Goal: Task Accomplishment & Management: Manage account settings

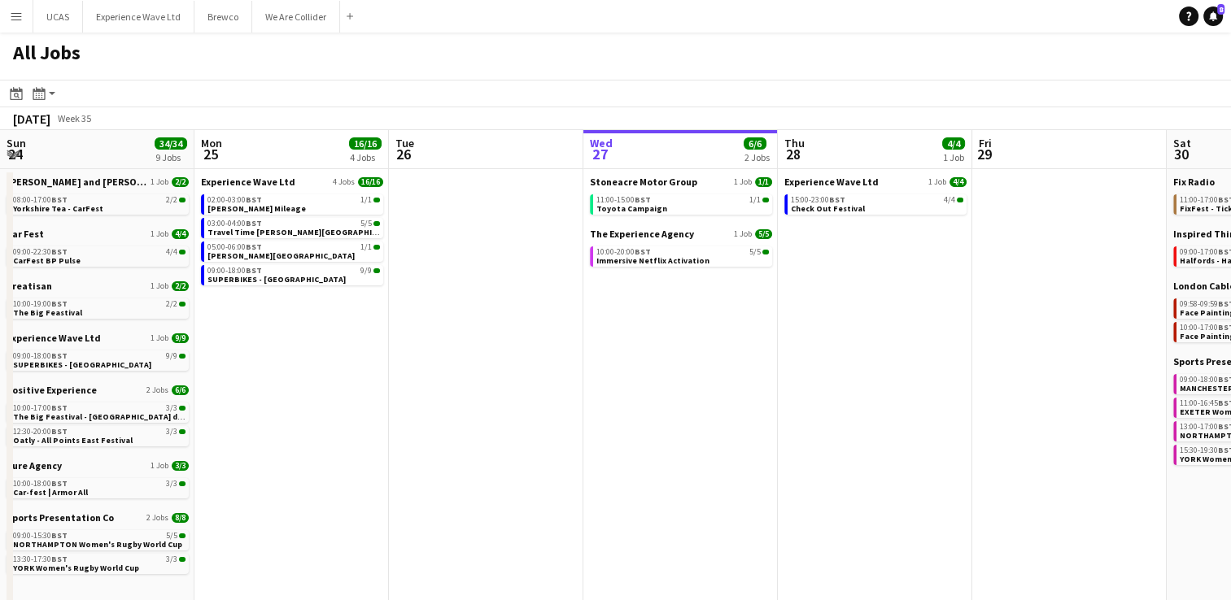
scroll to position [0, 389]
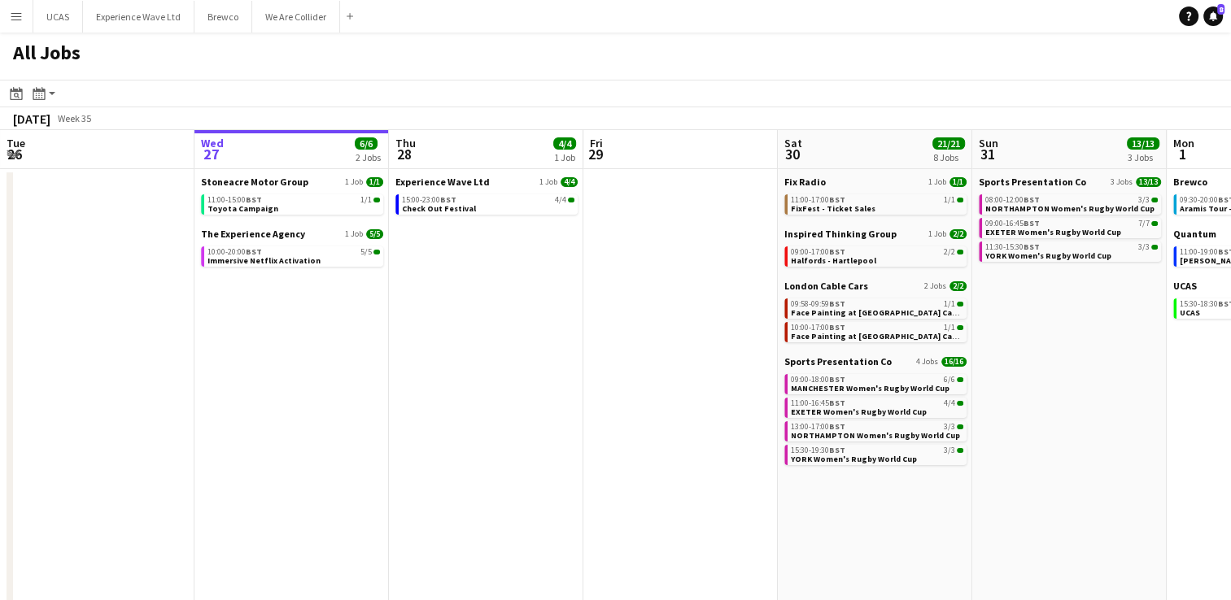
click at [468, 320] on app-date-cell "Experience Wave Ltd 1 Job 4/4 15:00-23:00 BST 4/4 Check Out Festival" at bounding box center [486, 492] width 194 height 646
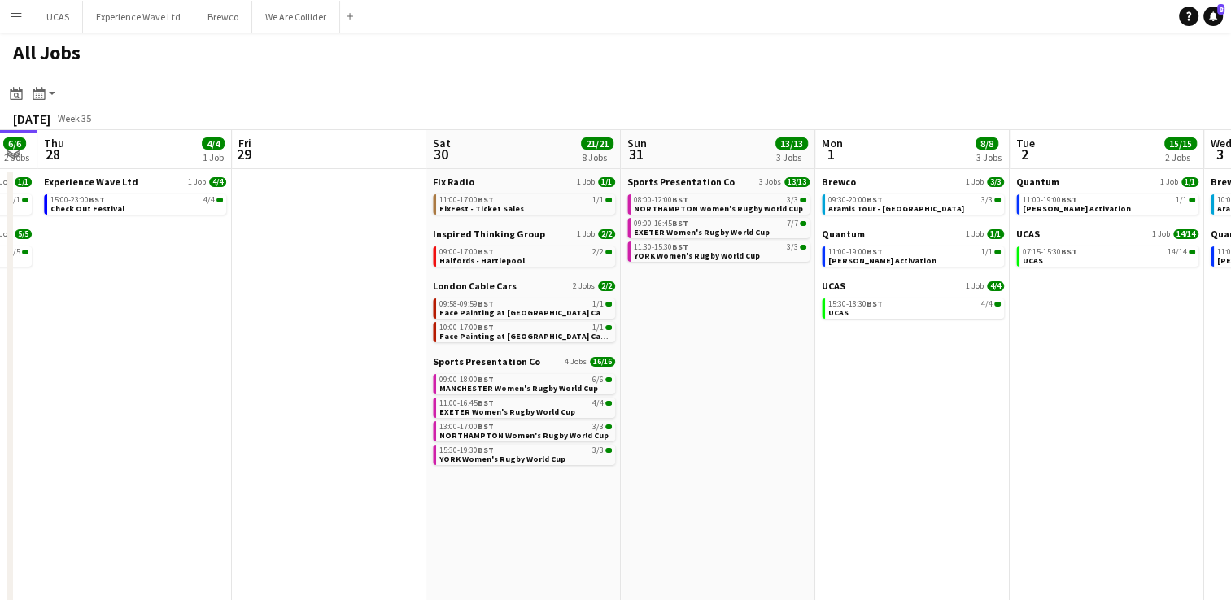
scroll to position [0, 741]
click at [925, 312] on link "15:30-18:30 BST 4/4 UCAS" at bounding box center [913, 307] width 172 height 19
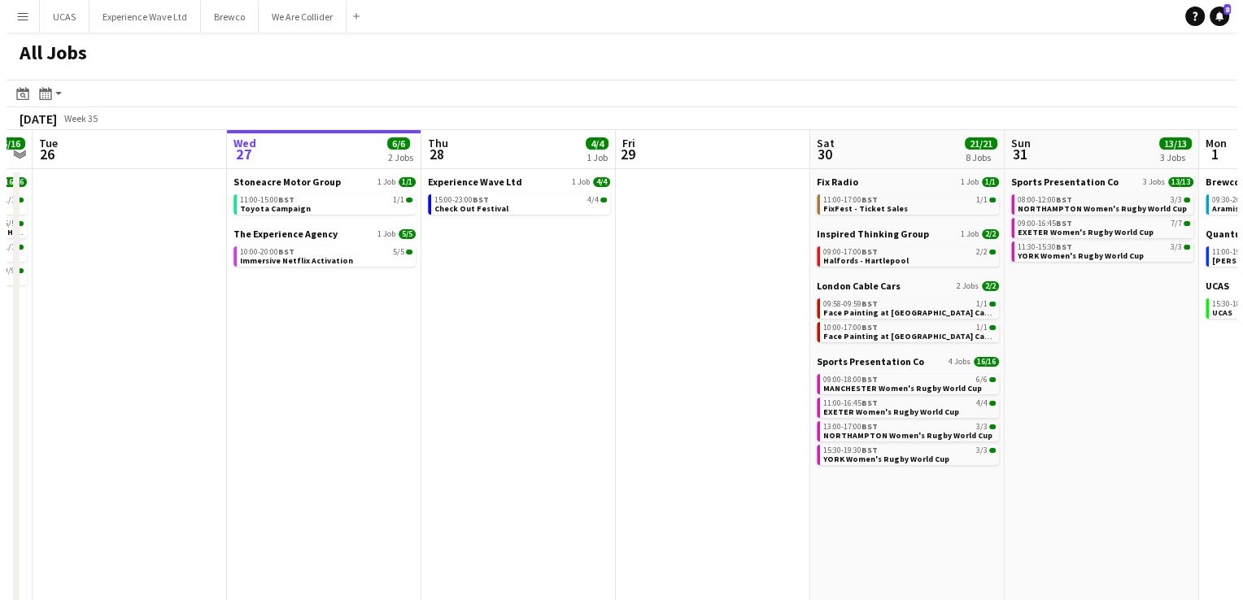
scroll to position [0, 362]
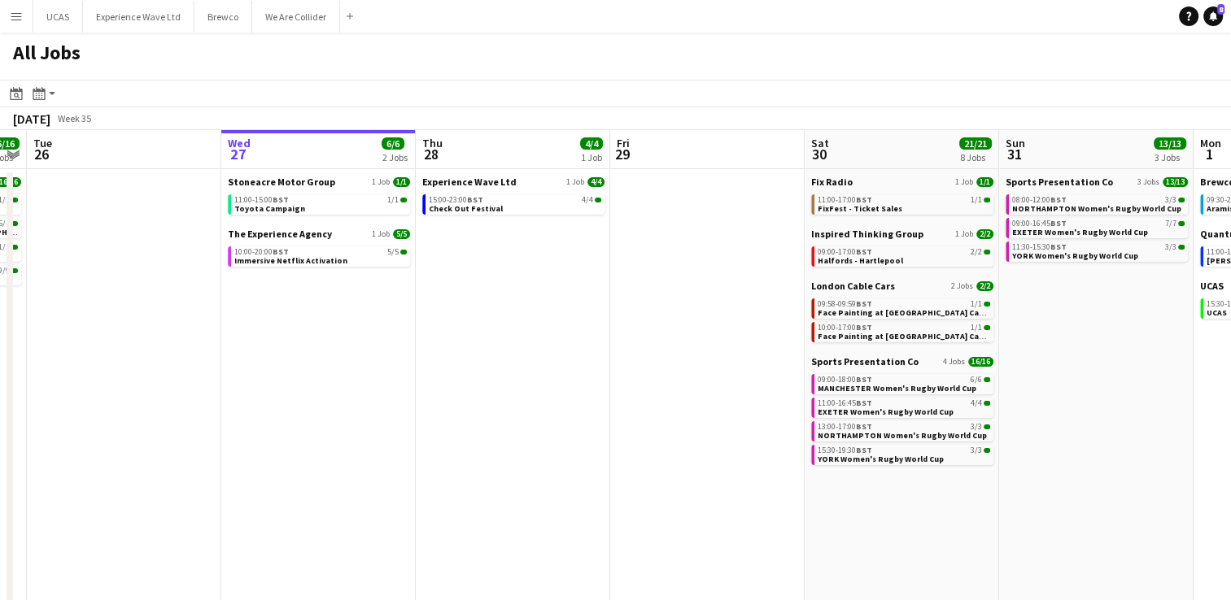
click at [25, 27] on button "Menu" at bounding box center [16, 16] width 33 height 33
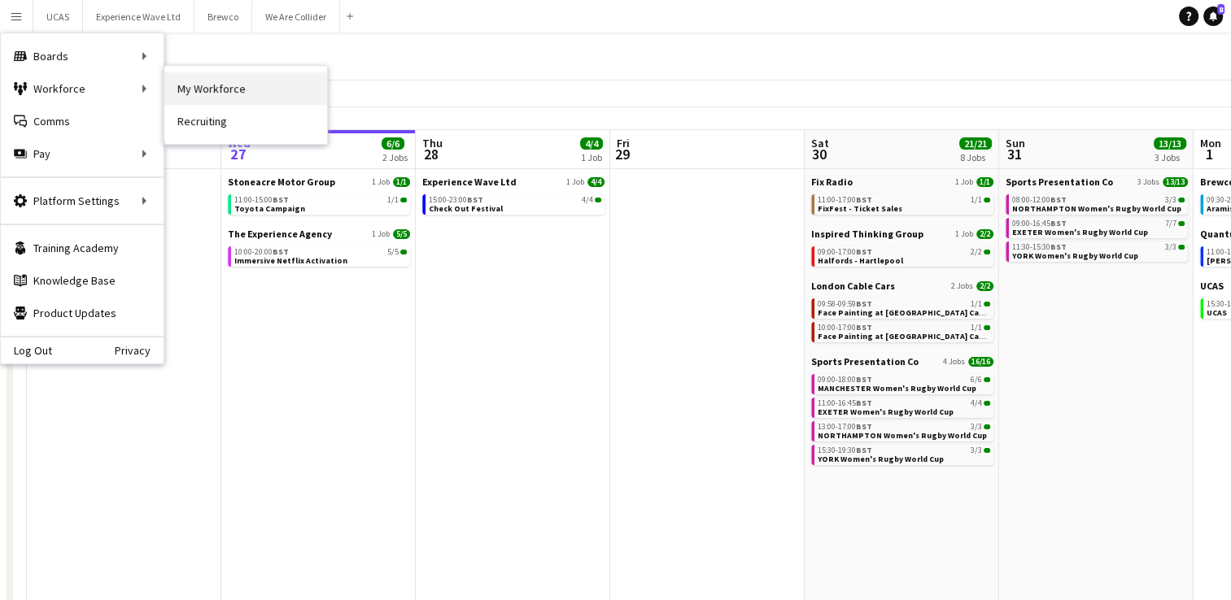
click at [195, 85] on link "My Workforce" at bounding box center [245, 88] width 163 height 33
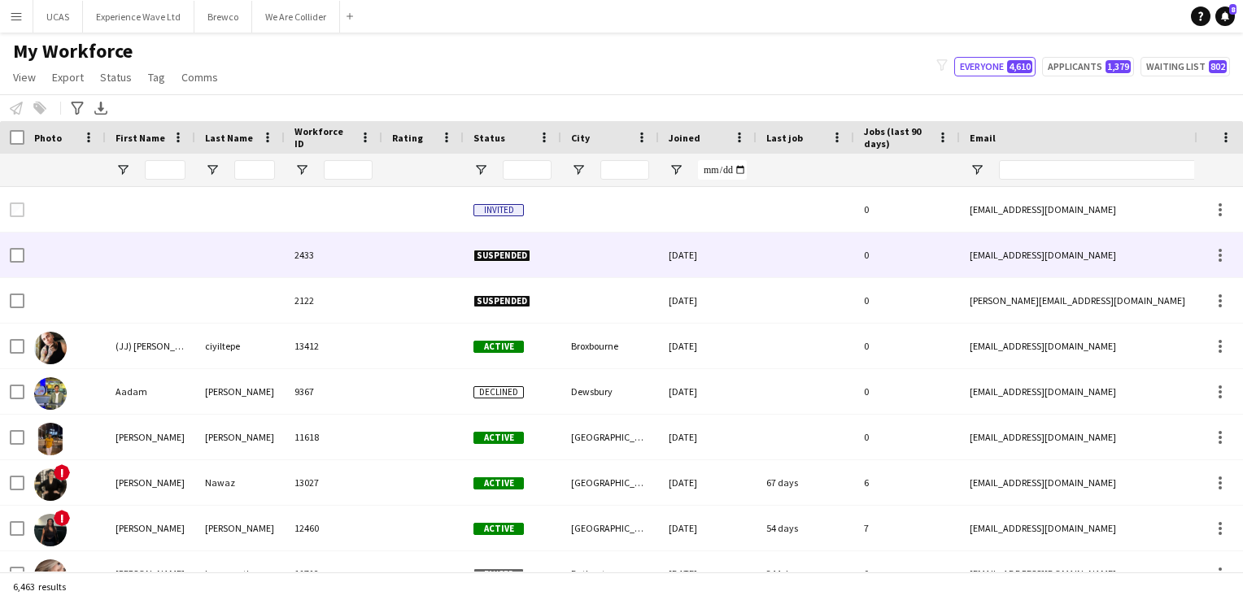
type input "****"
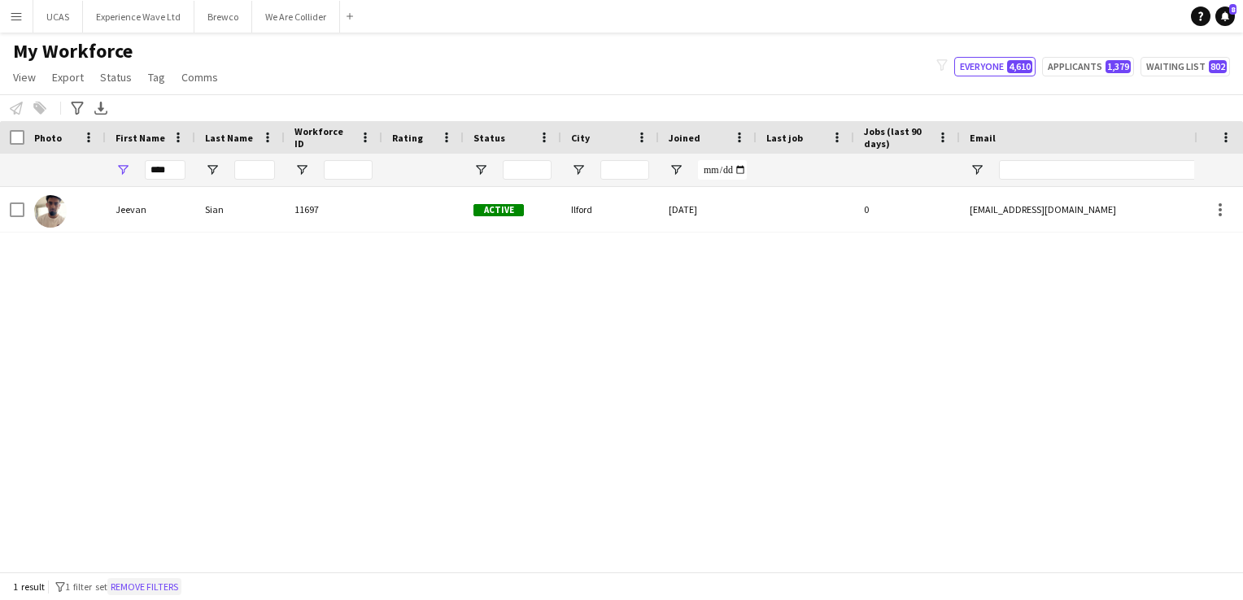
click at [172, 589] on button "Remove filters" at bounding box center [144, 587] width 74 height 18
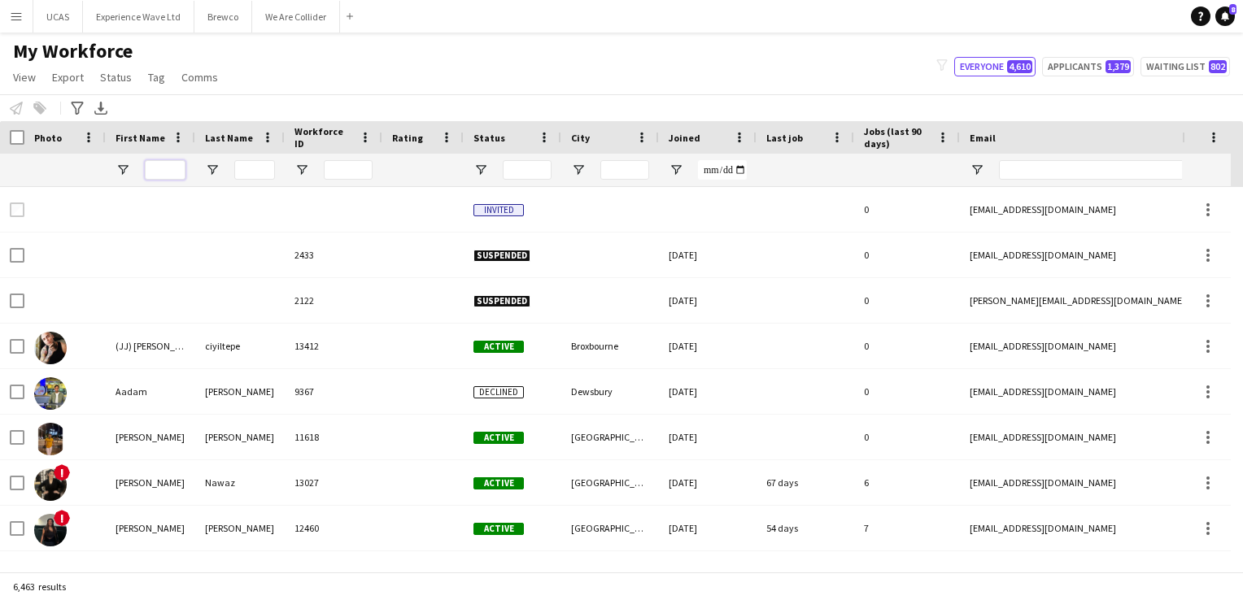
click at [173, 171] on input "First Name Filter Input" at bounding box center [165, 170] width 41 height 20
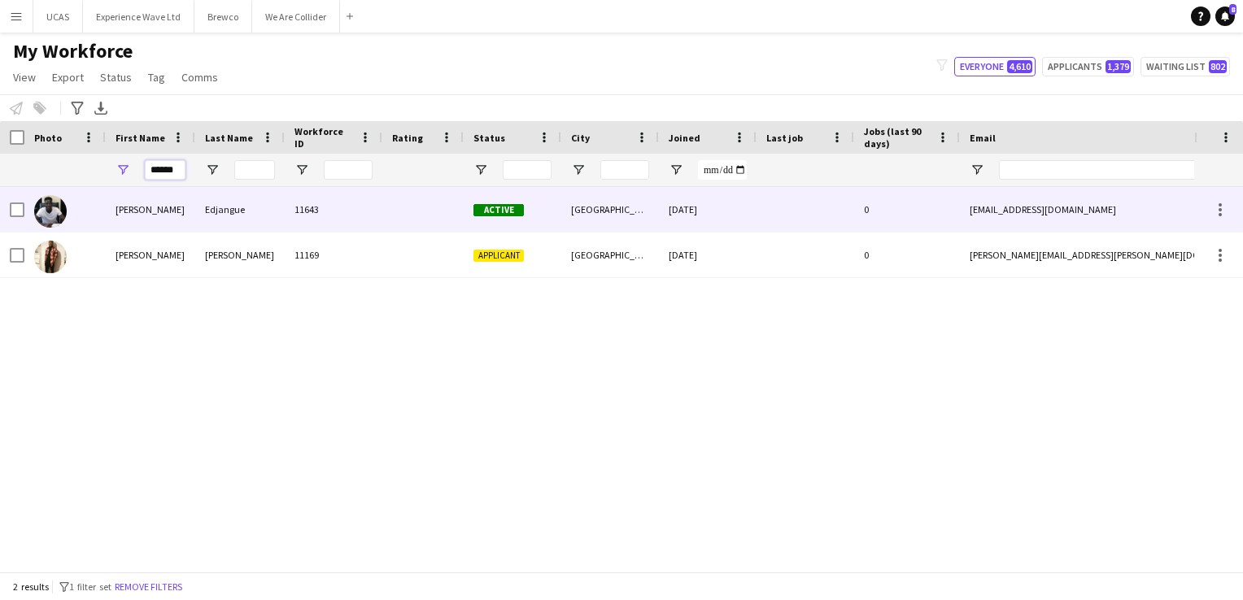
type input "******"
click at [180, 210] on div "Harold" at bounding box center [150, 209] width 89 height 45
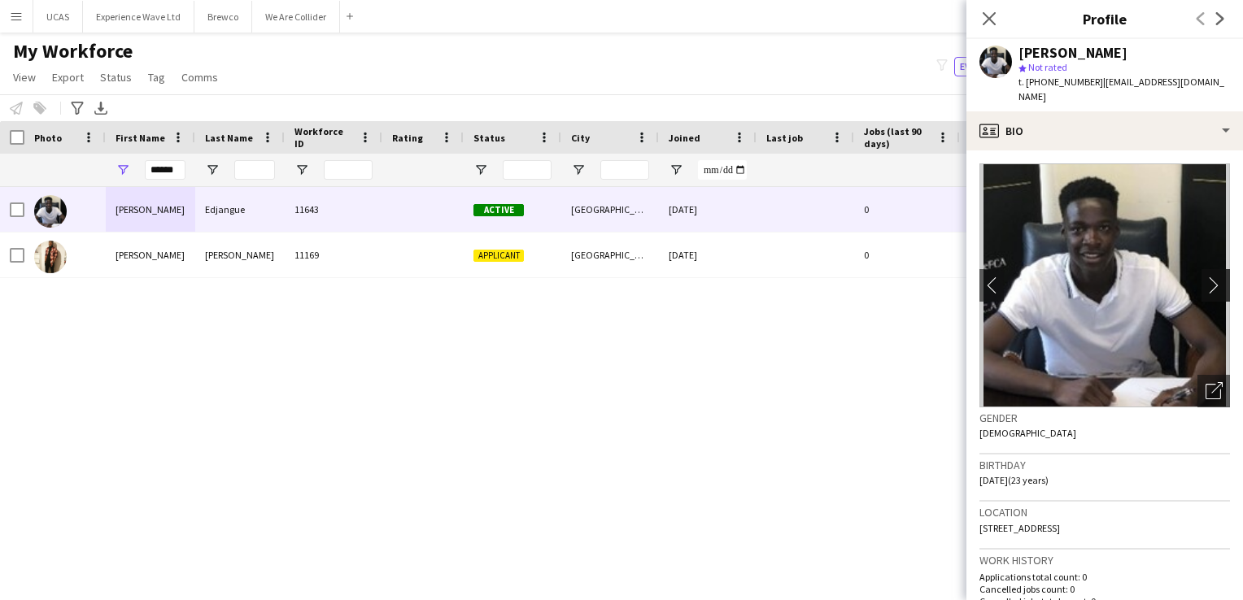
click at [1205, 277] on app-icon "chevron-right" at bounding box center [1217, 285] width 25 height 17
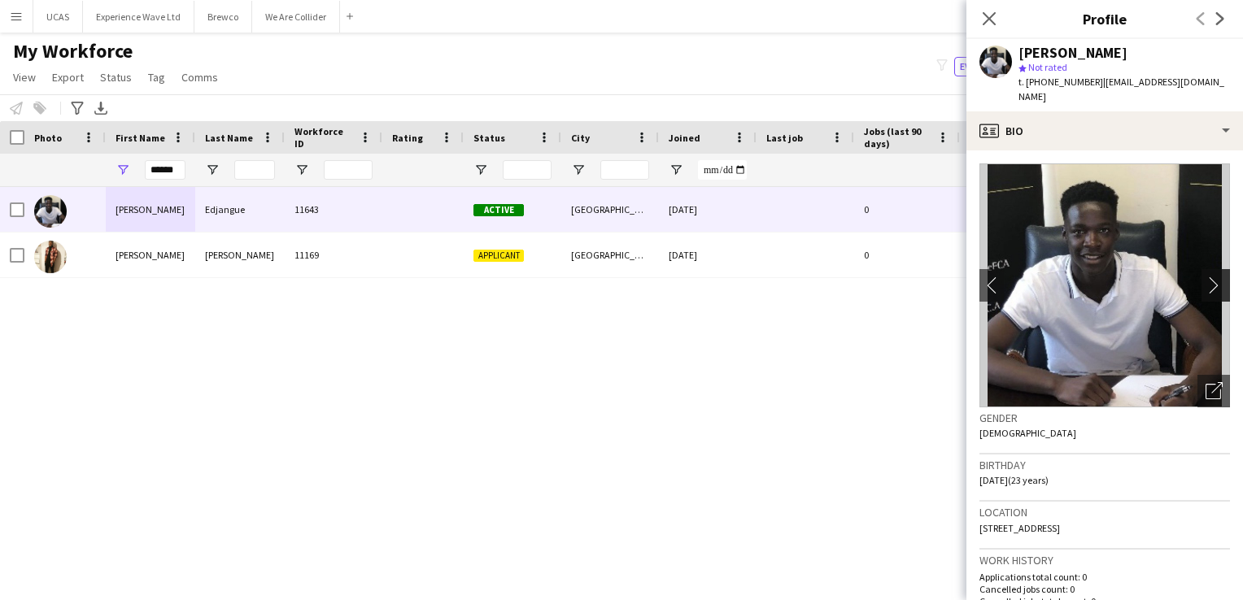
click at [1205, 277] on app-icon "chevron-right" at bounding box center [1217, 285] width 25 height 17
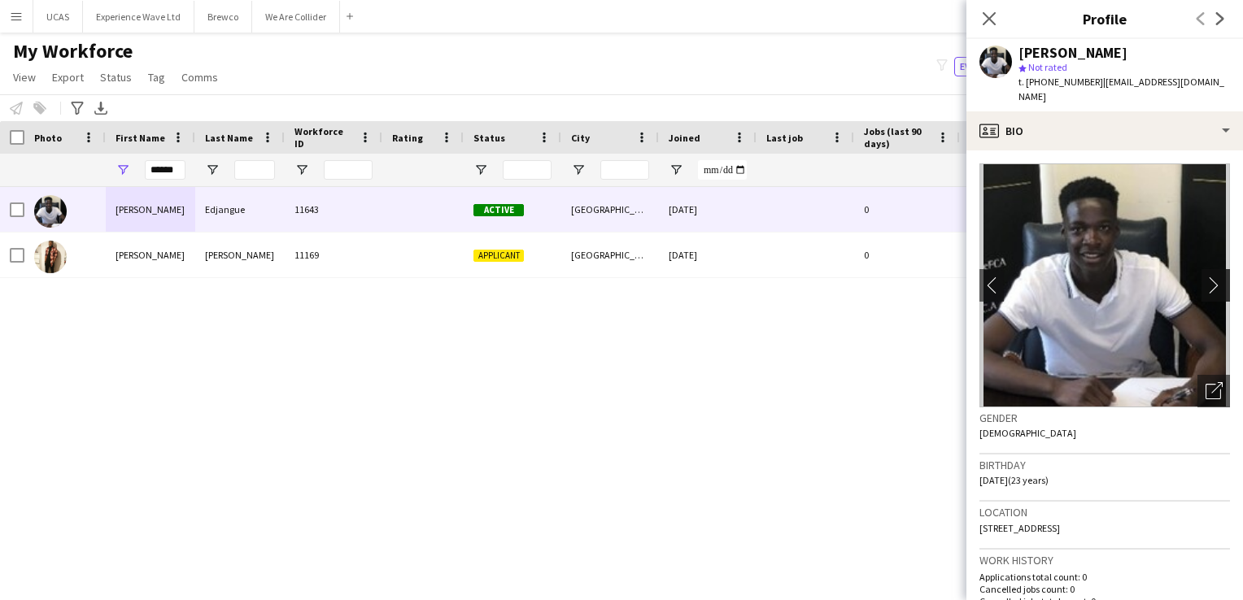
click at [1205, 277] on app-icon "chevron-right" at bounding box center [1217, 285] width 25 height 17
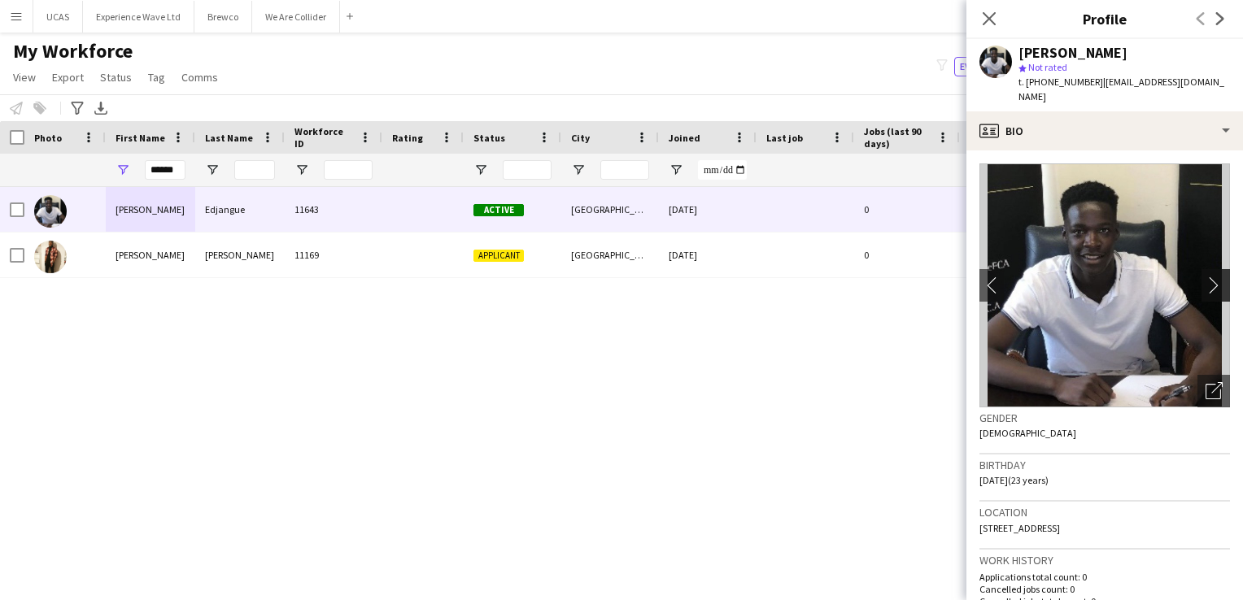
click at [1205, 277] on app-icon "chevron-right" at bounding box center [1217, 285] width 25 height 17
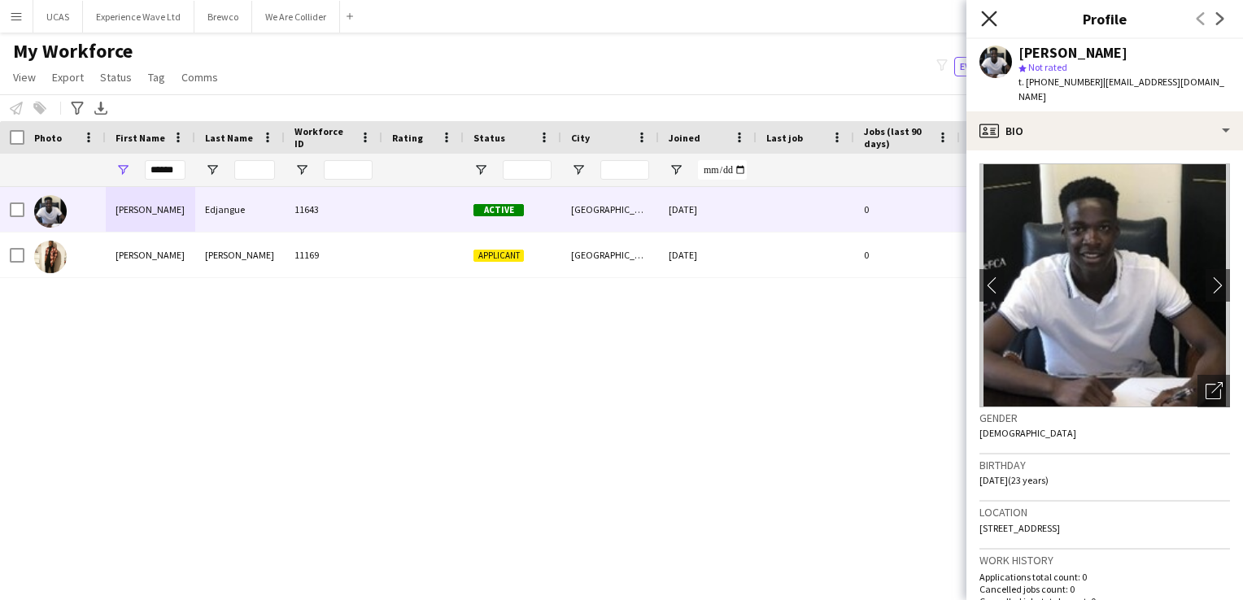
click at [991, 21] on icon at bounding box center [988, 18] width 15 height 15
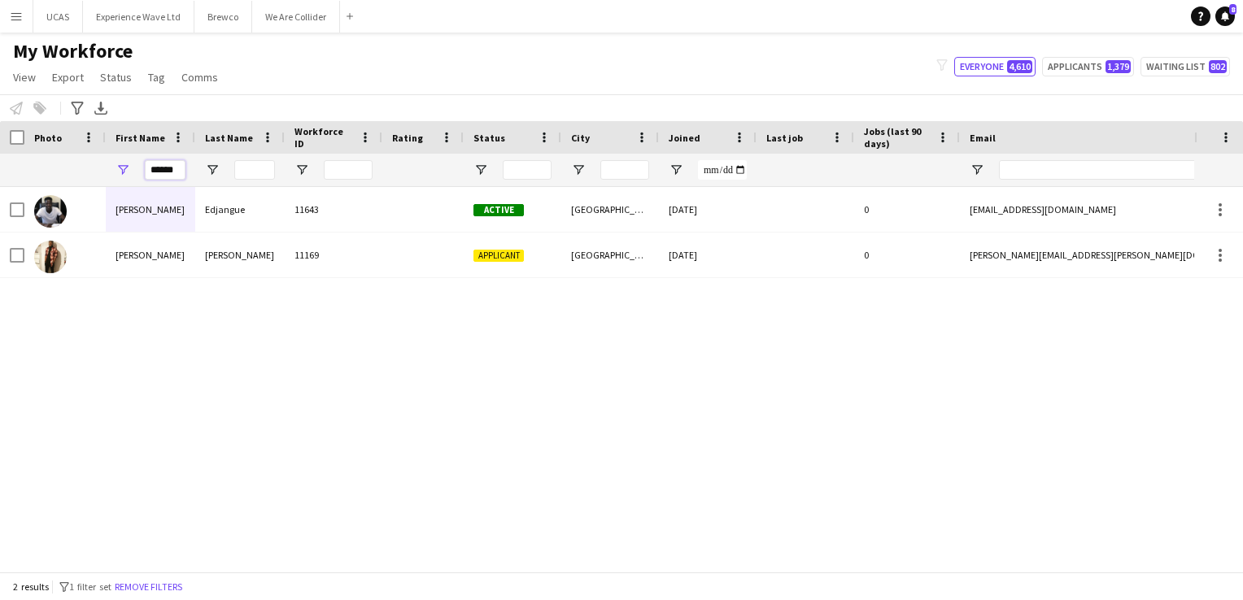
drag, startPoint x: 181, startPoint y: 166, endPoint x: 127, endPoint y: 161, distance: 53.9
click at [127, 161] on div "******" at bounding box center [150, 170] width 89 height 33
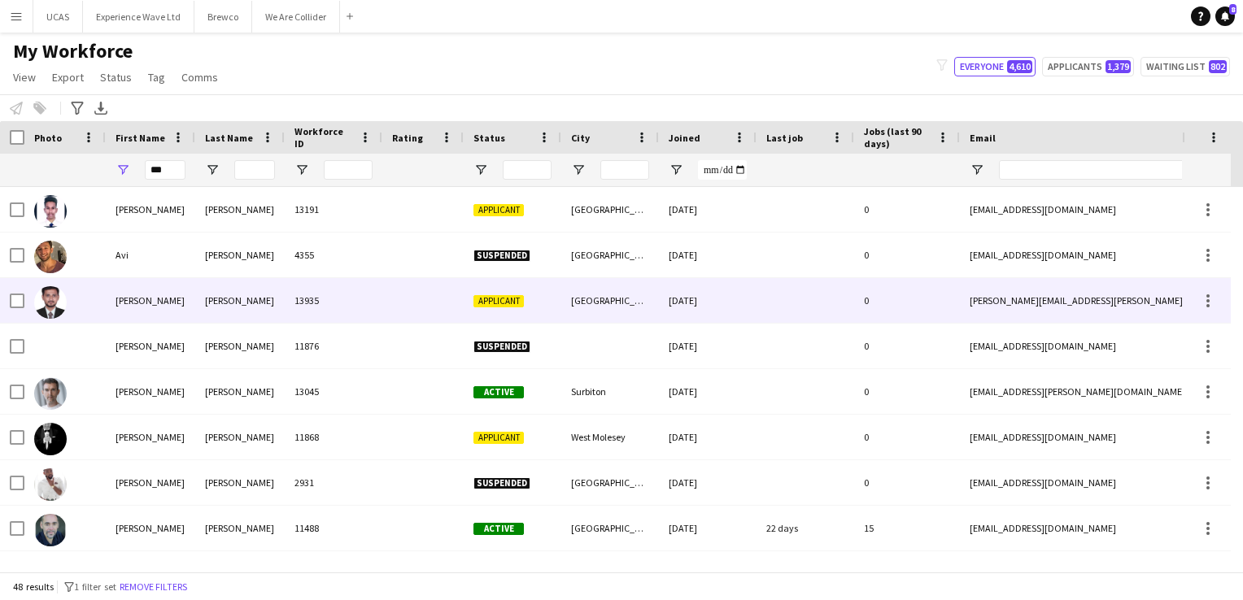
click at [176, 308] on div "Avikumar mahesh Bhai" at bounding box center [150, 300] width 89 height 45
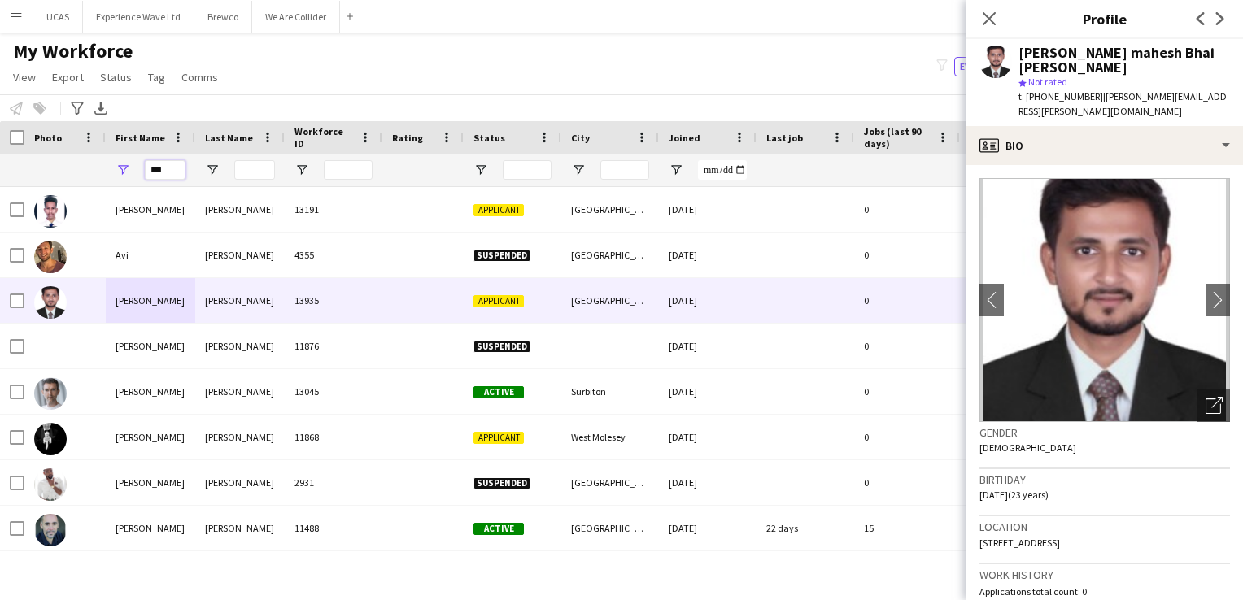
click at [166, 175] on input "***" at bounding box center [165, 170] width 41 height 20
type input "*"
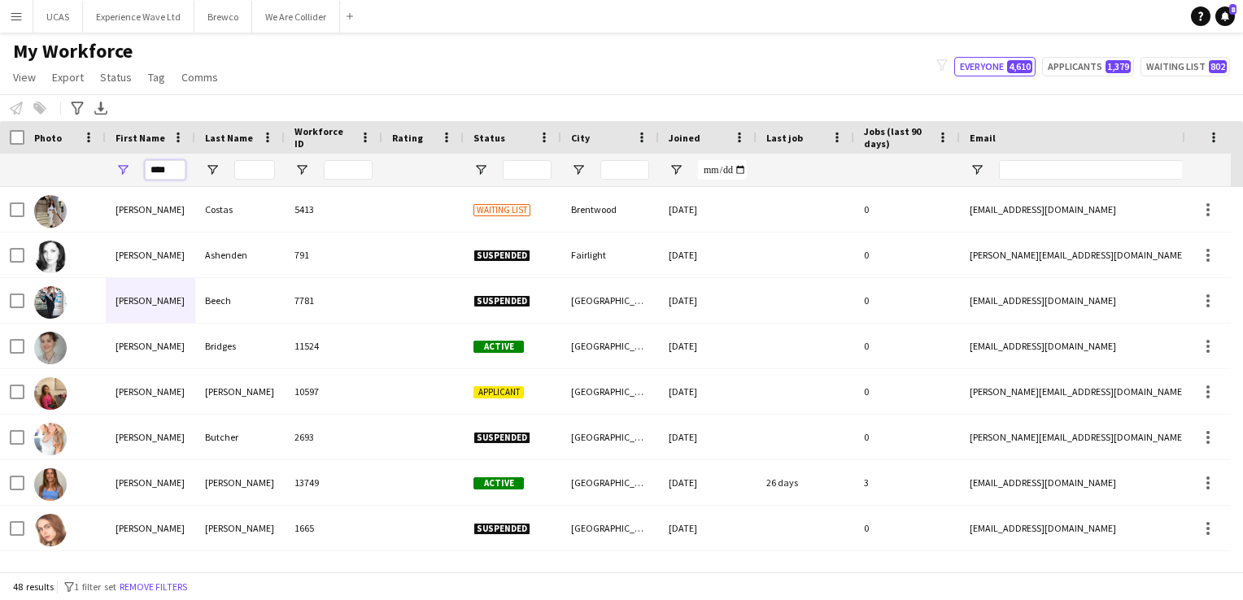
type input "****"
click at [257, 168] on input "Last Name Filter Input" at bounding box center [254, 170] width 41 height 20
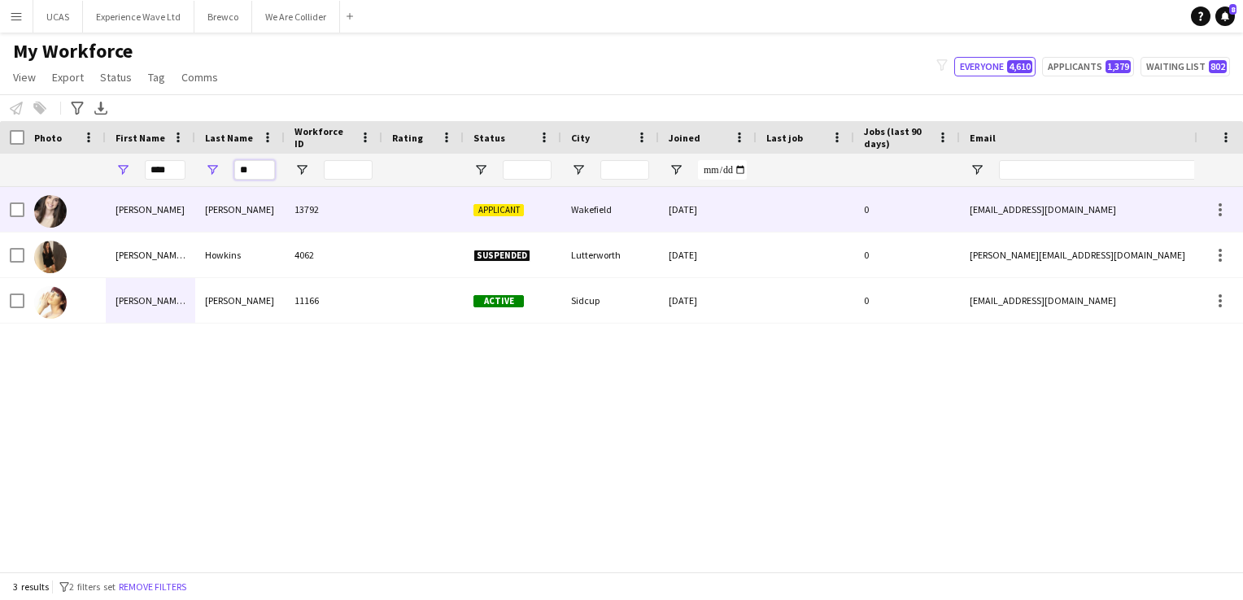
type input "**"
click at [257, 208] on div "Kilcommons" at bounding box center [239, 209] width 89 height 45
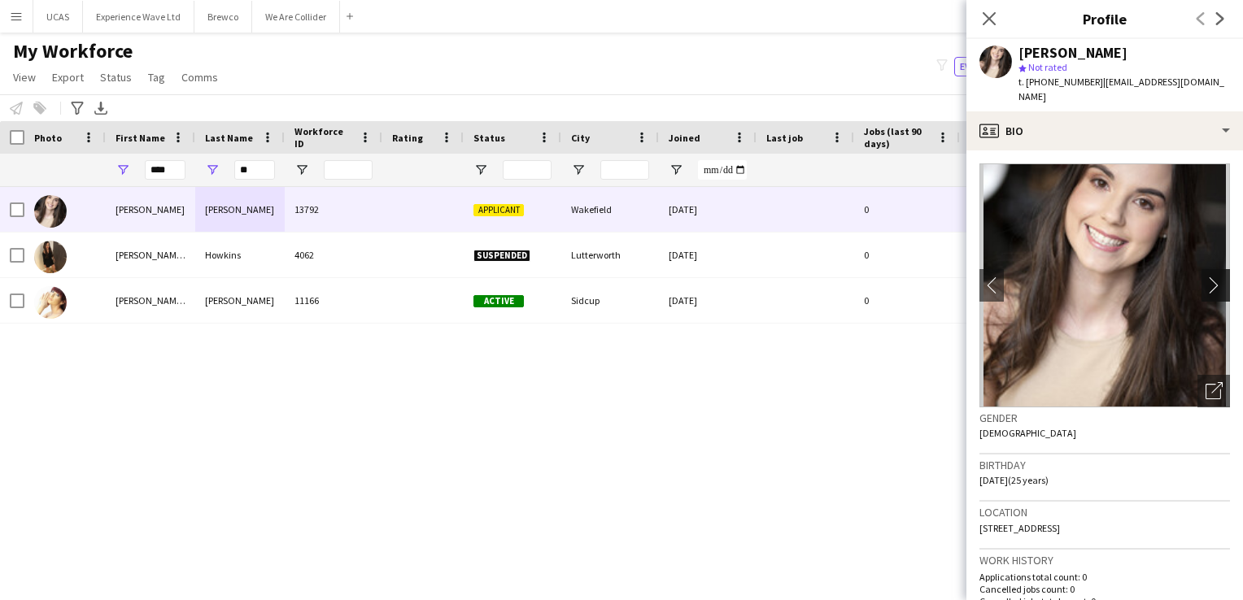
click at [1205, 277] on app-icon "chevron-right" at bounding box center [1217, 285] width 25 height 17
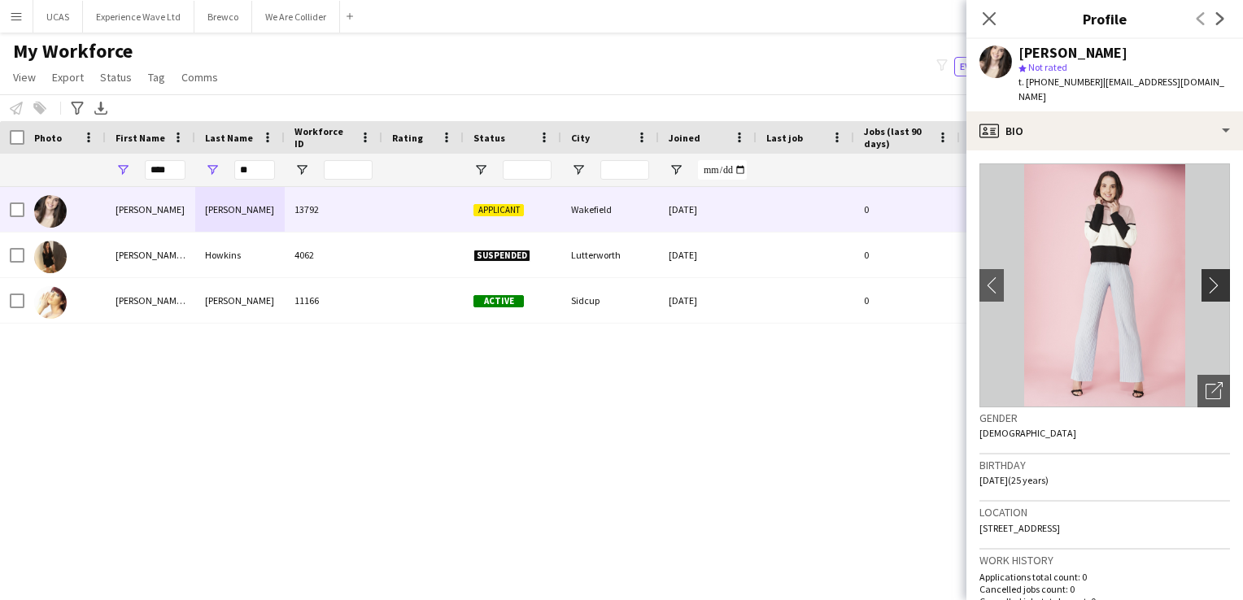
click at [1205, 277] on app-icon "chevron-right" at bounding box center [1217, 285] width 25 height 17
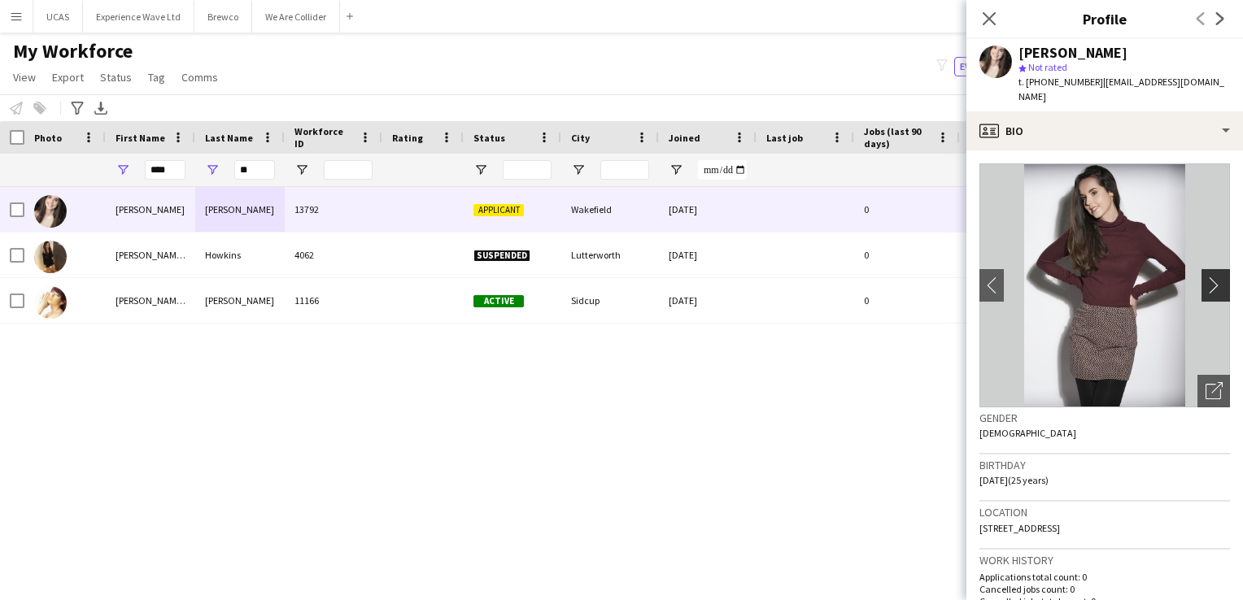
click at [1205, 277] on app-icon "chevron-right" at bounding box center [1217, 285] width 25 height 17
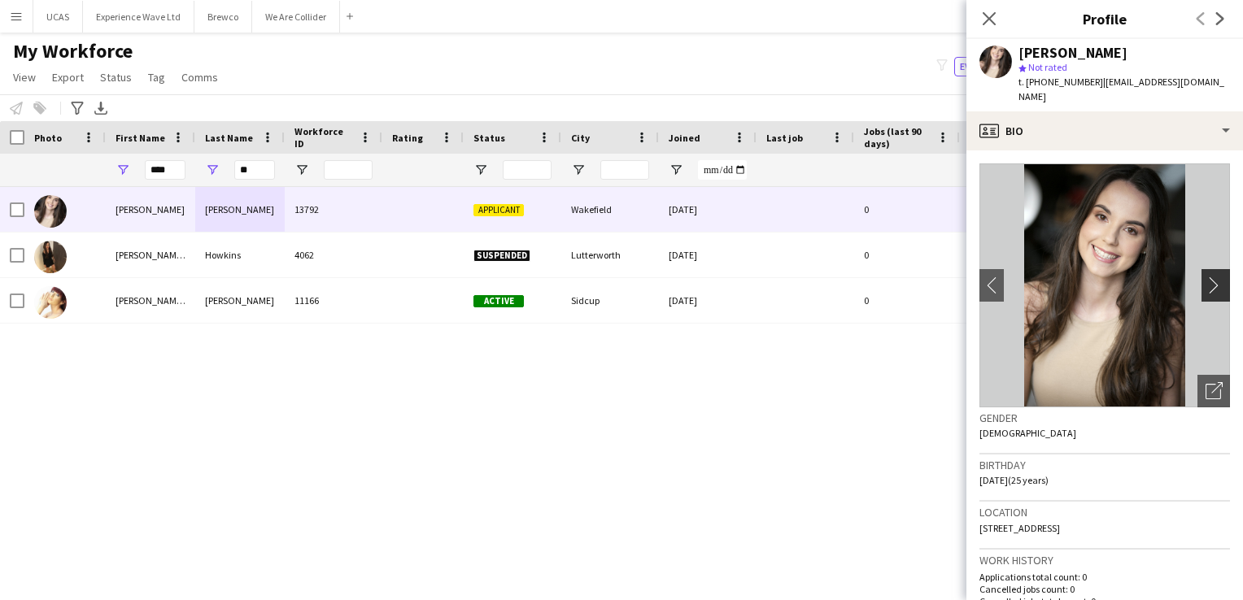
click at [1205, 277] on app-icon "chevron-right" at bounding box center [1217, 285] width 25 height 17
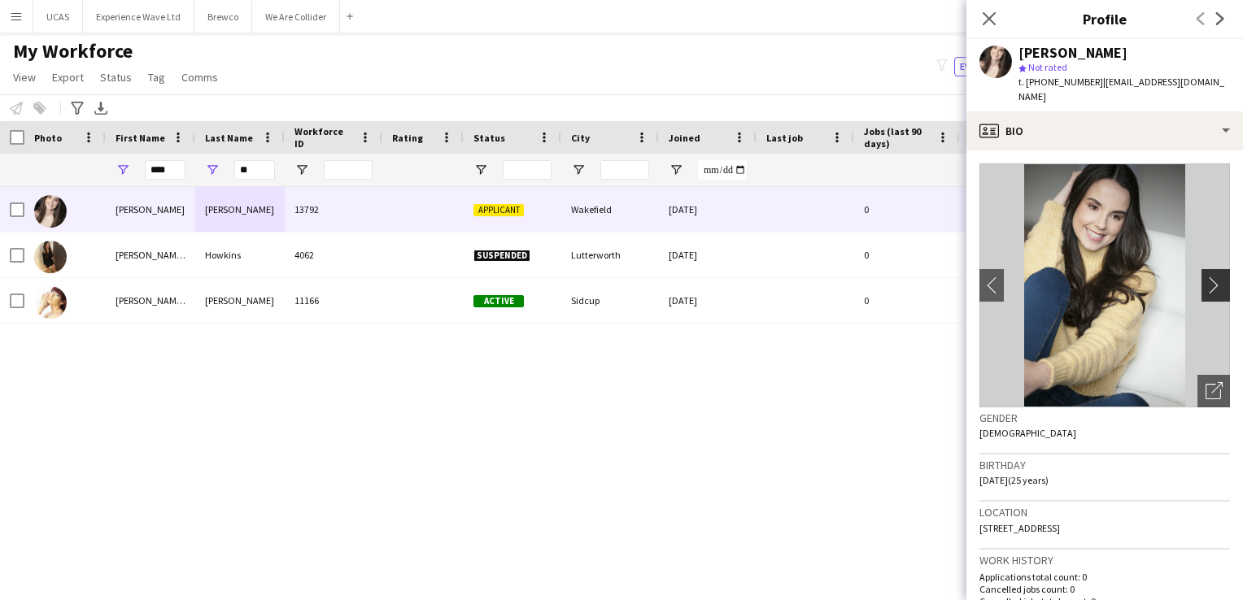
click at [1205, 277] on app-icon "chevron-right" at bounding box center [1217, 285] width 25 height 17
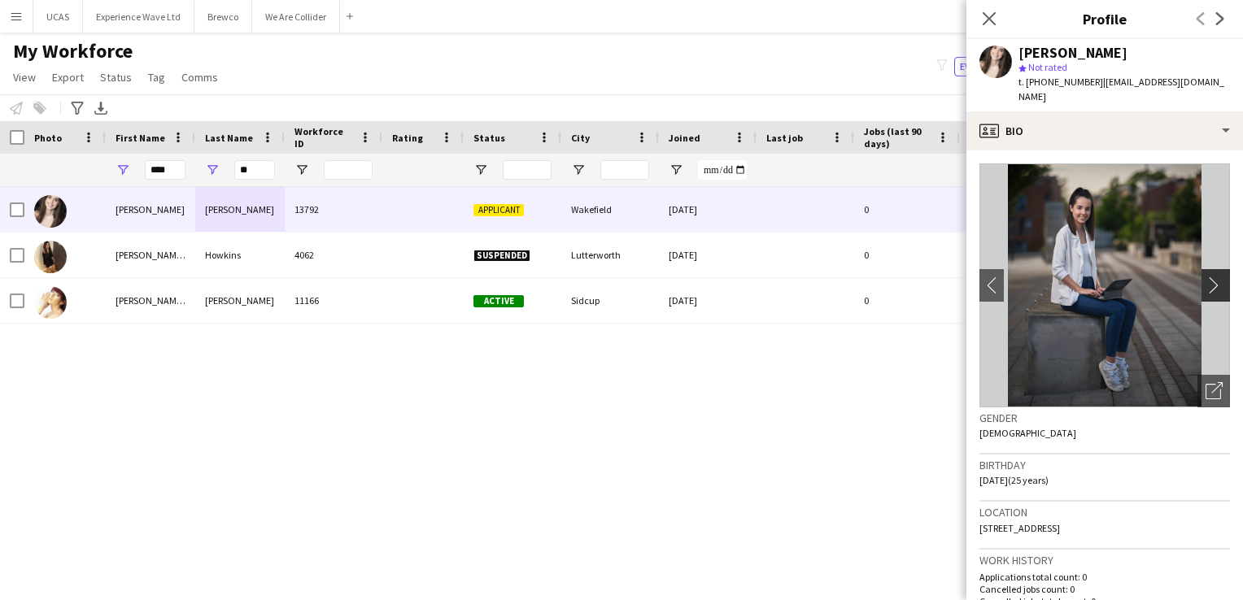
click at [1205, 277] on app-icon "chevron-right" at bounding box center [1217, 285] width 25 height 17
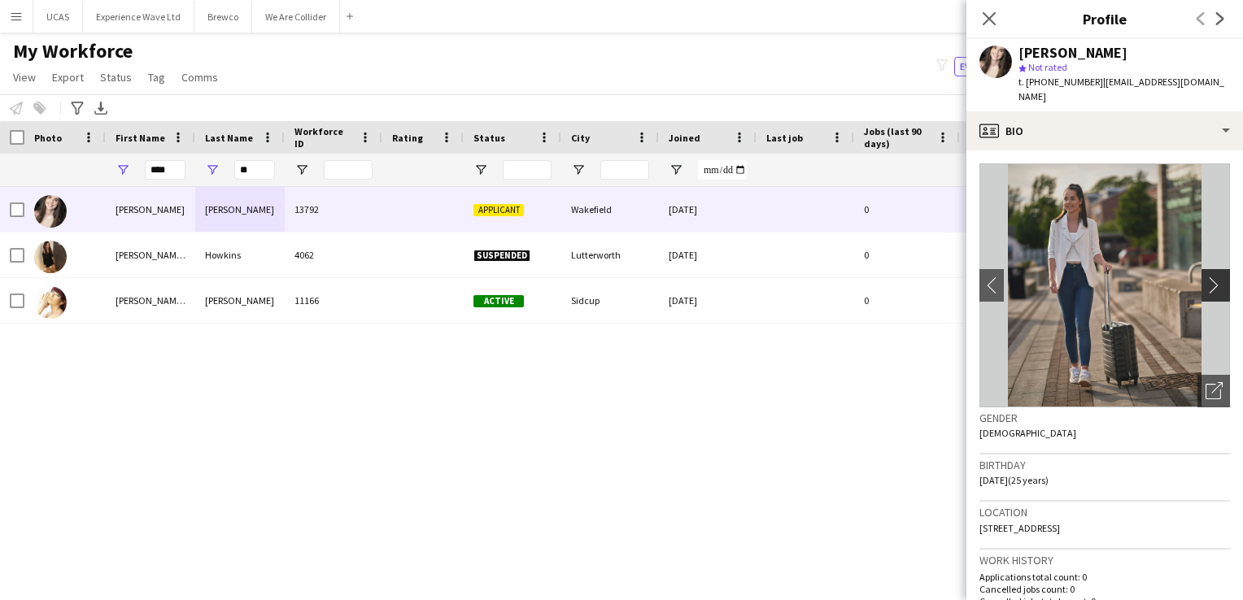
click at [1205, 277] on app-icon "chevron-right" at bounding box center [1217, 285] width 25 height 17
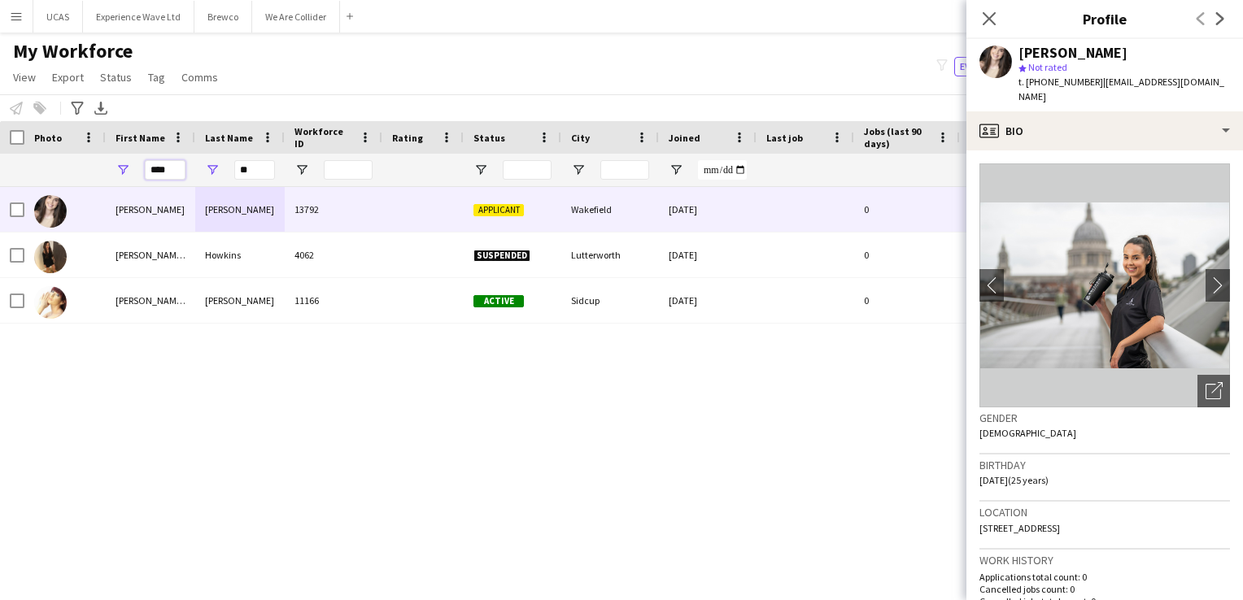
click at [178, 164] on input "****" at bounding box center [165, 170] width 41 height 20
type input "*"
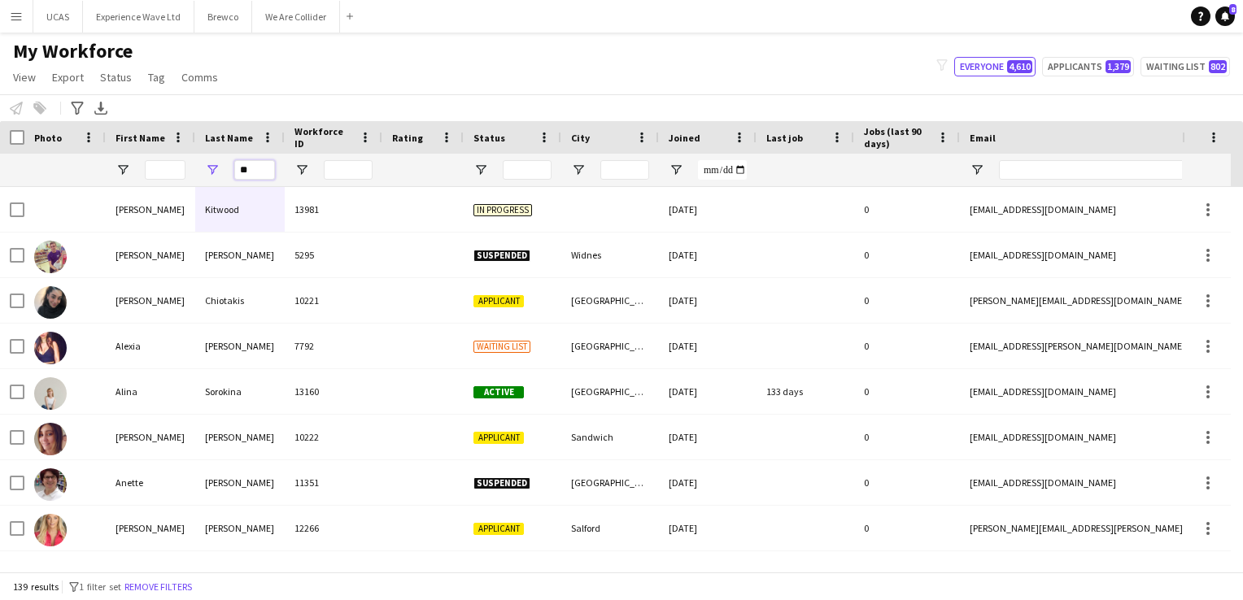
click at [256, 172] on input "**" at bounding box center [254, 170] width 41 height 20
type input "*"
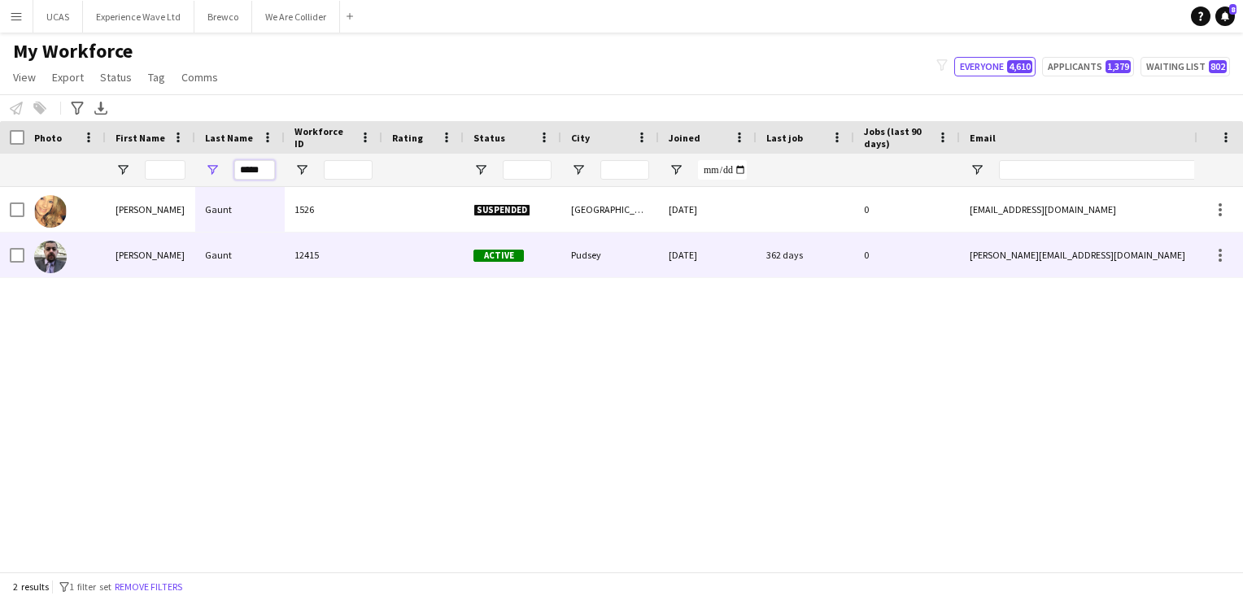
type input "*****"
click at [197, 262] on div "Gaunt" at bounding box center [239, 255] width 89 height 45
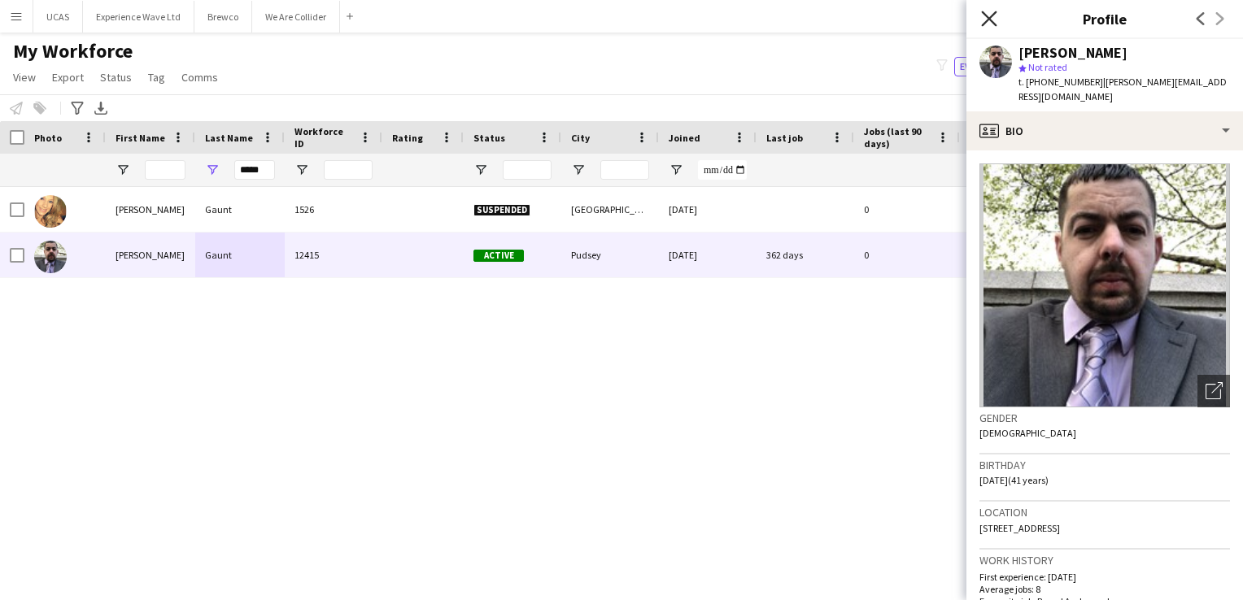
click at [985, 16] on icon "Close pop-in" at bounding box center [988, 18] width 15 height 15
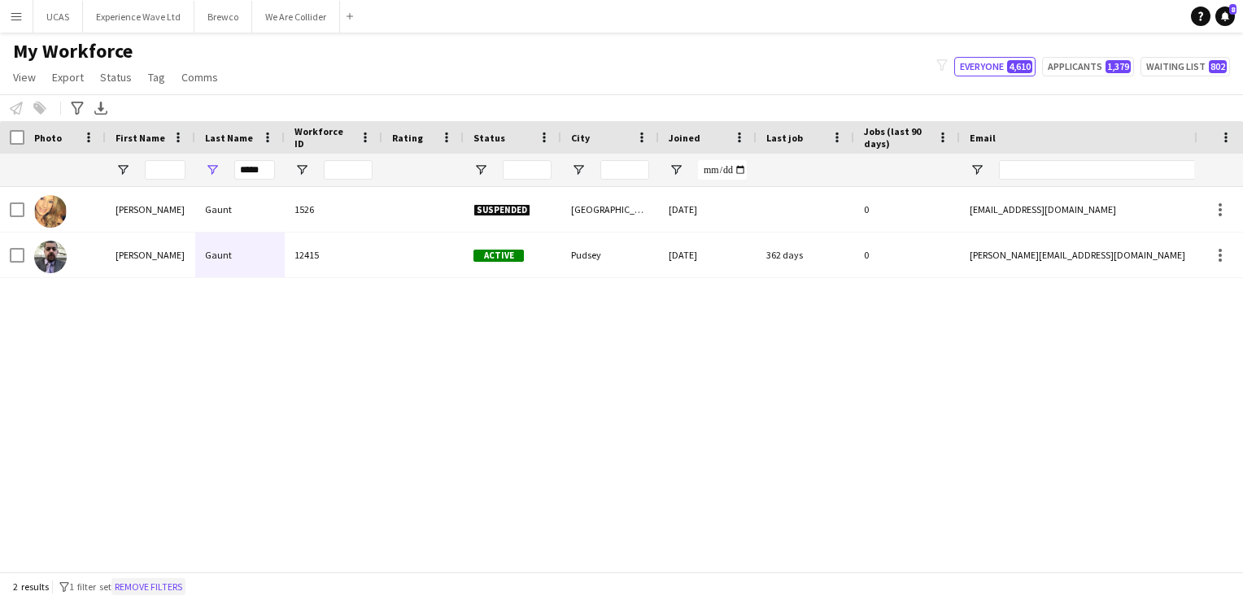
click at [185, 585] on button "Remove filters" at bounding box center [148, 587] width 74 height 18
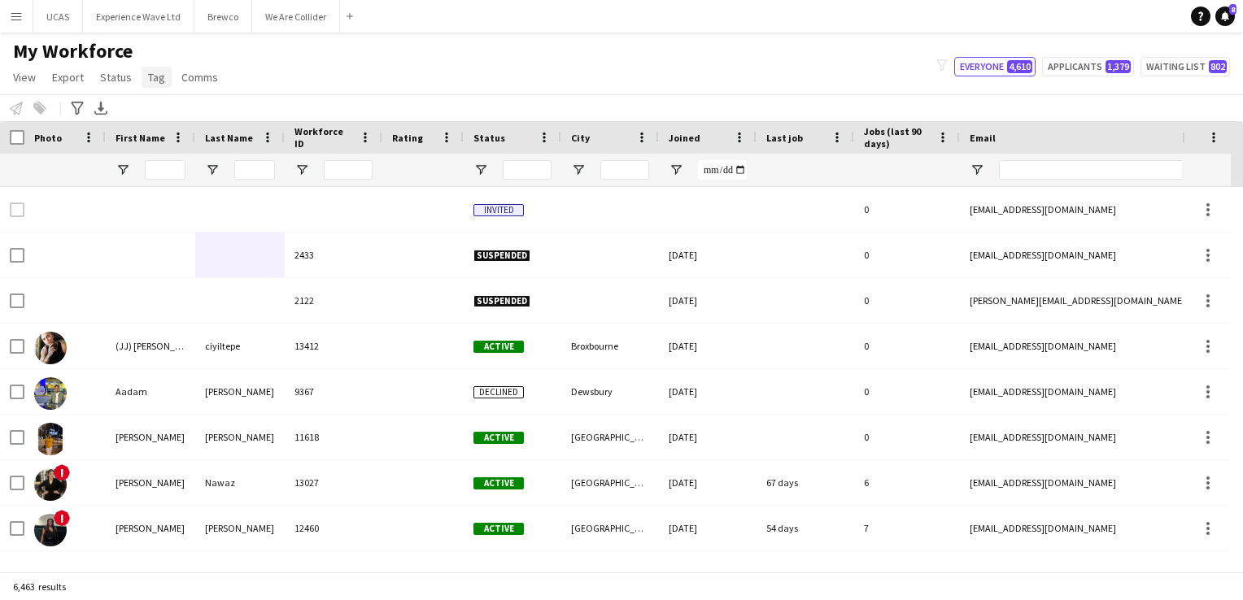
click at [142, 83] on link "Tag" at bounding box center [157, 77] width 30 height 21
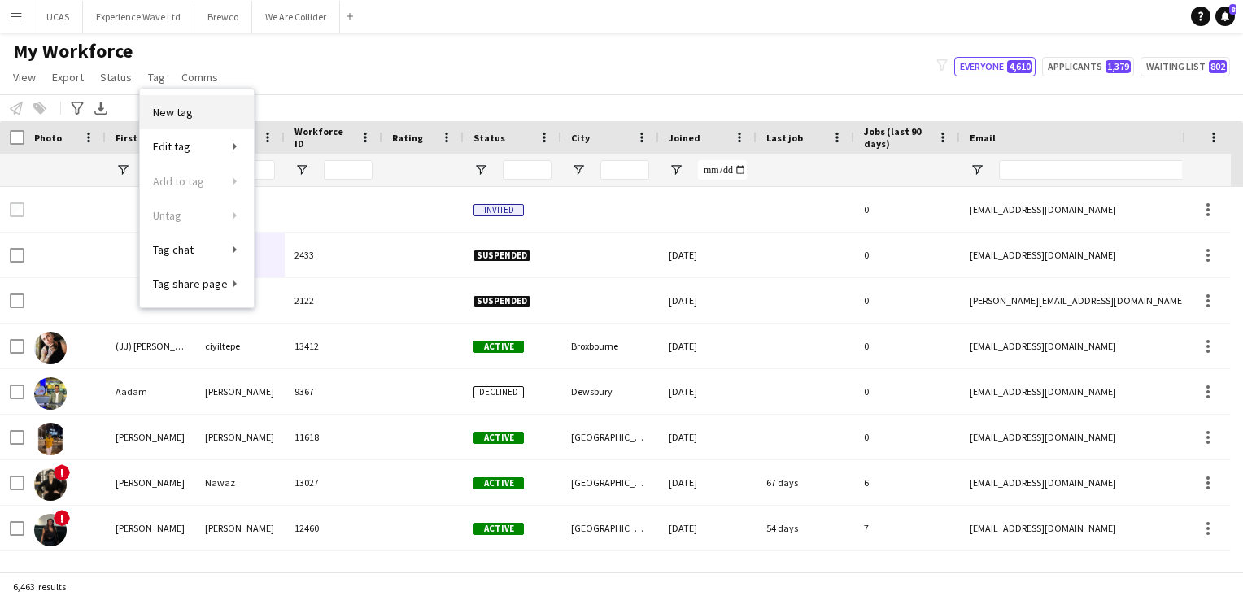
click at [182, 107] on span "New tag" at bounding box center [173, 112] width 40 height 15
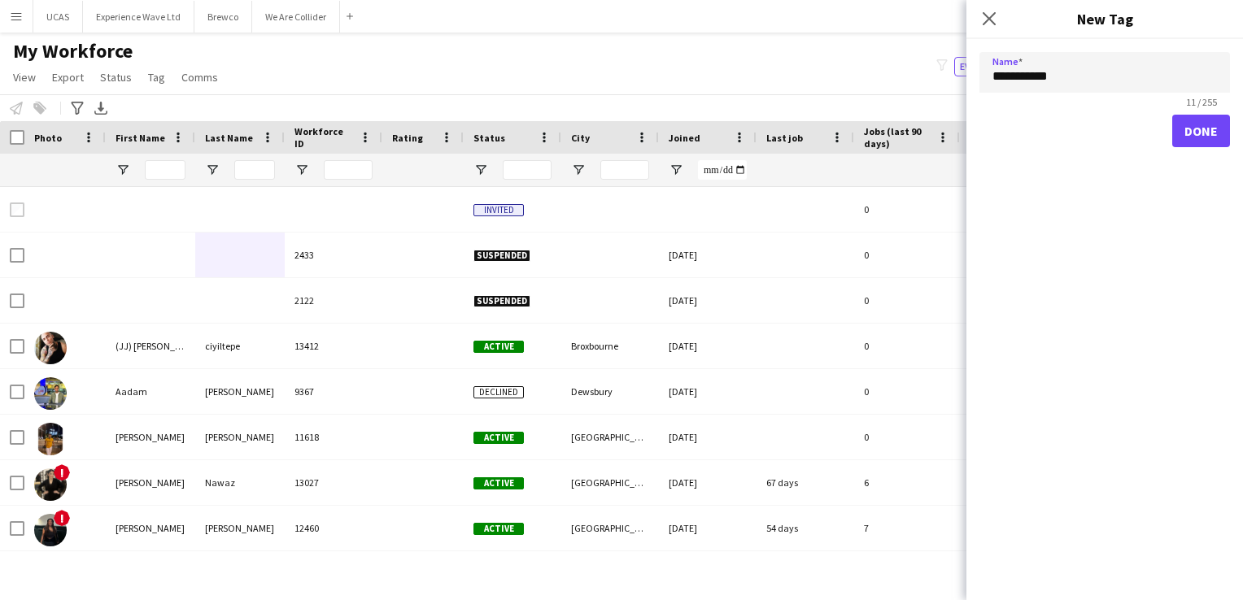
type input "**********"
click at [1199, 129] on button "Done" at bounding box center [1201, 131] width 58 height 33
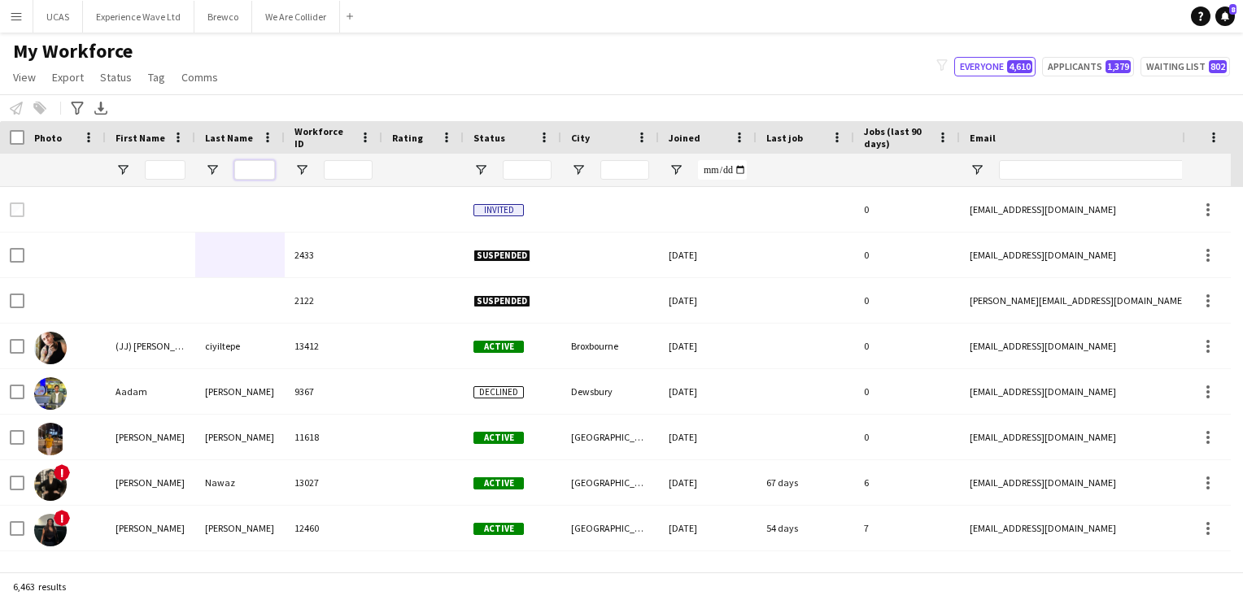
click at [242, 177] on input "Last Name Filter Input" at bounding box center [254, 170] width 41 height 20
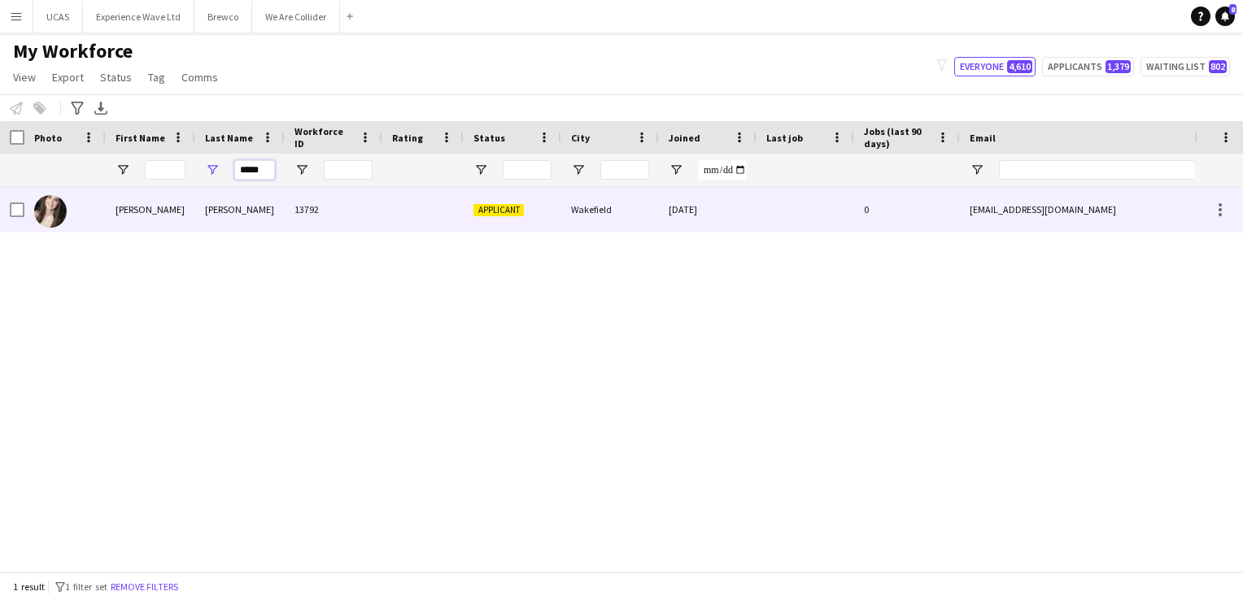
type input "*****"
click at [220, 226] on div "Kilcommons" at bounding box center [239, 209] width 89 height 45
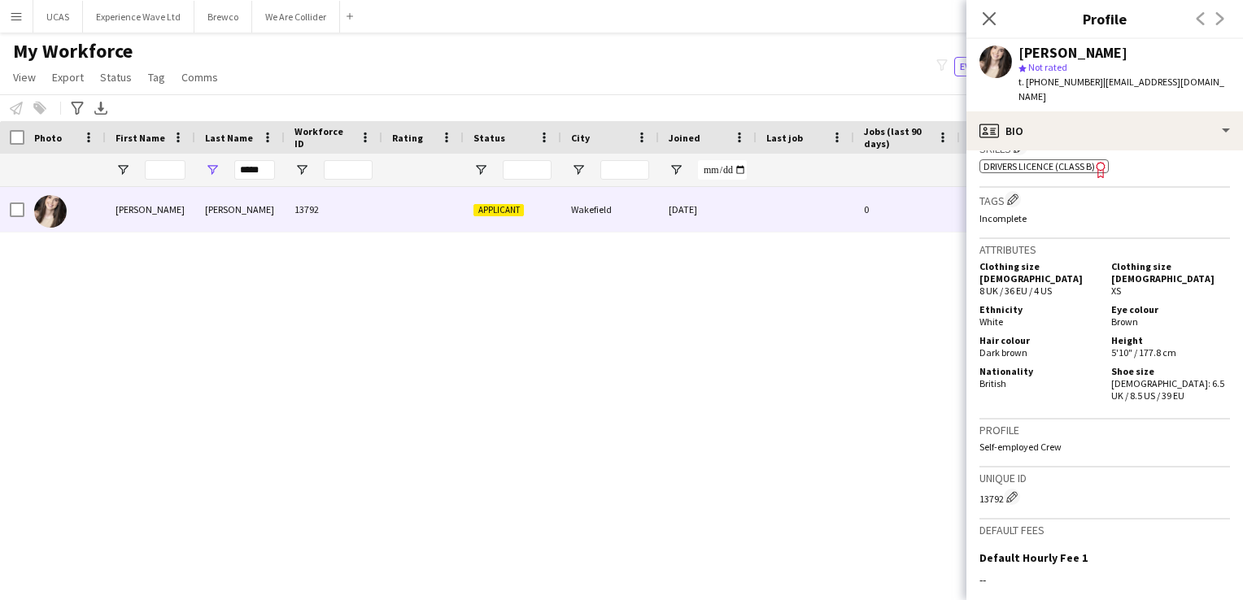
scroll to position [921, 0]
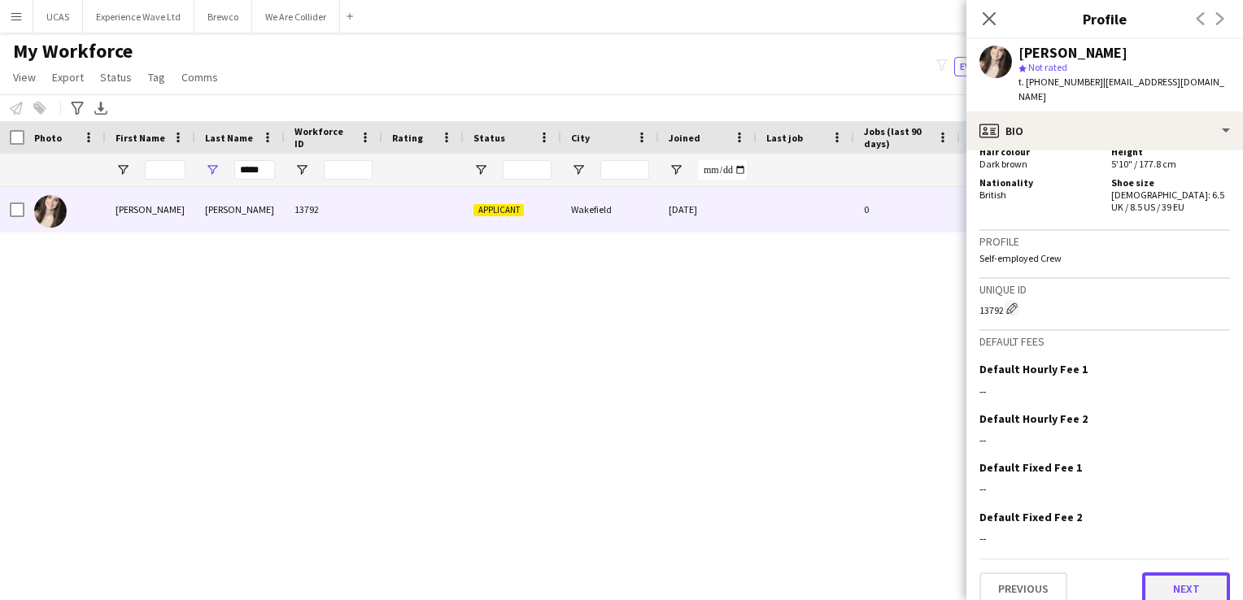
click at [1183, 578] on button "Next" at bounding box center [1186, 589] width 88 height 33
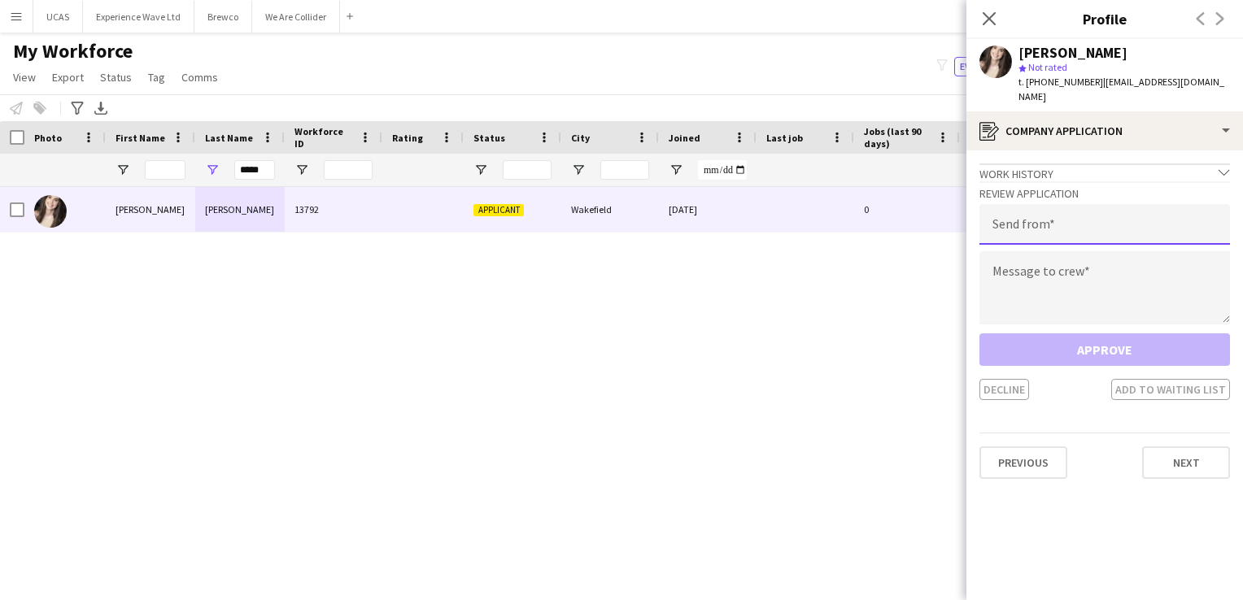
click at [1028, 213] on input "email" at bounding box center [1104, 224] width 251 height 41
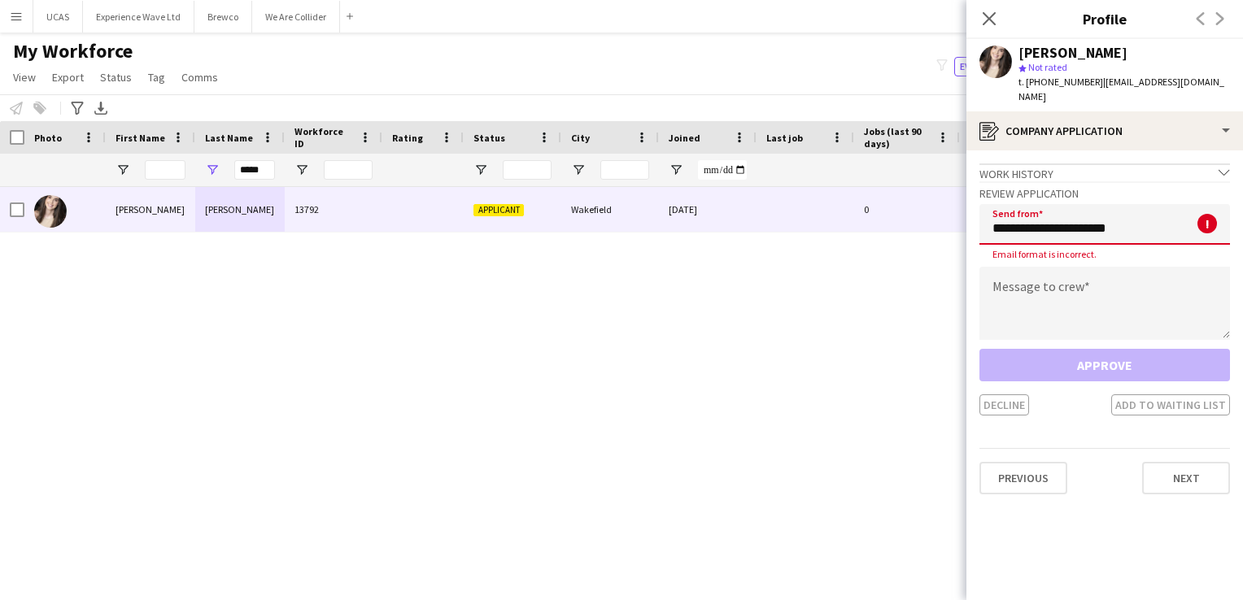
click at [1019, 210] on input "**********" at bounding box center [1104, 224] width 251 height 41
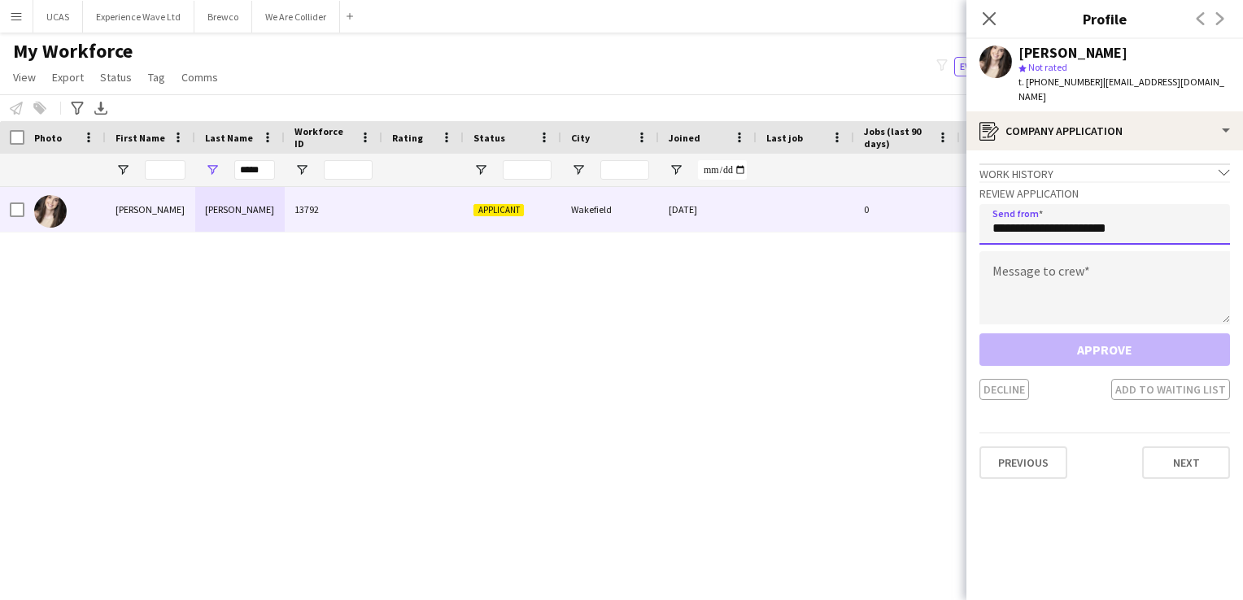
type input "**********"
click at [1036, 251] on textarea at bounding box center [1104, 287] width 251 height 73
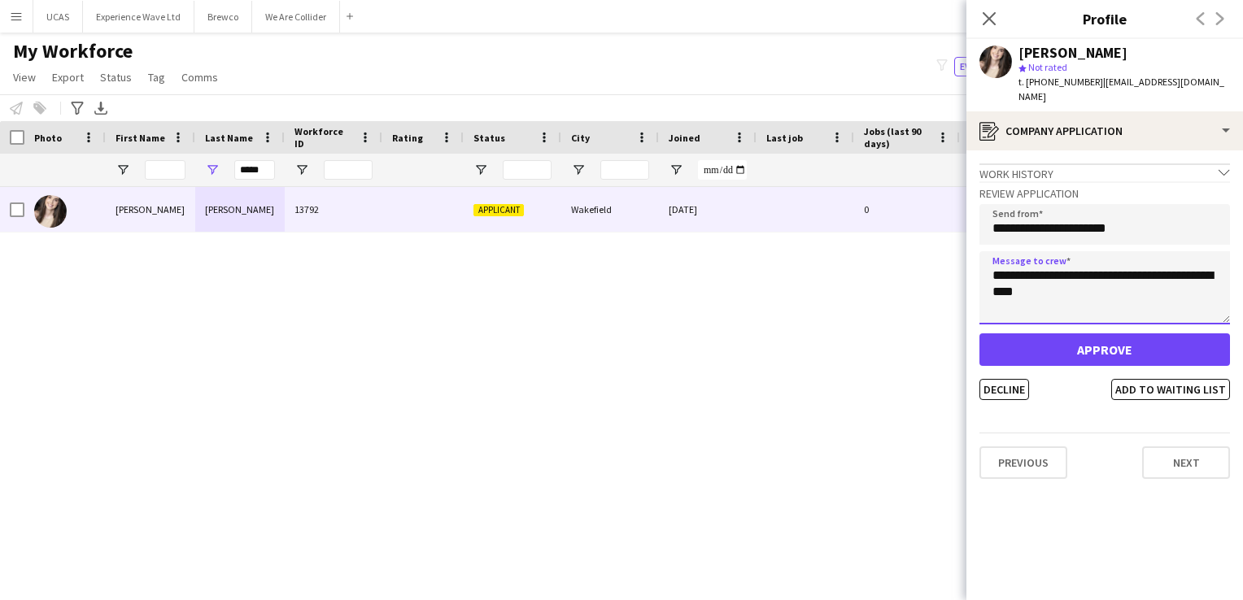
click at [998, 281] on textarea "**********" at bounding box center [1104, 287] width 251 height 73
type textarea "**********"
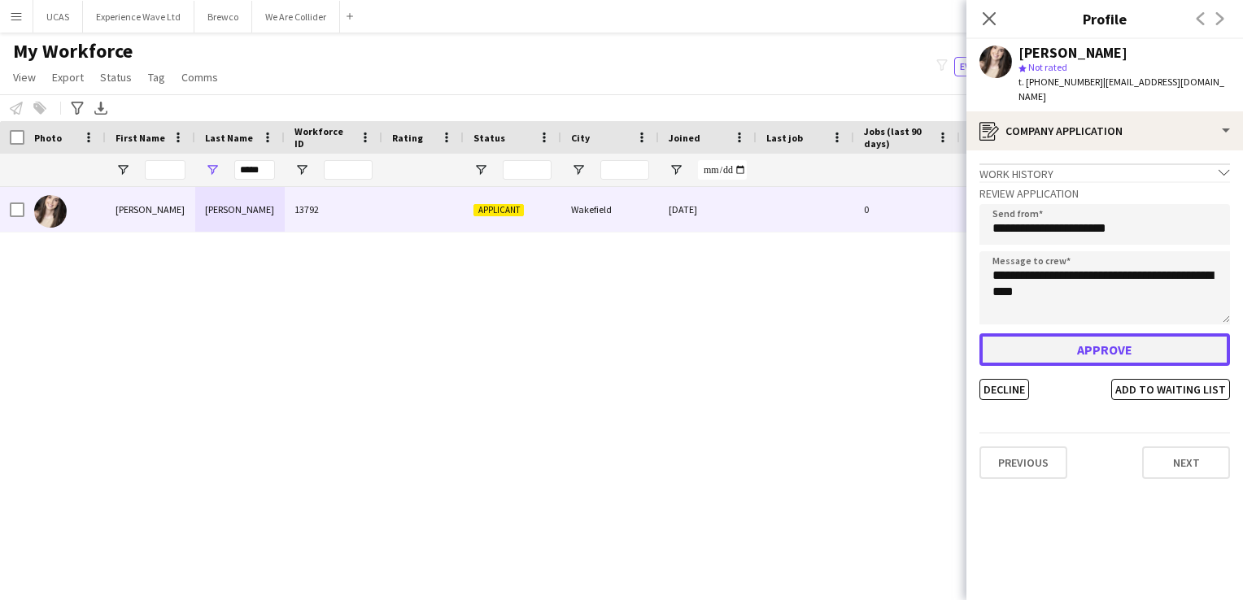
click at [1105, 334] on button "Approve" at bounding box center [1104, 349] width 251 height 33
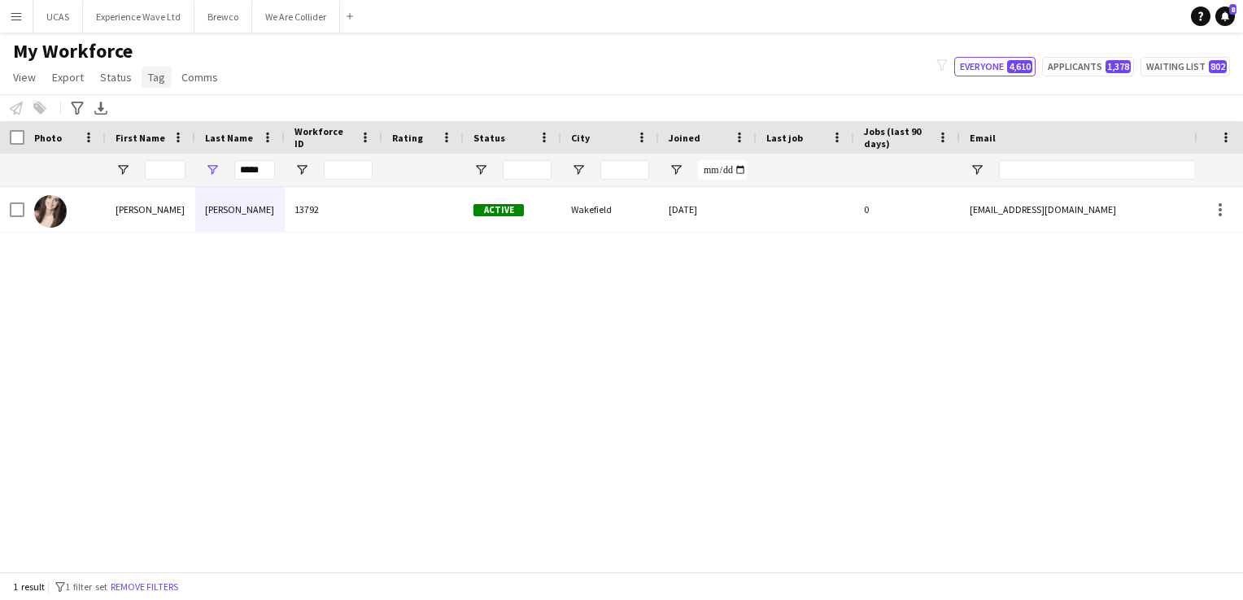
click at [161, 81] on span "Tag" at bounding box center [156, 77] width 17 height 15
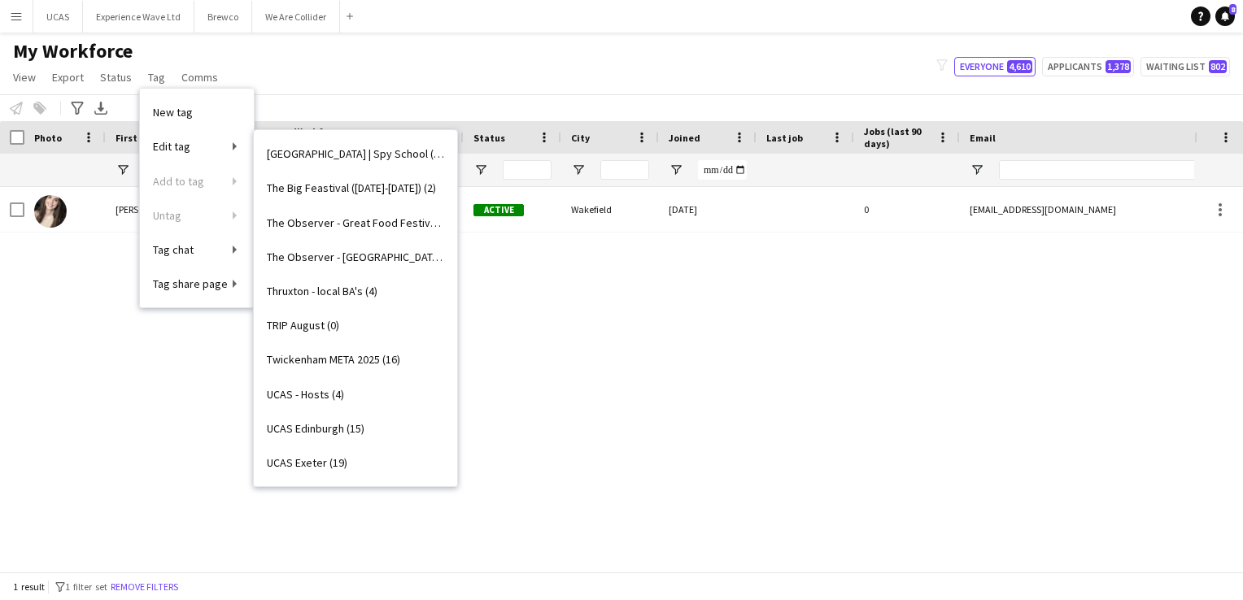
scroll to position [2196, 0]
click at [331, 324] on span "TRIP August (0)" at bounding box center [303, 326] width 72 height 15
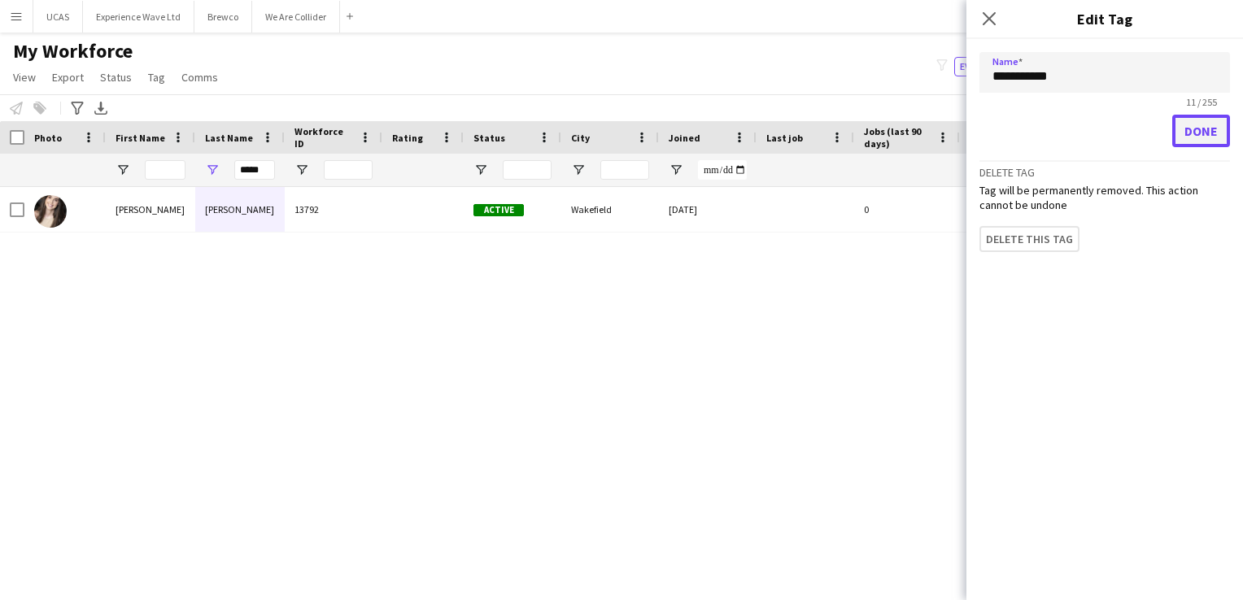
click at [1216, 132] on button "Done" at bounding box center [1201, 131] width 58 height 33
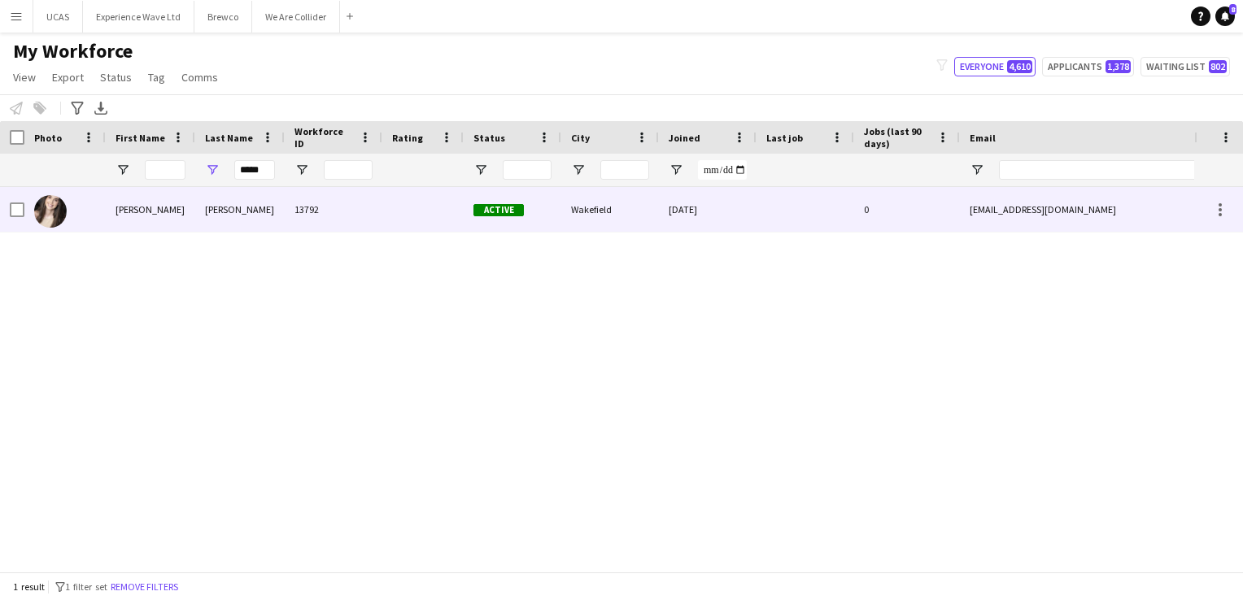
click at [334, 213] on div "13792" at bounding box center [334, 209] width 98 height 45
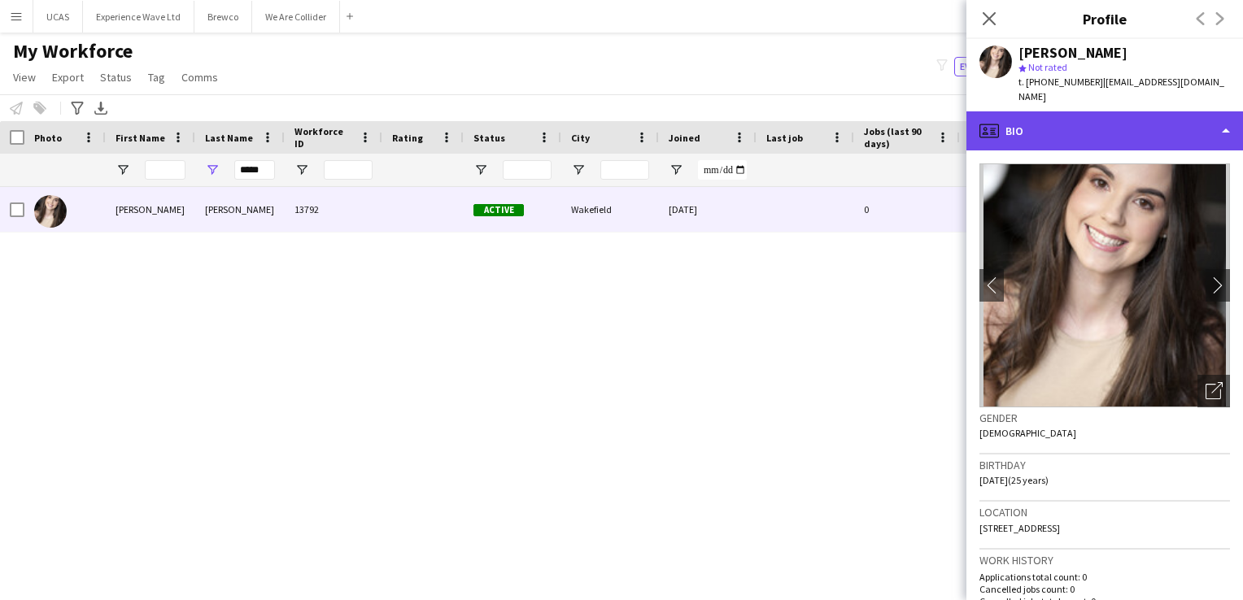
click at [1218, 117] on div "profile Bio" at bounding box center [1104, 130] width 277 height 39
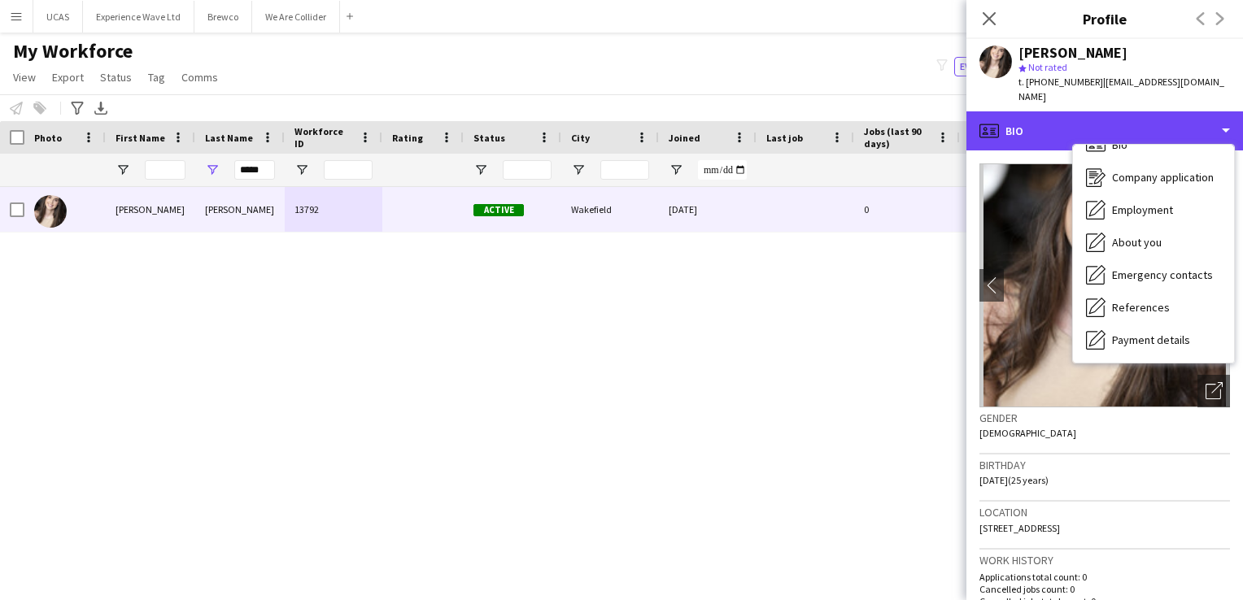
scroll to position [0, 0]
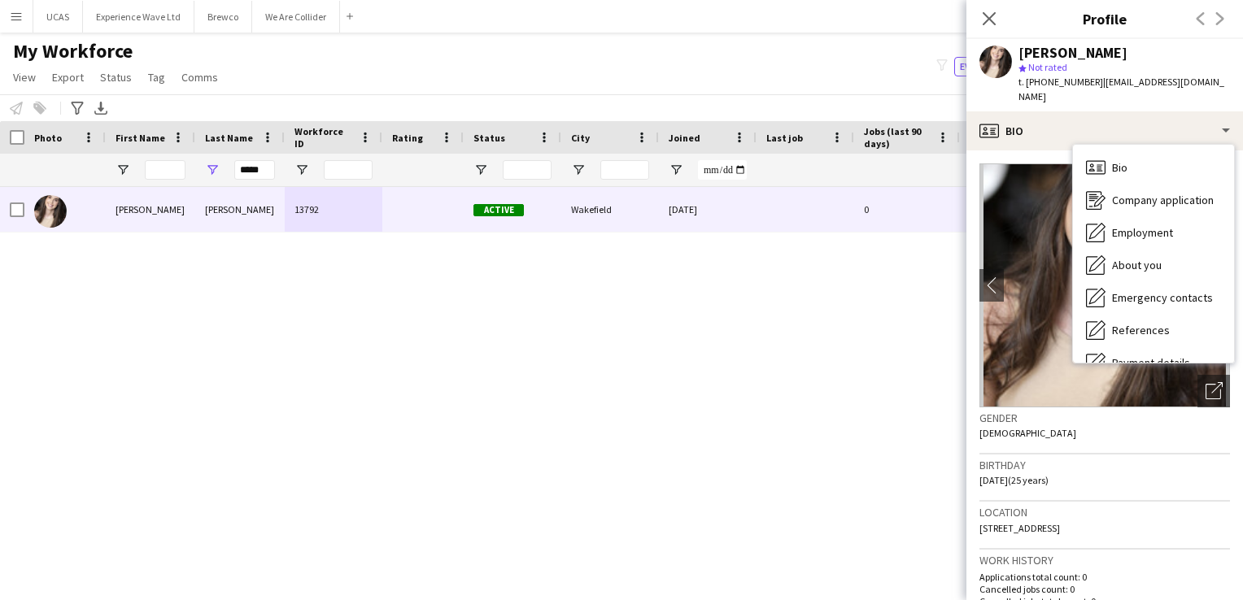
click at [1219, 21] on div "Previous Next" at bounding box center [1210, 18] width 65 height 37
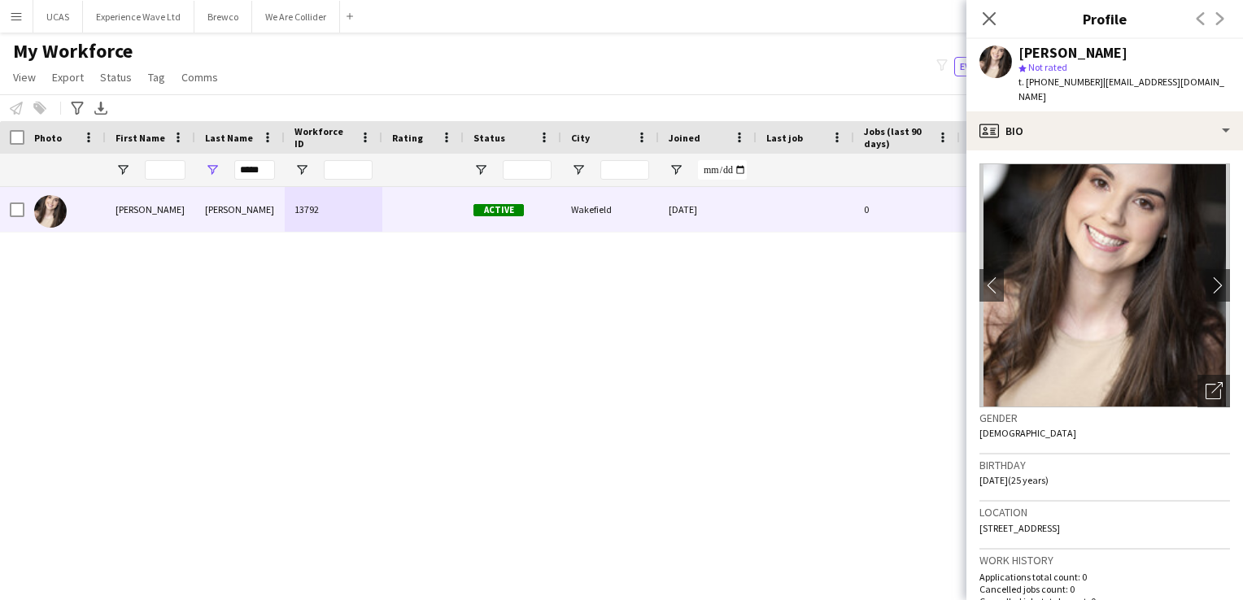
click at [1219, 21] on div "Previous Next" at bounding box center [1210, 18] width 65 height 37
click at [1218, 20] on div "Previous Next" at bounding box center [1210, 18] width 65 height 37
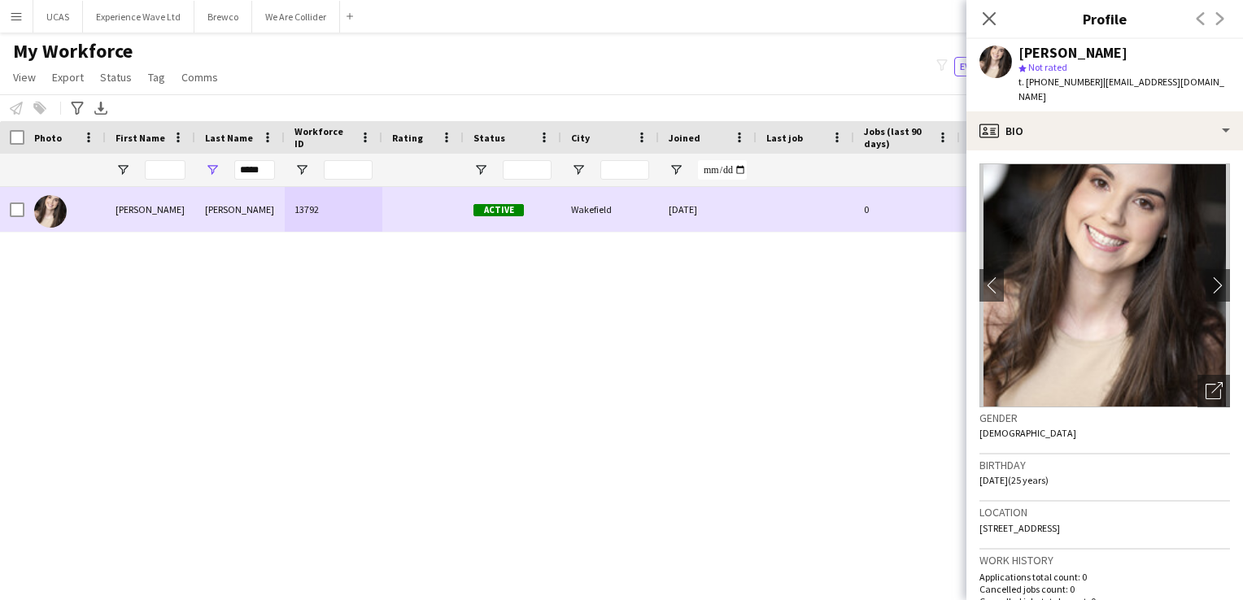
click at [427, 220] on div at bounding box center [422, 209] width 81 height 45
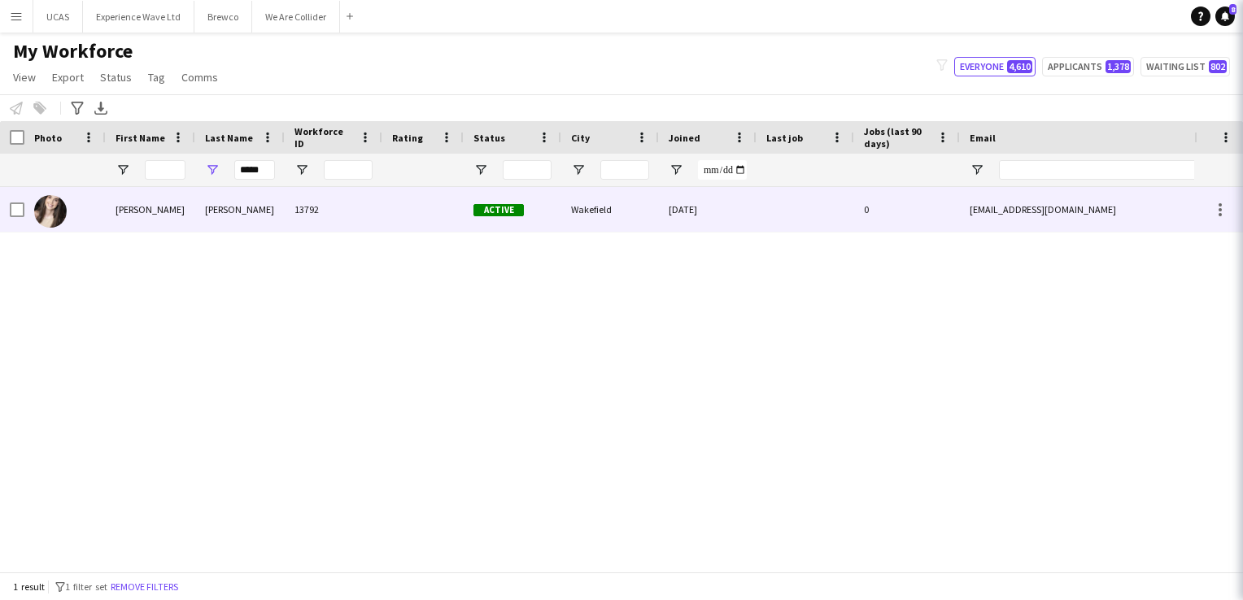
click at [427, 220] on div at bounding box center [422, 209] width 81 height 45
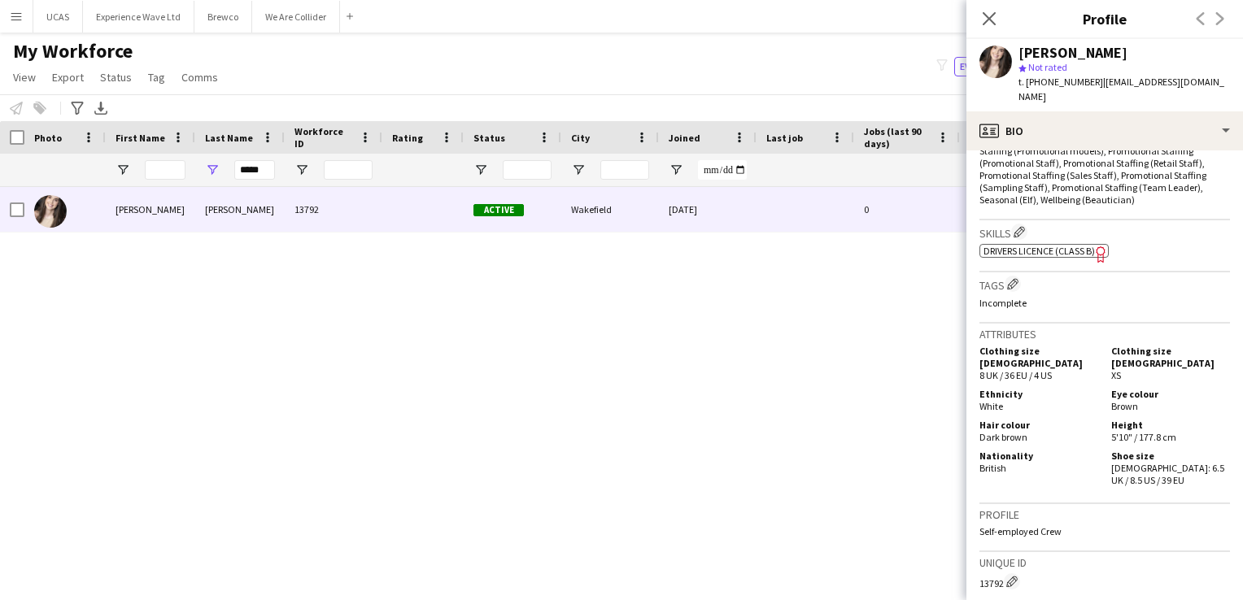
scroll to position [651, 0]
click at [1012, 279] on app-icon "Edit crew company tags" at bounding box center [1012, 280] width 11 height 11
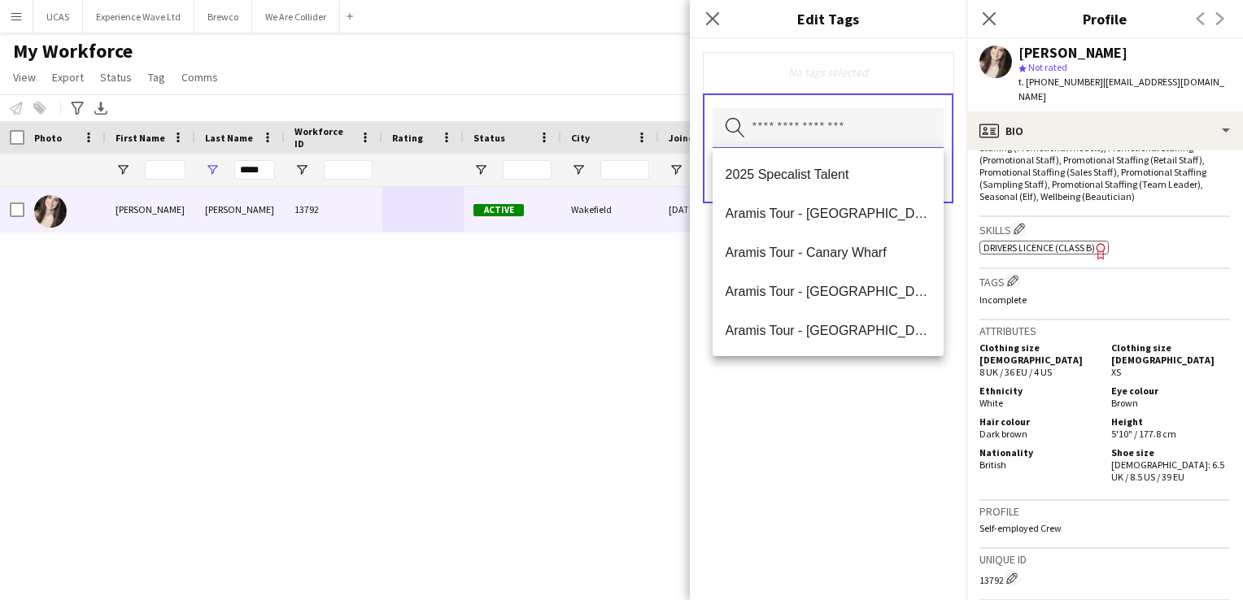
click at [792, 129] on input "text" at bounding box center [827, 128] width 231 height 41
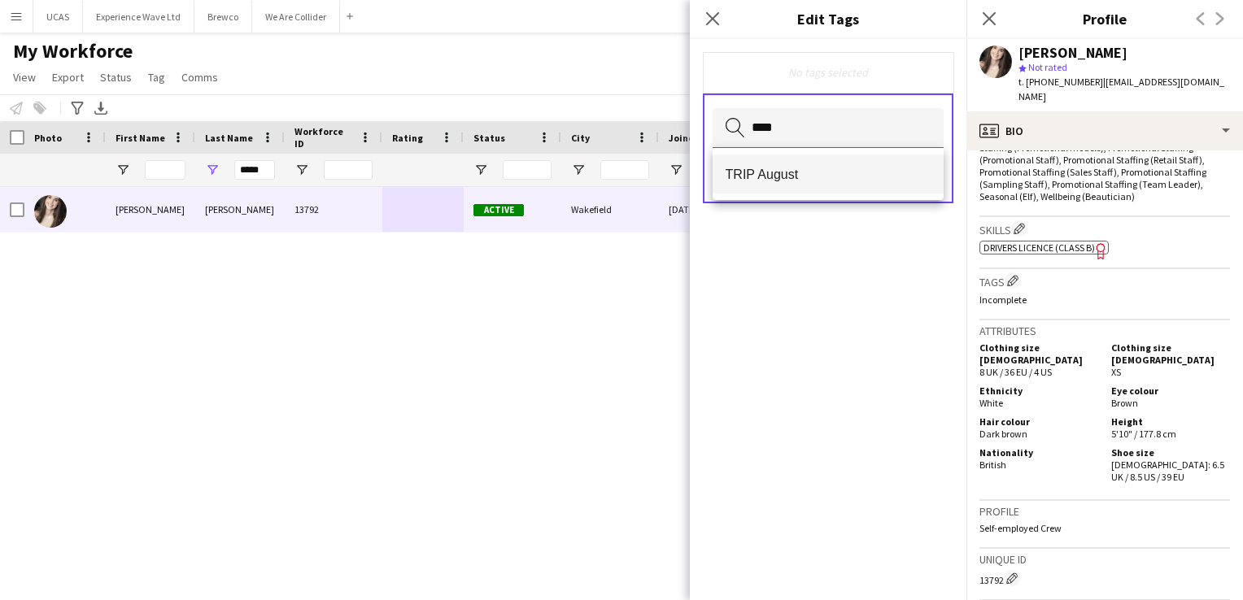
type input "****"
click at [798, 164] on mat-option "TRIP August" at bounding box center [828, 174] width 232 height 39
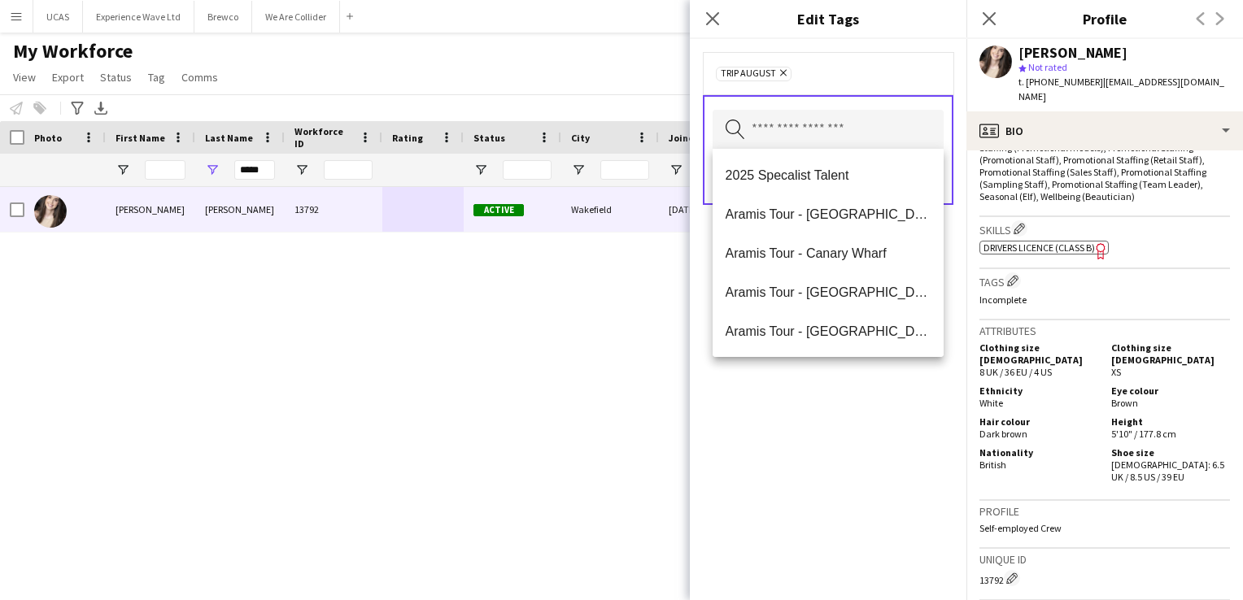
click at [908, 416] on div "TRIP August Remove Search by tag name Save" at bounding box center [828, 319] width 277 height 561
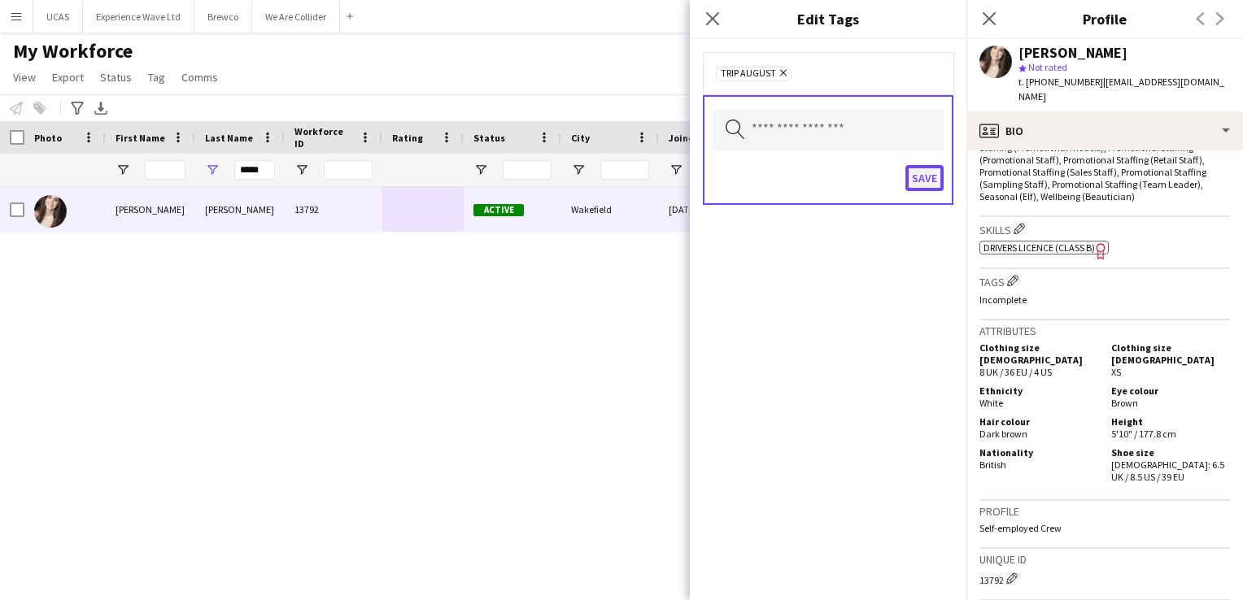
click at [932, 169] on button "Save" at bounding box center [924, 178] width 38 height 26
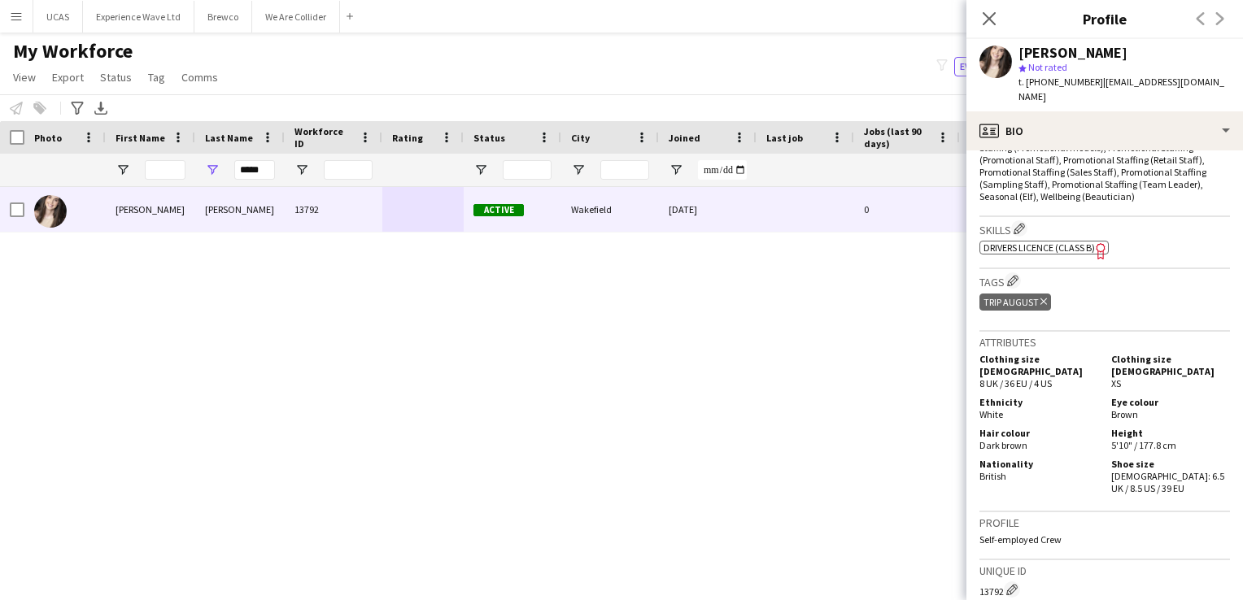
click at [20, 10] on app-icon "Menu" at bounding box center [16, 16] width 13 height 13
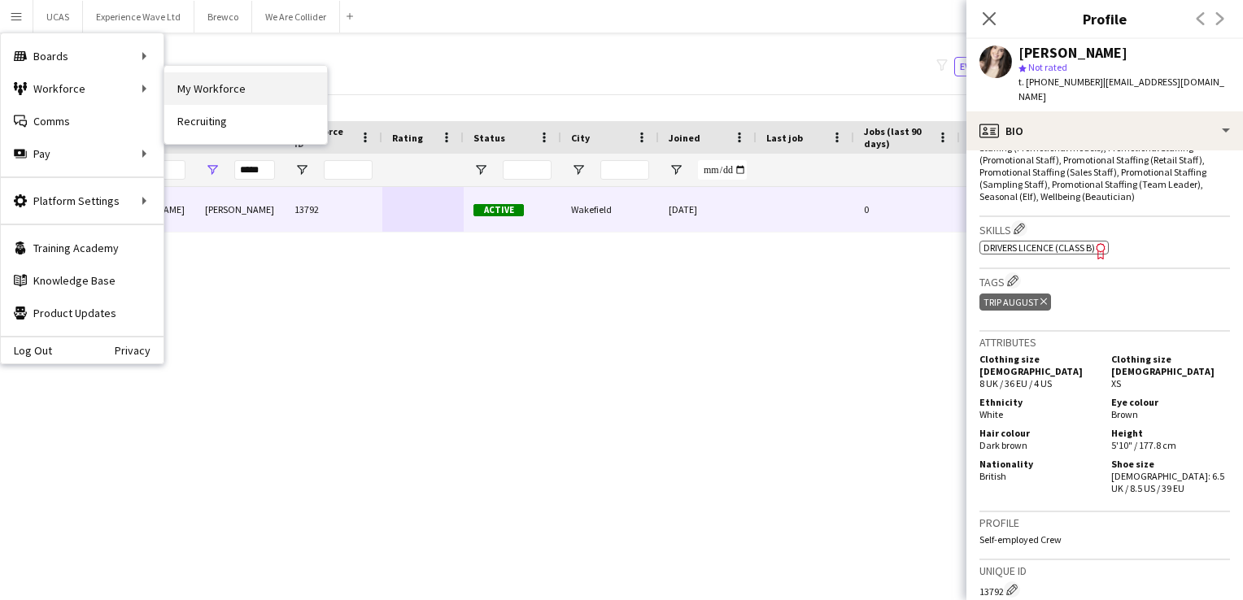
click at [188, 89] on link "My Workforce" at bounding box center [245, 88] width 163 height 33
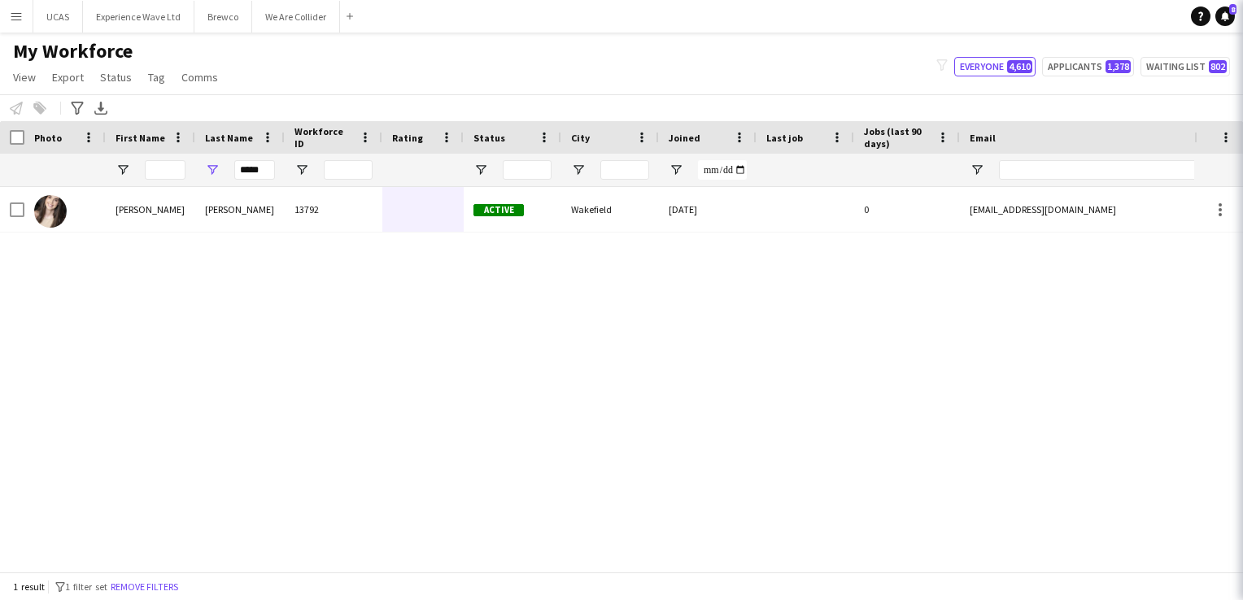
type input "**********"
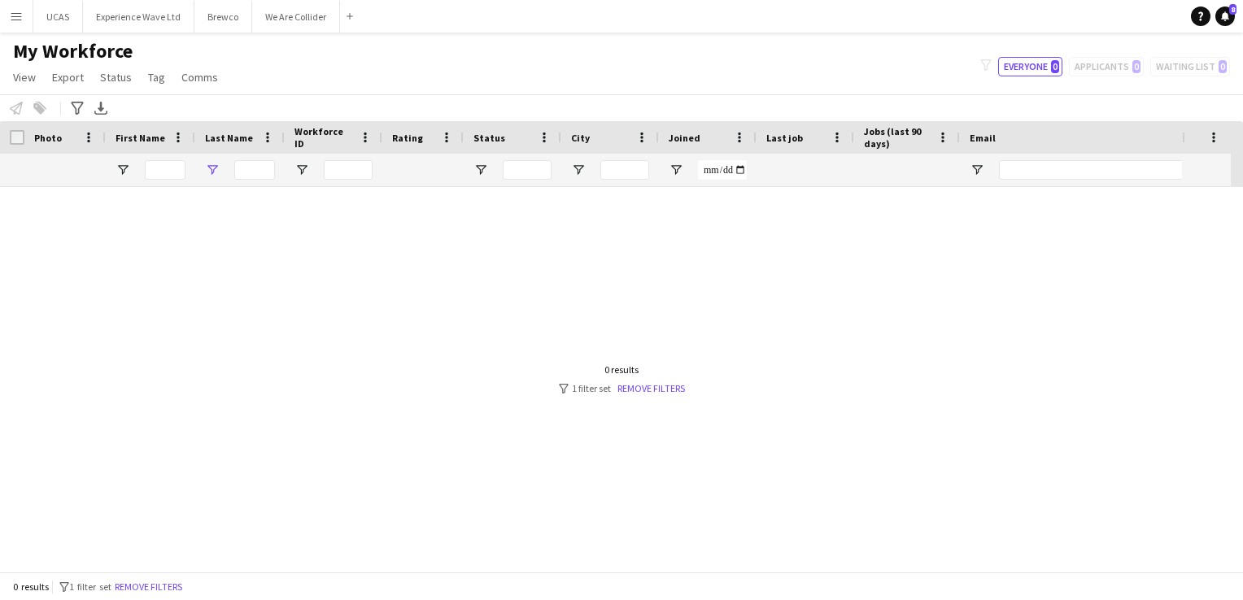
type input "*****"
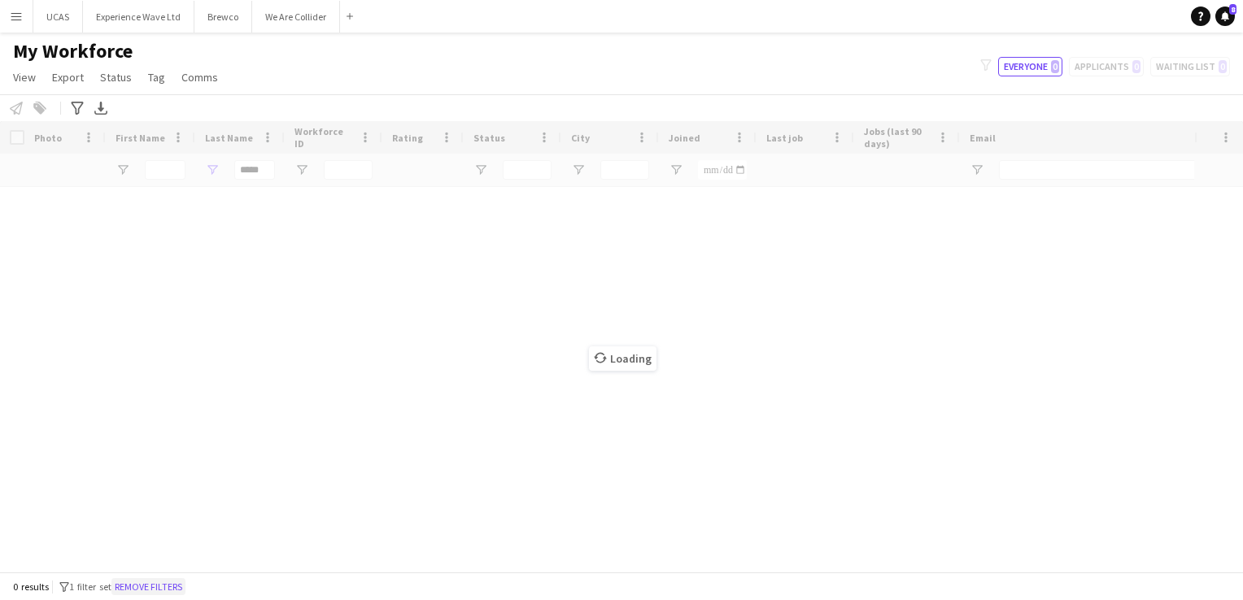
click at [179, 587] on button "Remove filters" at bounding box center [148, 587] width 74 height 18
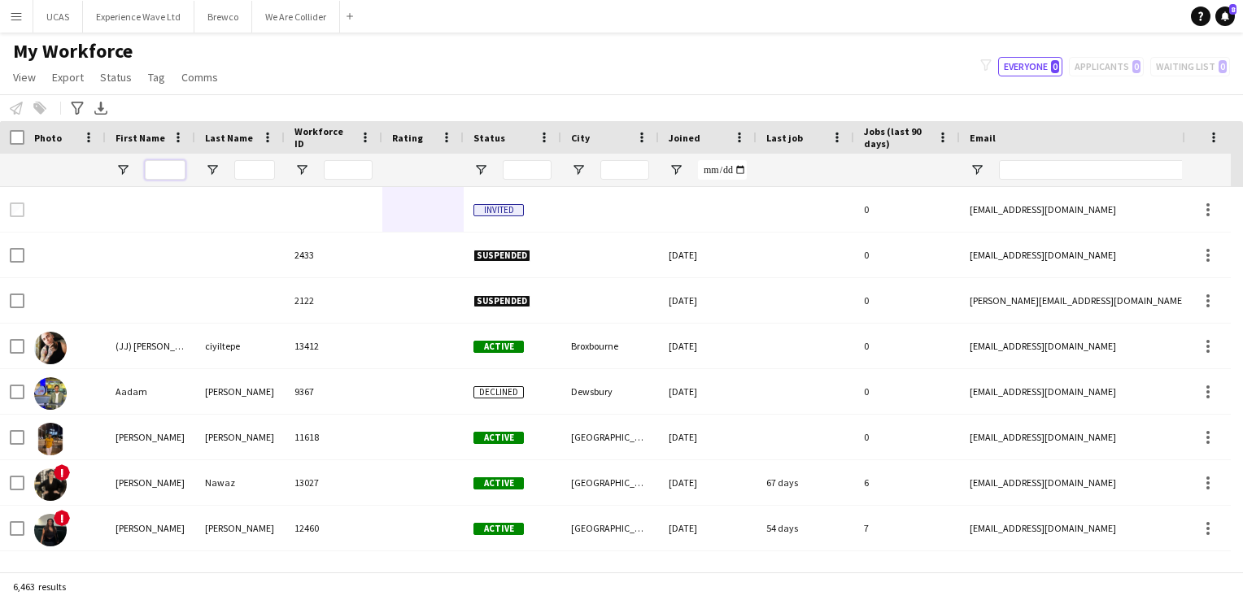
click at [177, 168] on input "First Name Filter Input" at bounding box center [165, 170] width 41 height 20
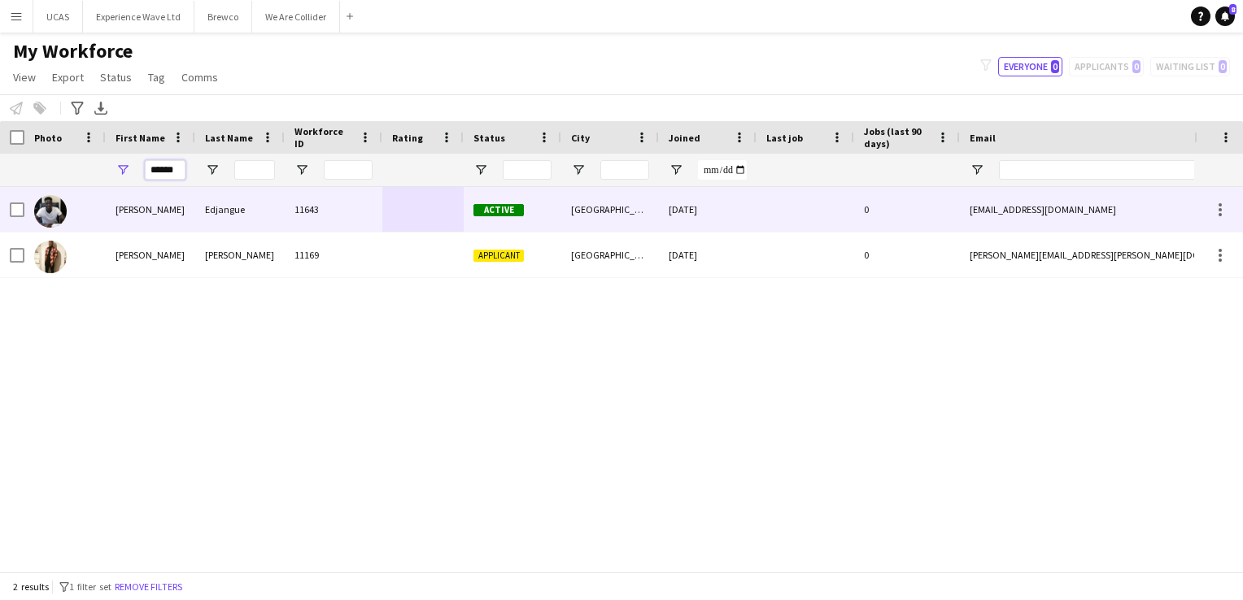
type input "******"
click at [211, 227] on div "Edjangue" at bounding box center [239, 209] width 89 height 45
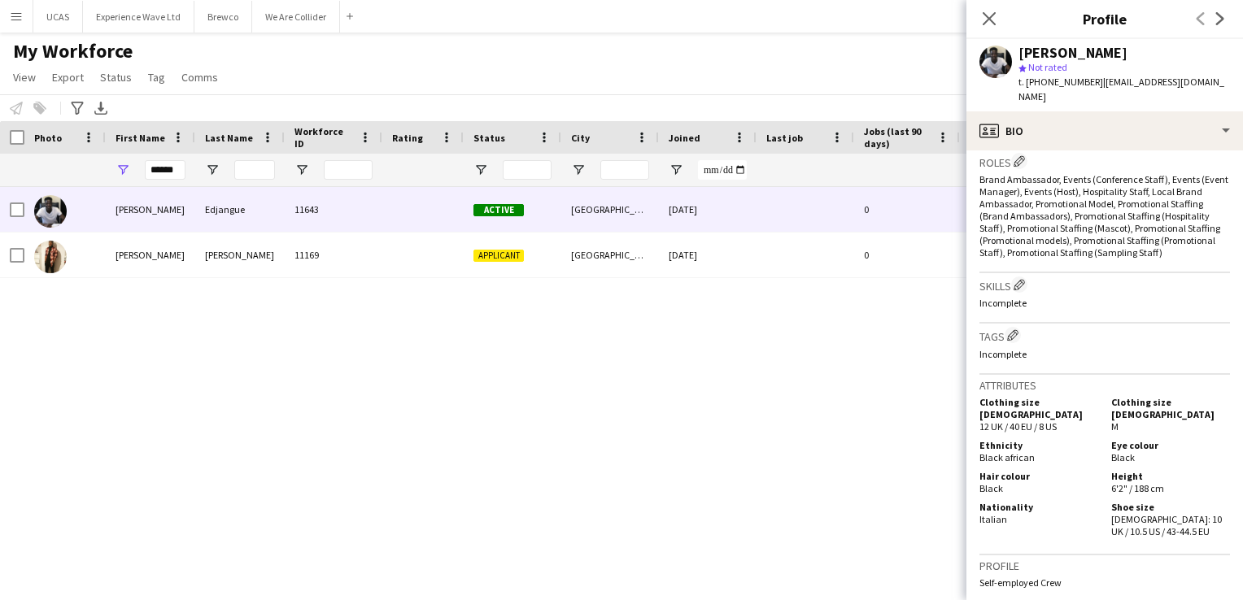
scroll to position [415, 0]
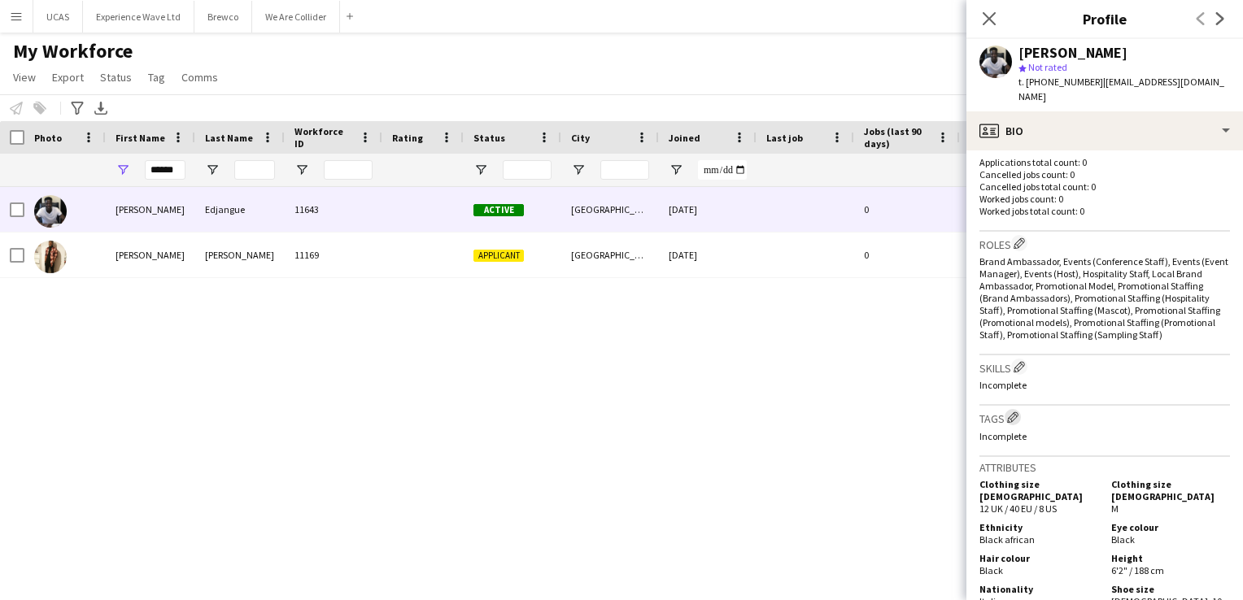
click at [1015, 412] on app-icon "Edit crew company tags" at bounding box center [1012, 417] width 11 height 11
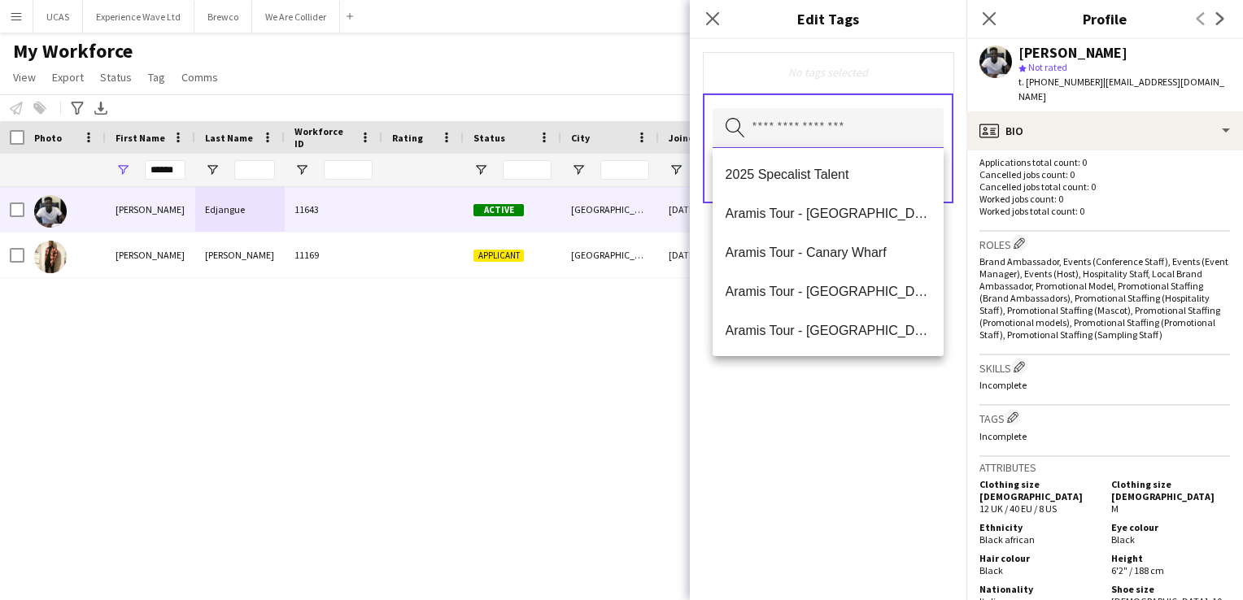
click at [802, 133] on input "text" at bounding box center [827, 128] width 231 height 41
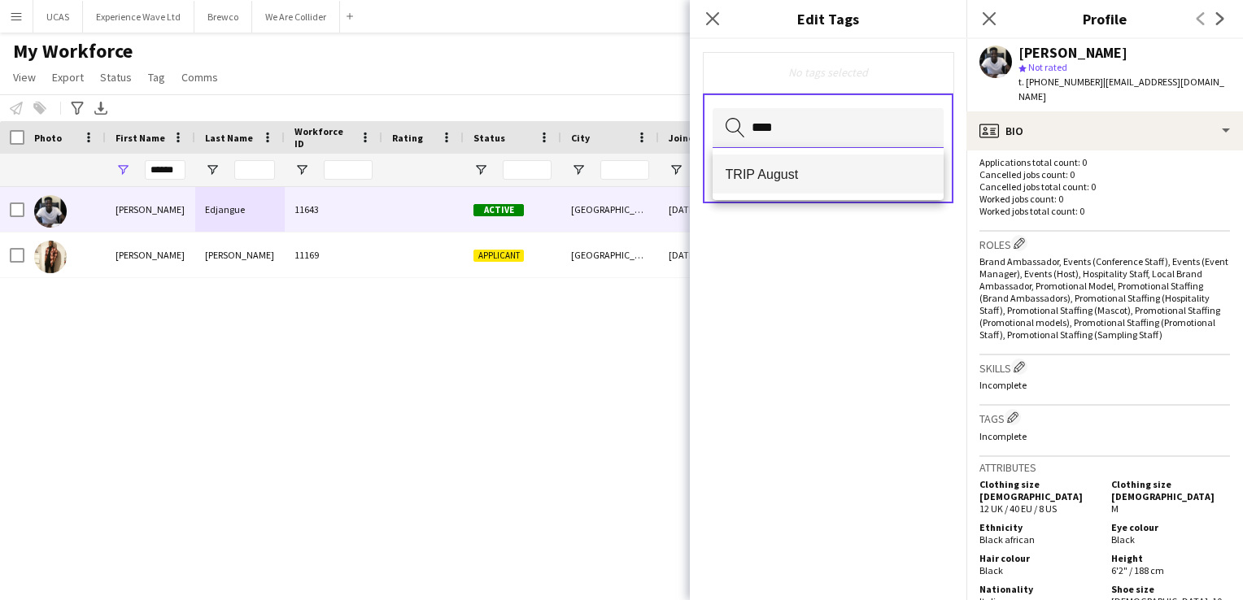
type input "****"
click at [813, 184] on mat-option "TRIP August" at bounding box center [828, 174] width 232 height 39
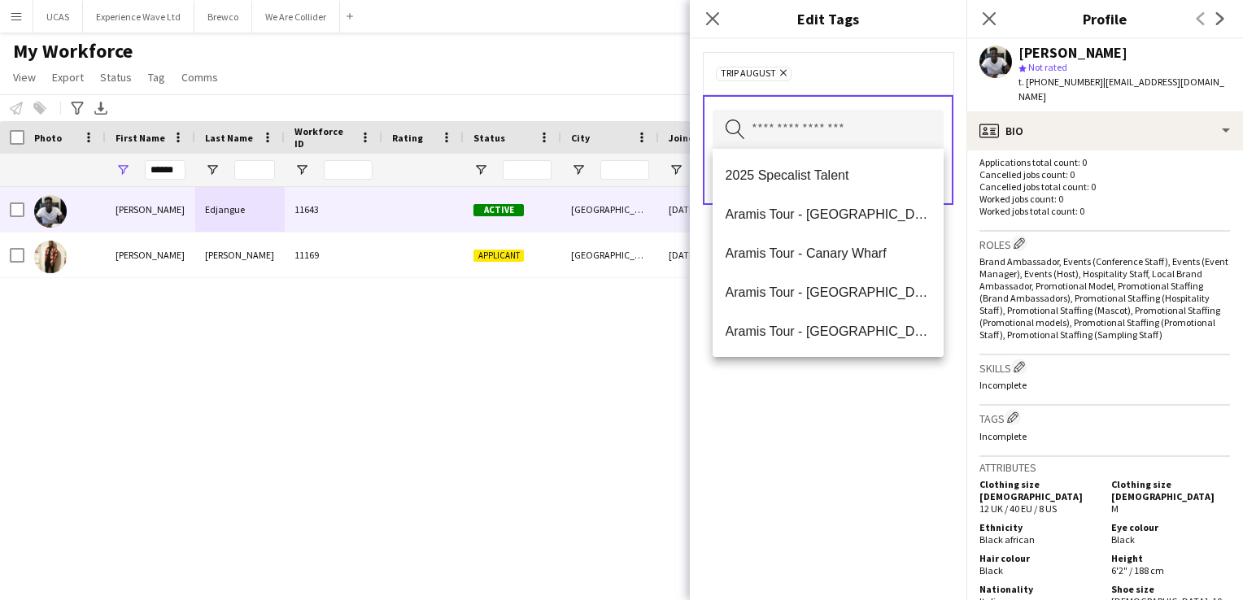
click at [888, 376] on div "TRIP August Remove Search by tag name Save" at bounding box center [828, 319] width 277 height 561
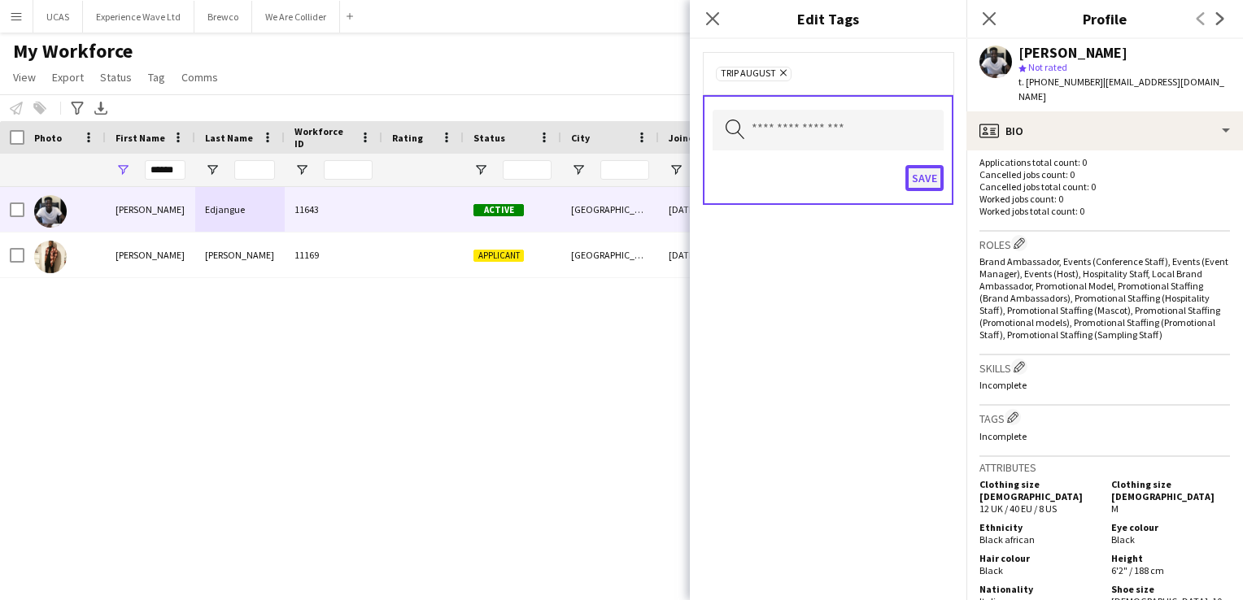
click at [920, 176] on button "Save" at bounding box center [924, 178] width 38 height 26
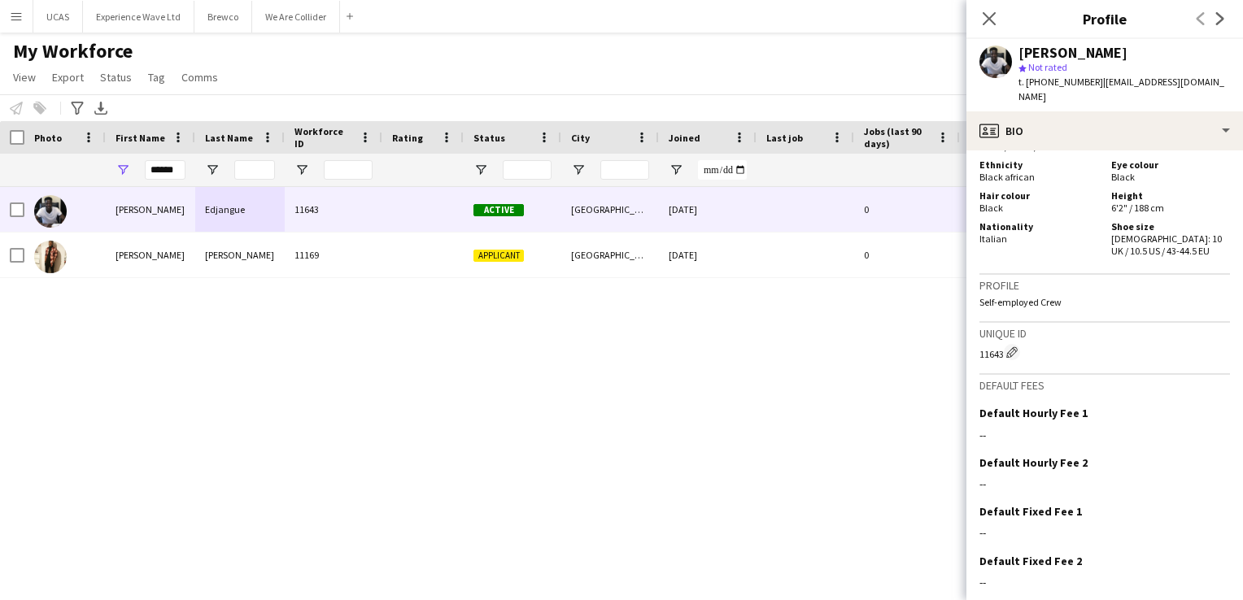
scroll to position [833, 0]
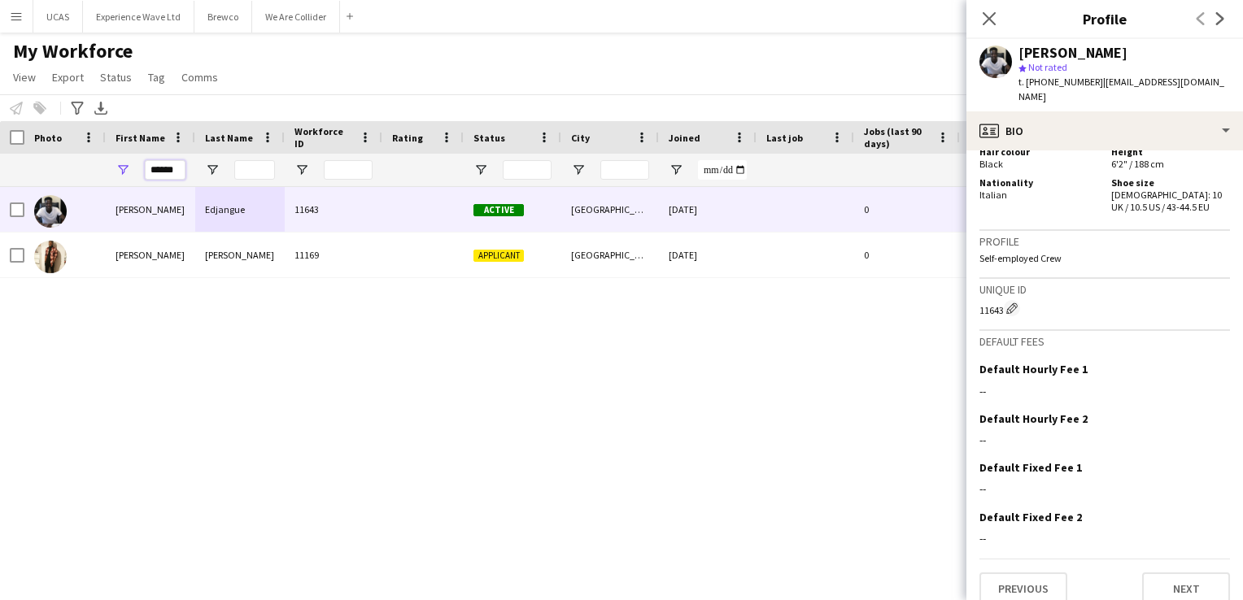
click at [176, 174] on input "******" at bounding box center [165, 170] width 41 height 20
type input "*"
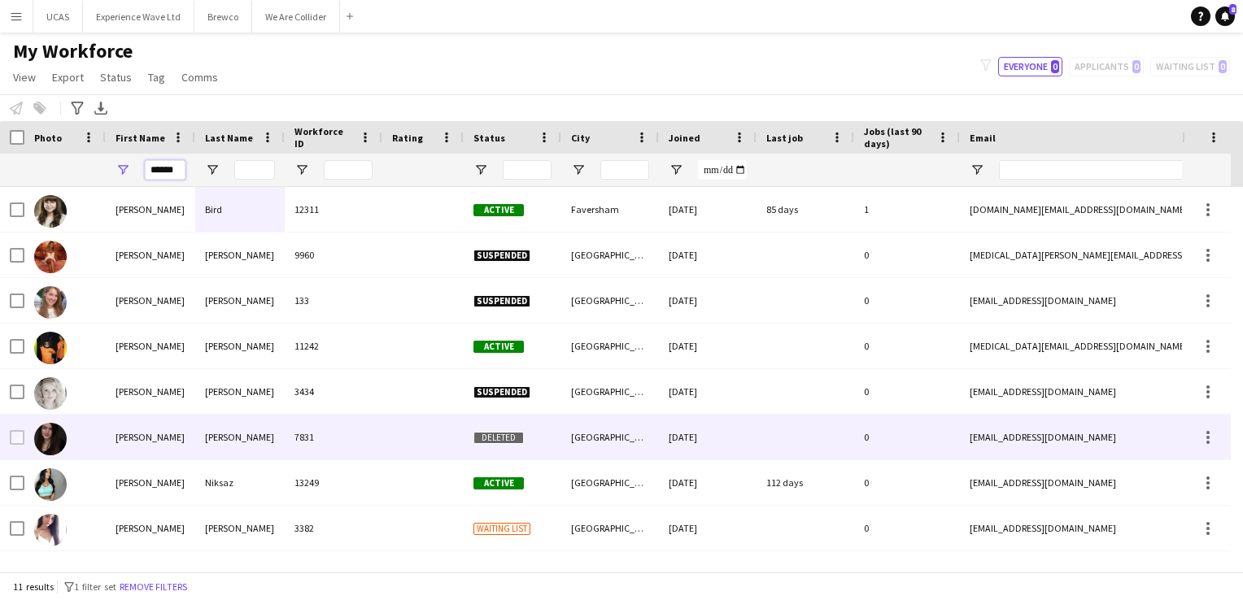
scroll to position [81, 0]
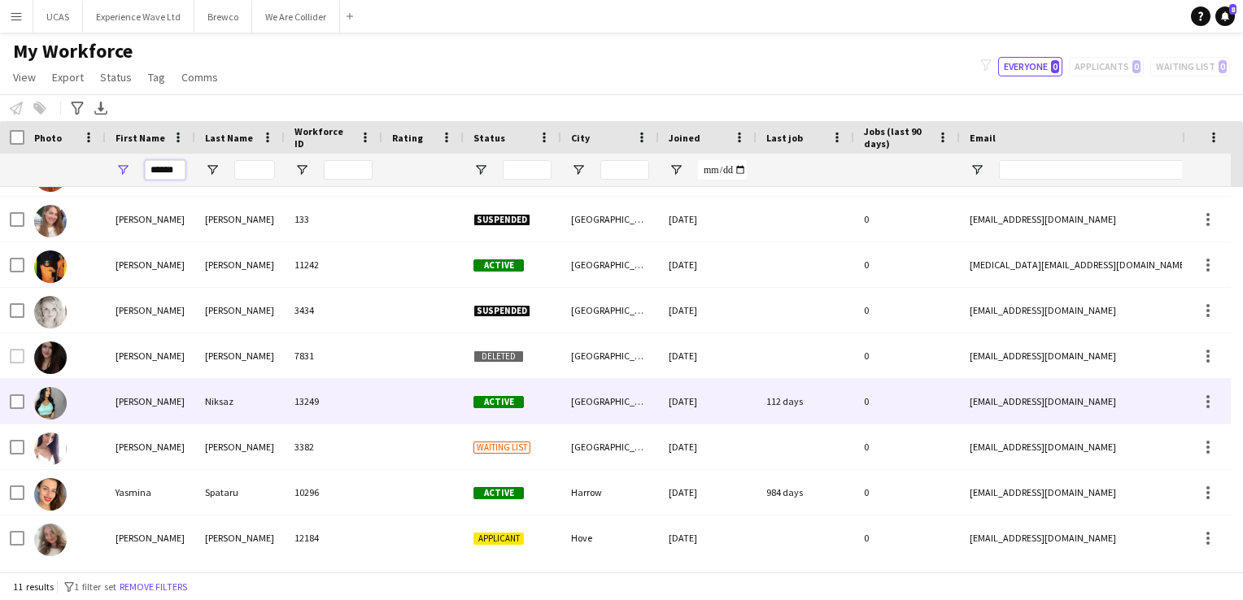
type input "******"
click at [172, 408] on div "Yasmin" at bounding box center [150, 401] width 89 height 45
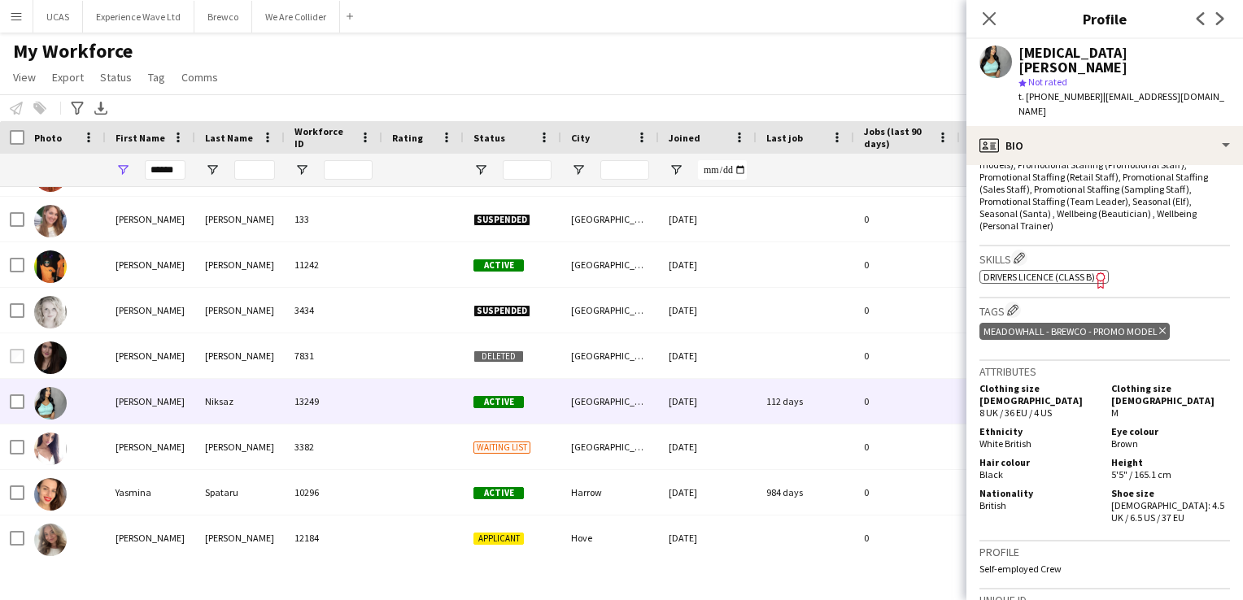
scroll to position [732, 0]
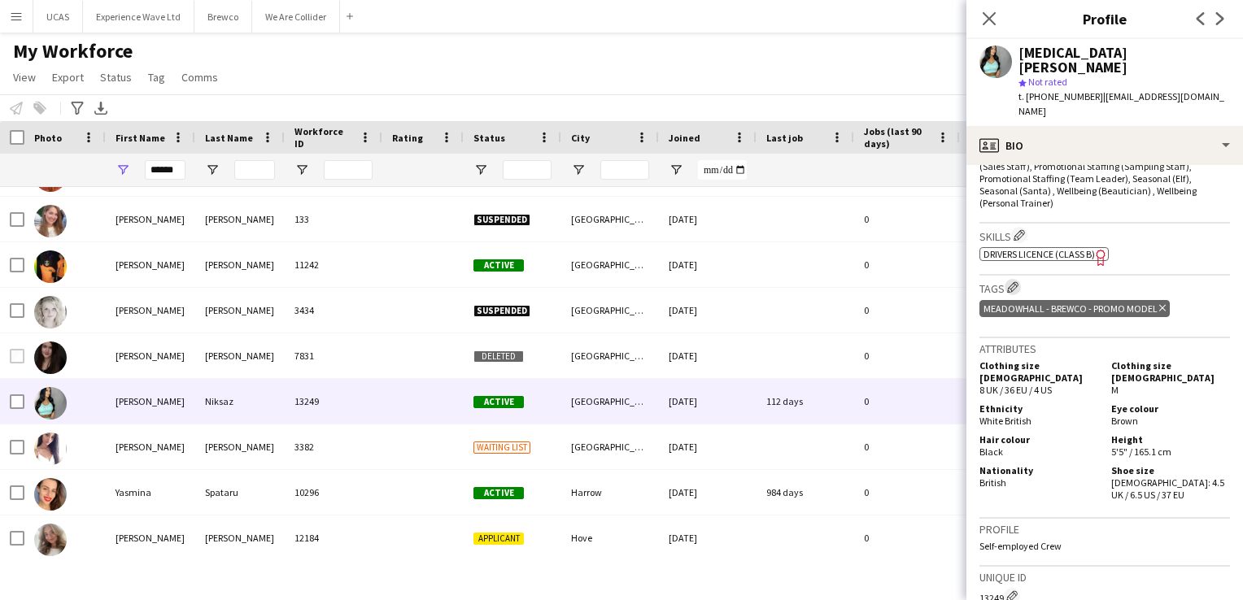
click at [1013, 281] on app-icon "Edit crew company tags" at bounding box center [1012, 286] width 11 height 11
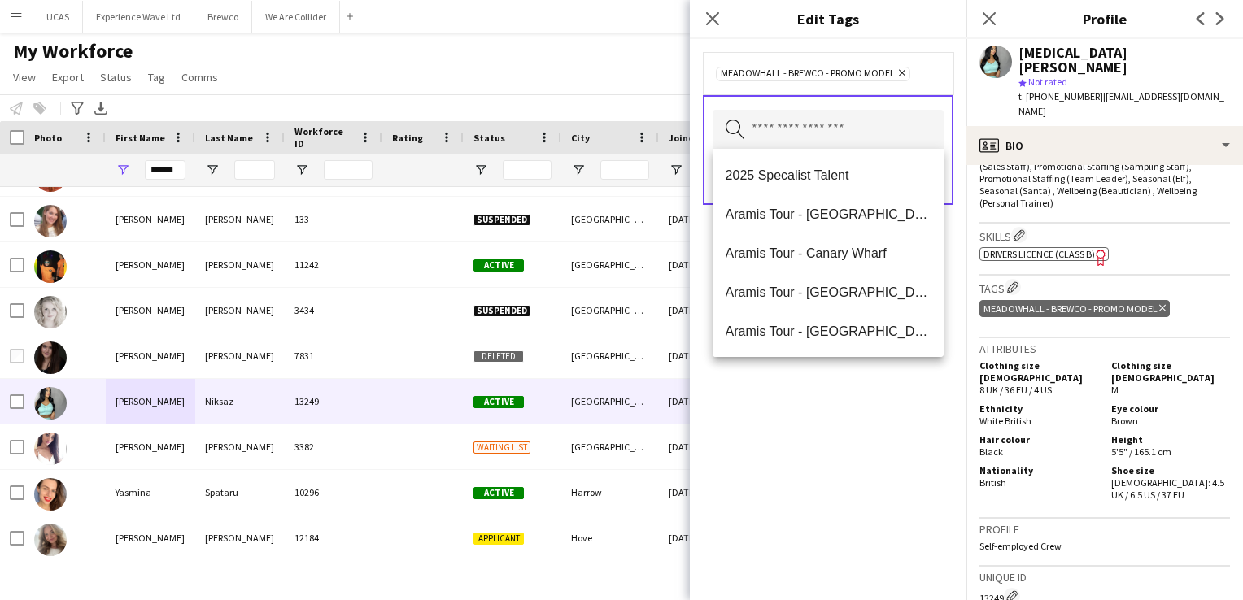
click at [800, 139] on input "text" at bounding box center [827, 130] width 231 height 41
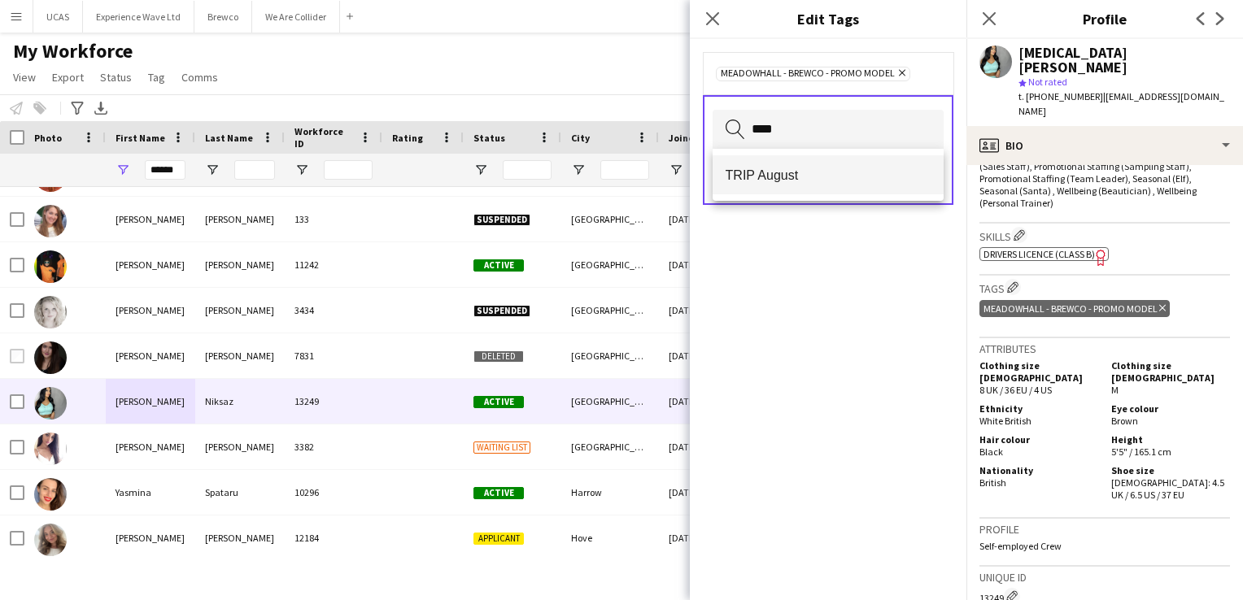
type input "****"
click at [790, 163] on mat-option "TRIP August" at bounding box center [828, 174] width 232 height 39
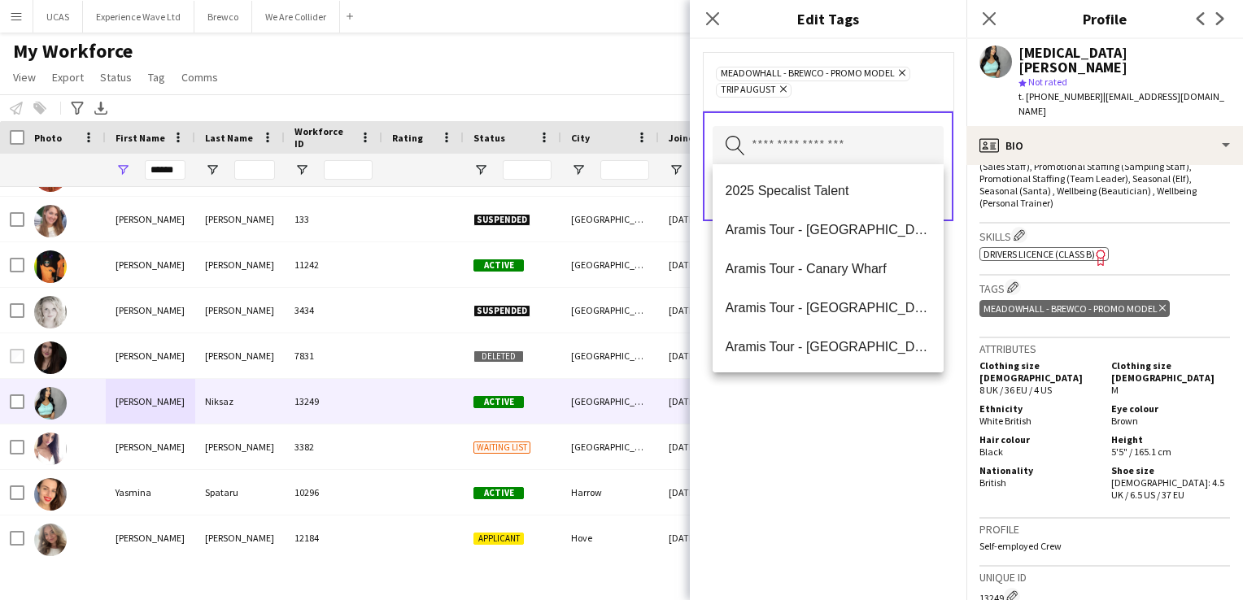
click at [855, 442] on div "MEADOWHALL - Brewco - Promo model Remove TRIP August Remove Search by tag name …" at bounding box center [828, 319] width 277 height 561
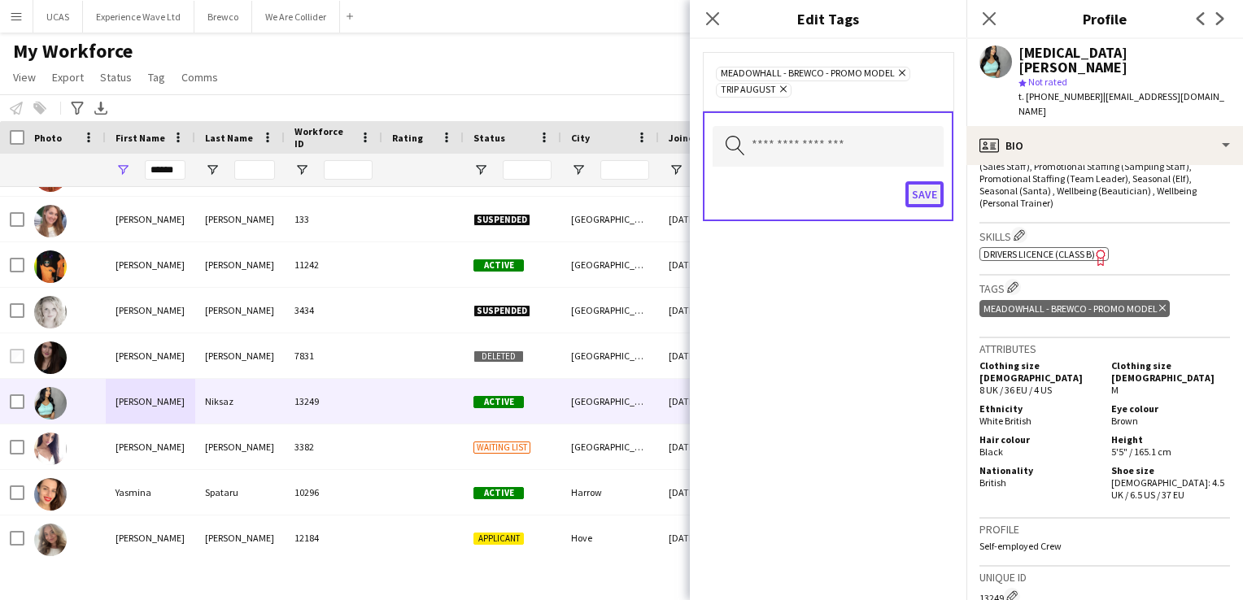
click at [918, 186] on button "Save" at bounding box center [924, 194] width 38 height 26
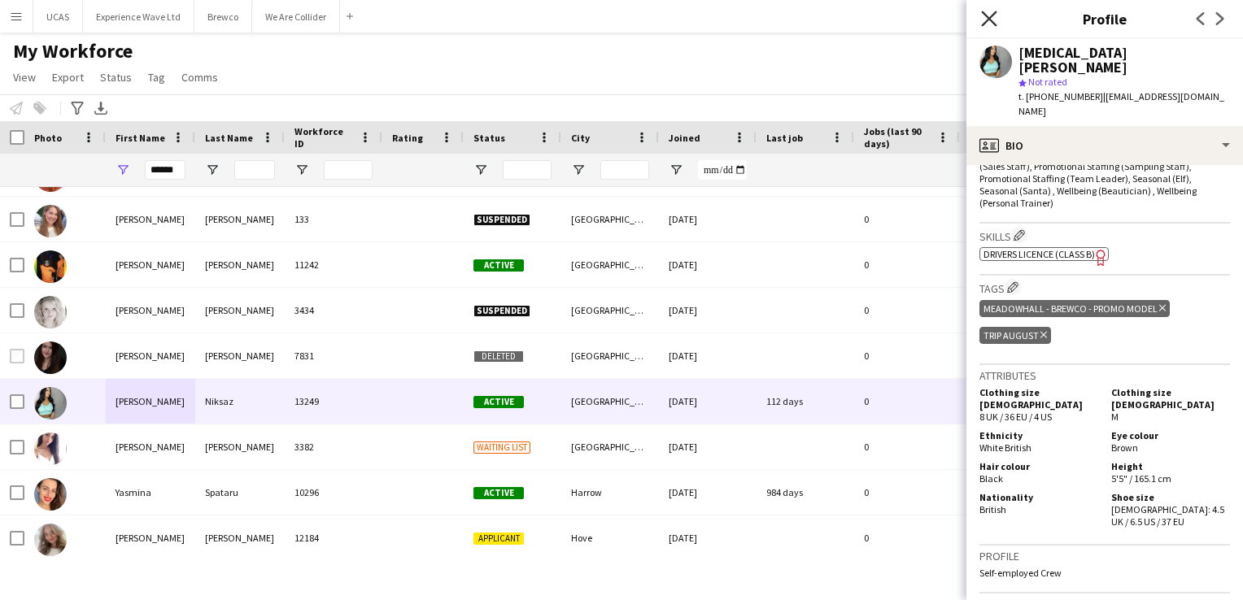
click at [987, 24] on icon "Close pop-in" at bounding box center [988, 18] width 15 height 15
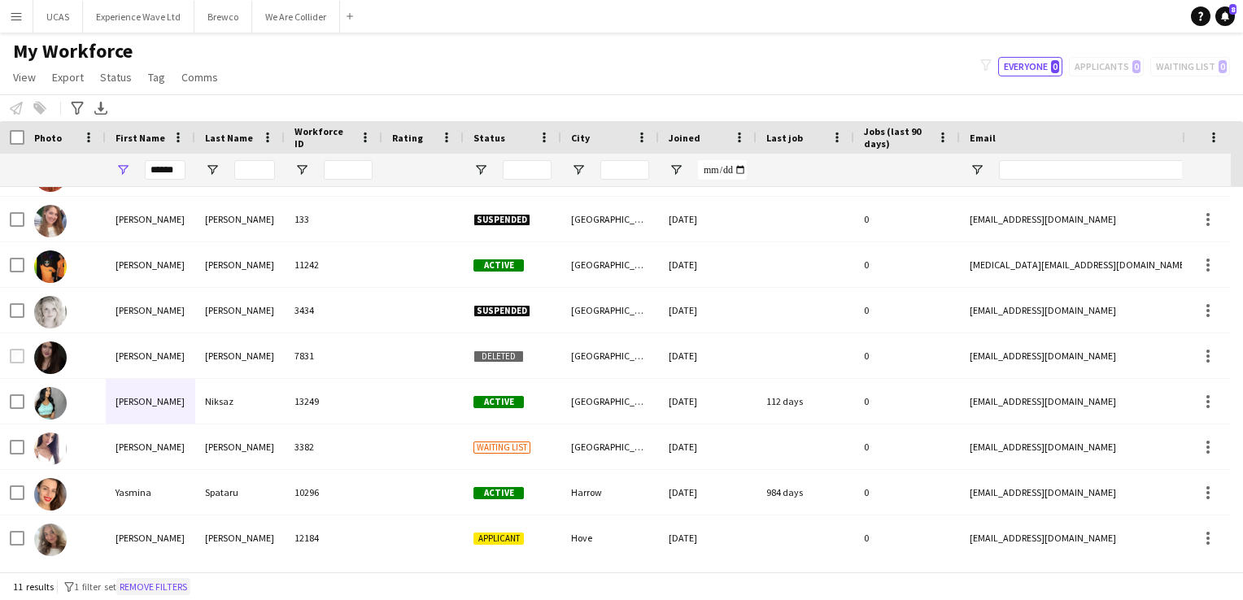
click at [166, 590] on button "Remove filters" at bounding box center [153, 587] width 74 height 18
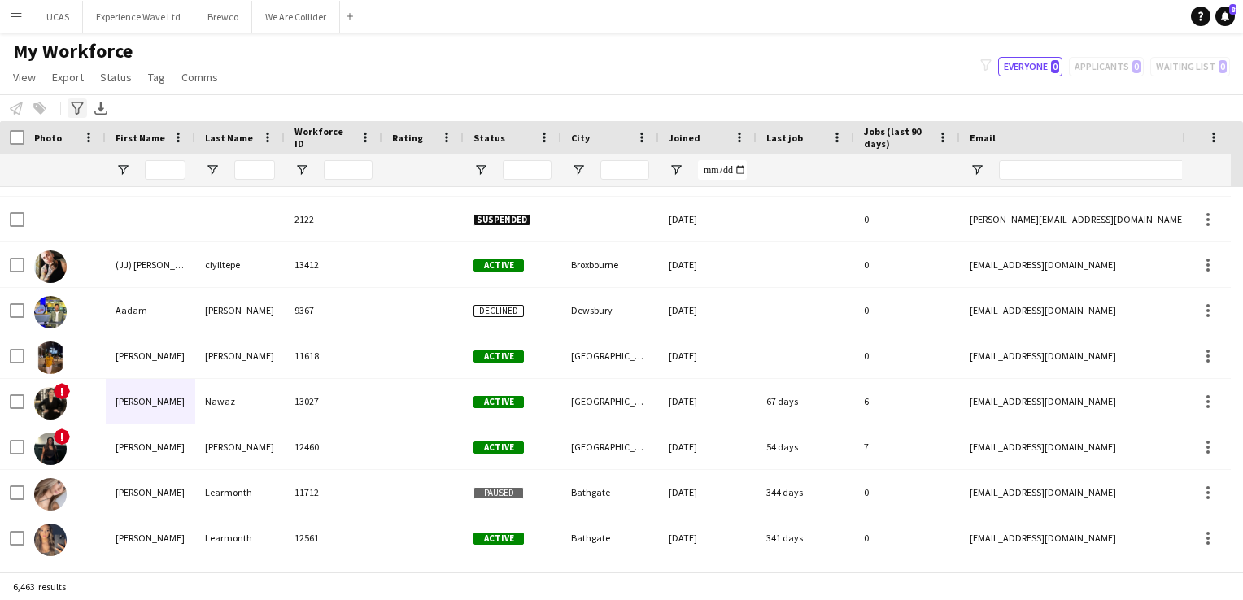
click at [79, 105] on icon "Advanced filters" at bounding box center [77, 108] width 13 height 13
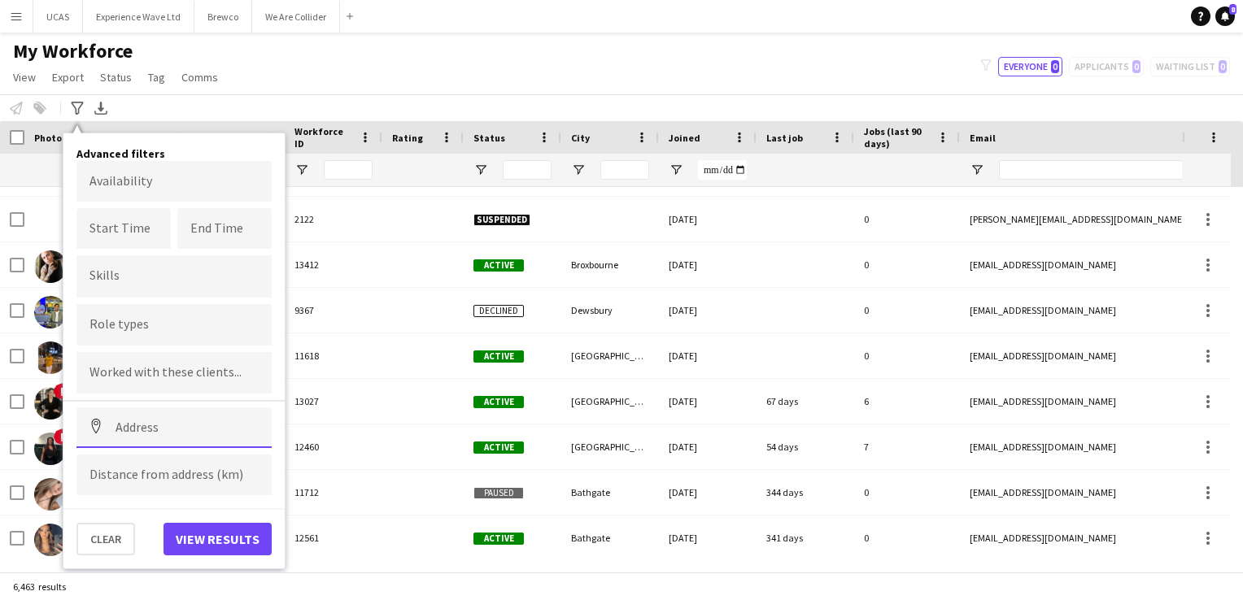
click at [133, 425] on input at bounding box center [173, 427] width 195 height 41
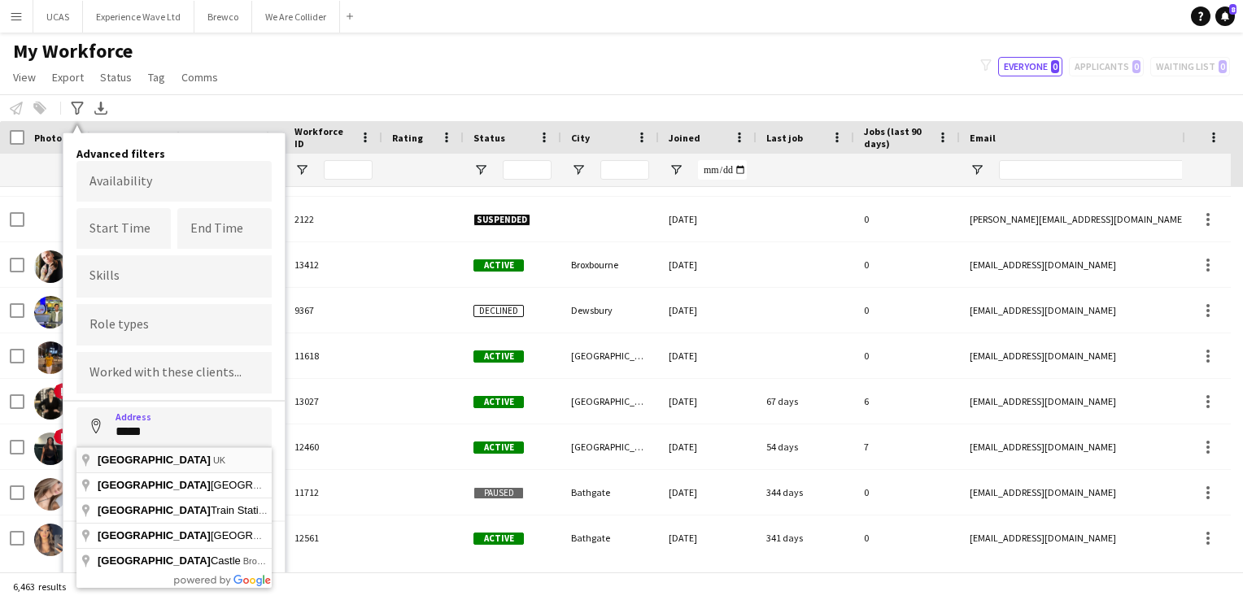
type input "*********"
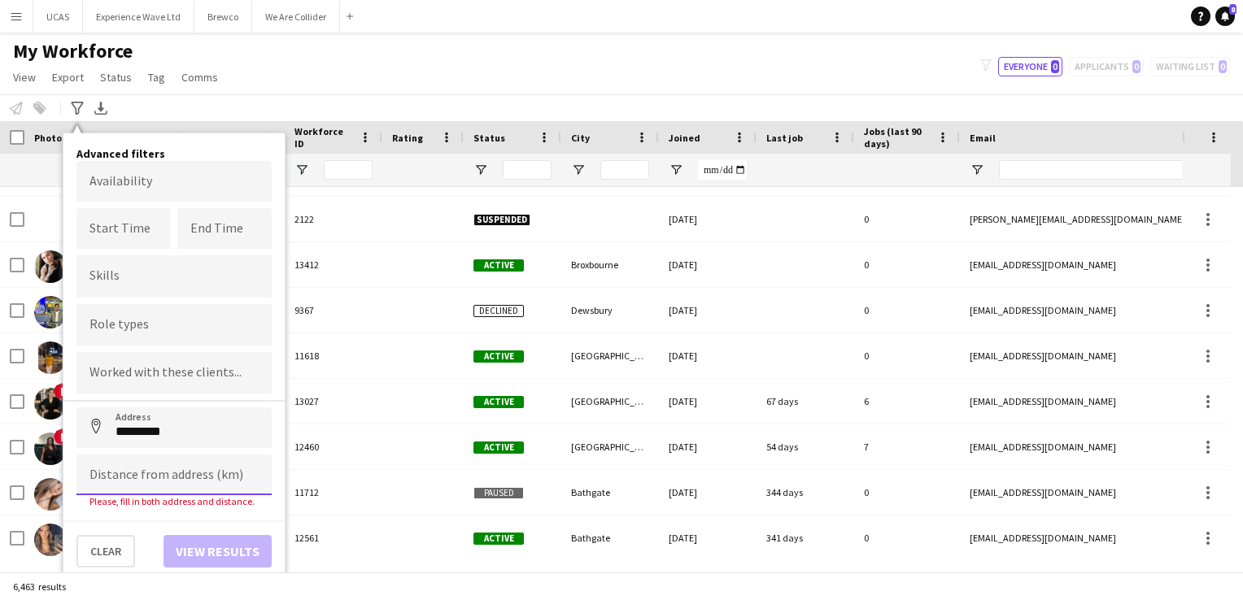
click at [126, 471] on input at bounding box center [173, 475] width 195 height 41
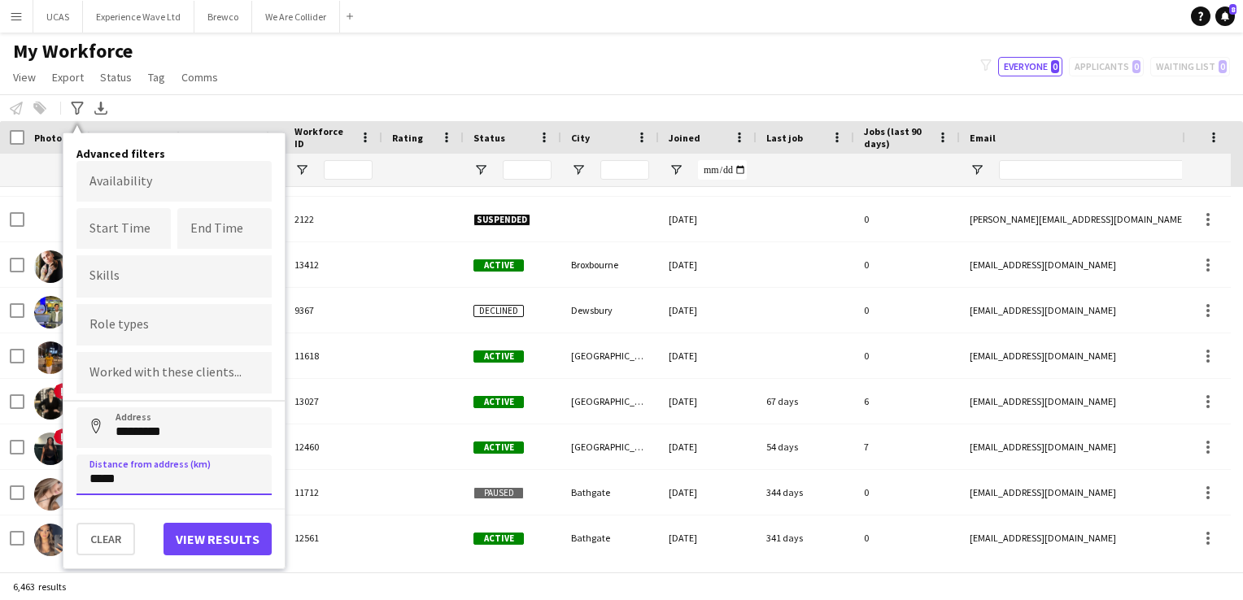
type input "*****"
click at [197, 529] on button "View results" at bounding box center [217, 539] width 108 height 33
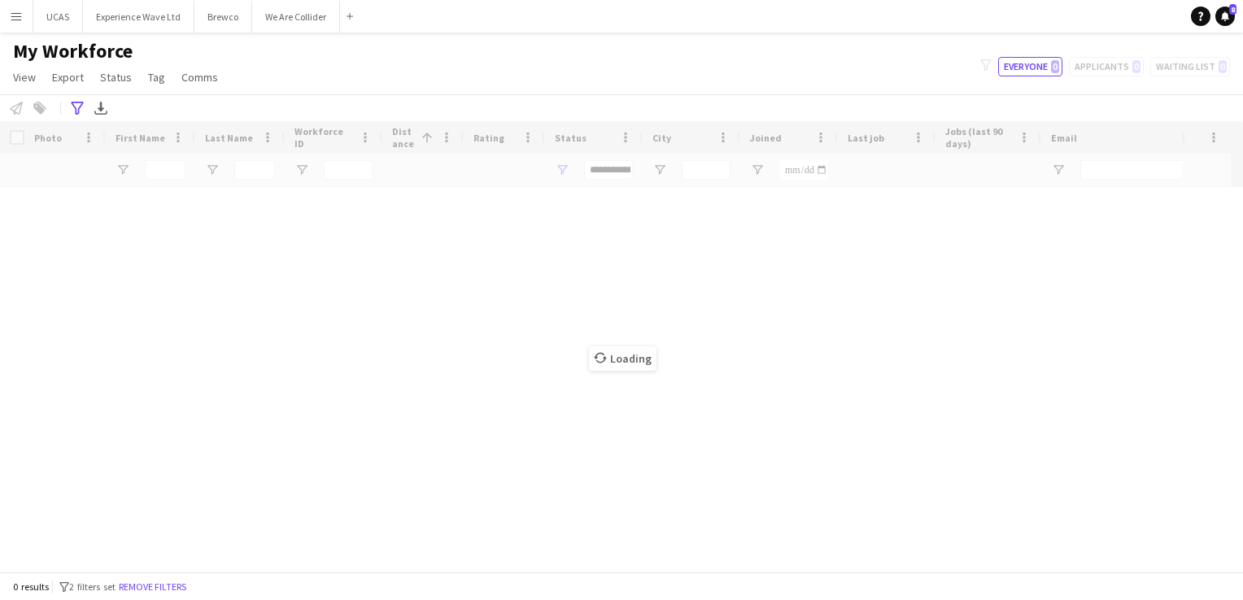
scroll to position [0, 0]
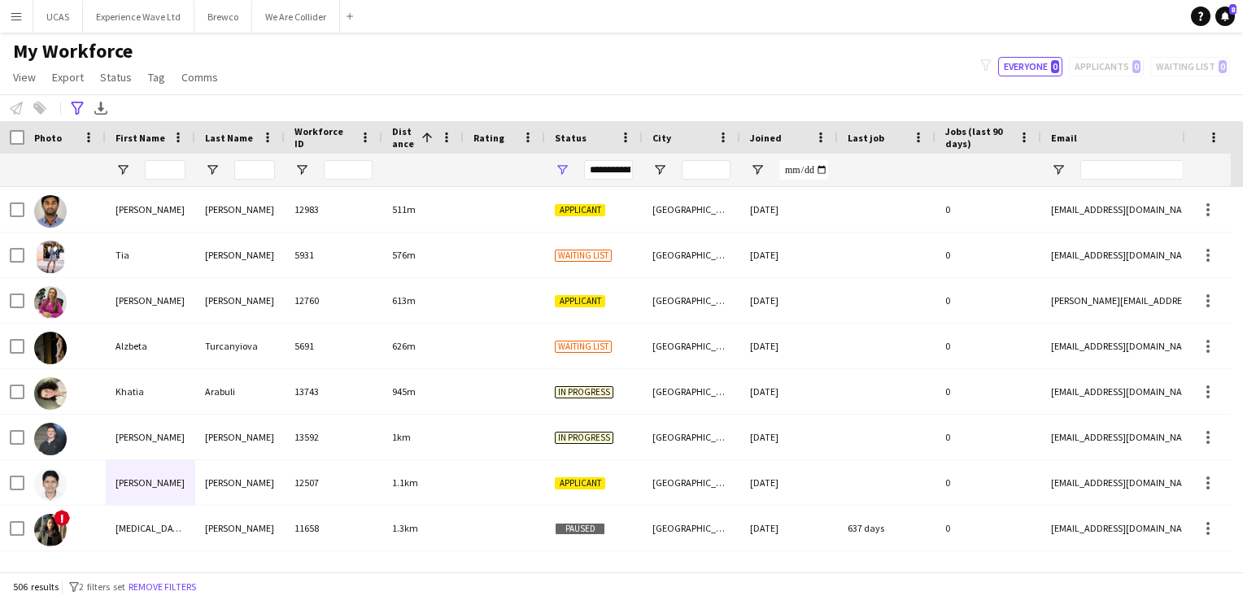
click at [609, 171] on div "**********" at bounding box center [608, 170] width 49 height 20
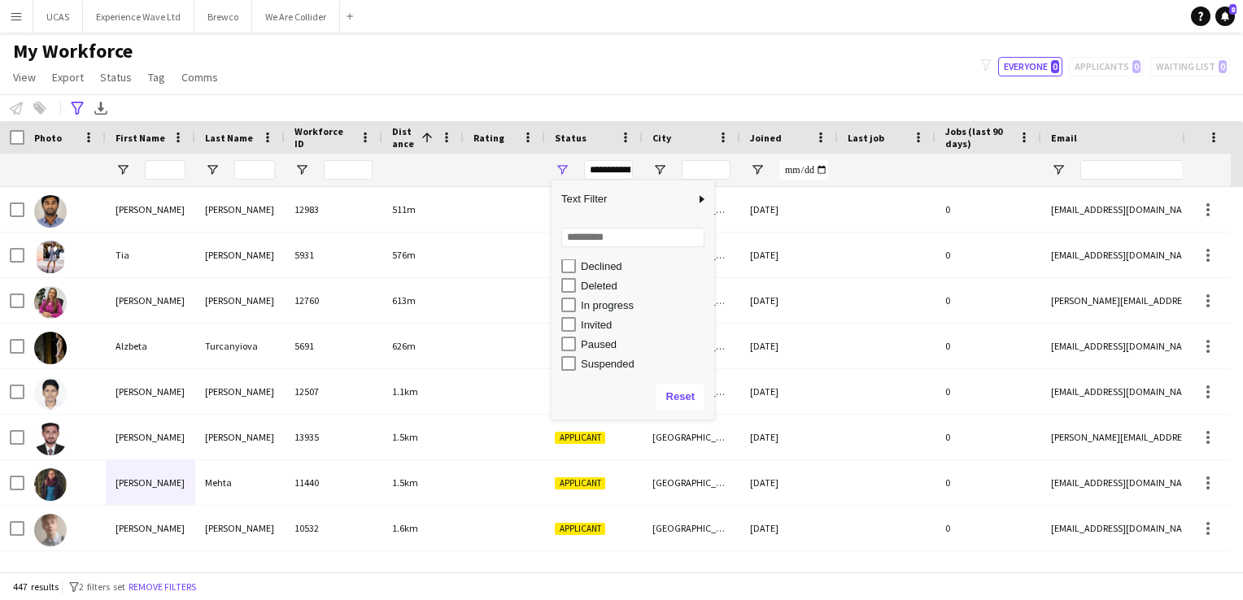
scroll to position [102, 0]
type input "**********"
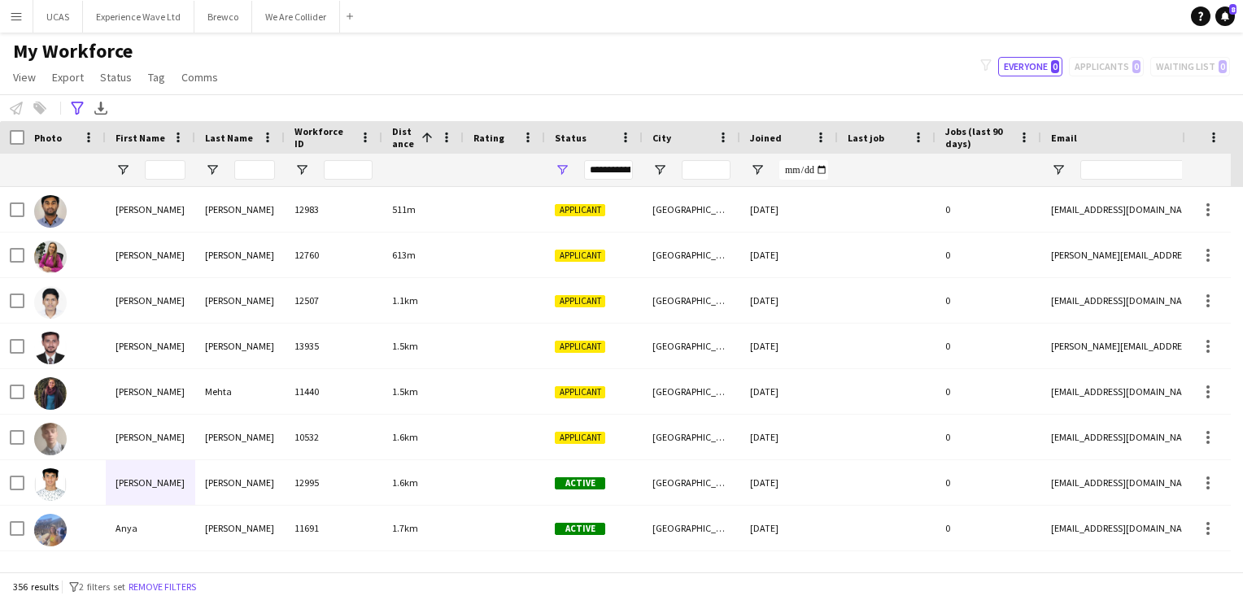
click at [320, 93] on div "My Workforce View Views Default view New view Update view Delete view Edit name…" at bounding box center [621, 66] width 1243 height 55
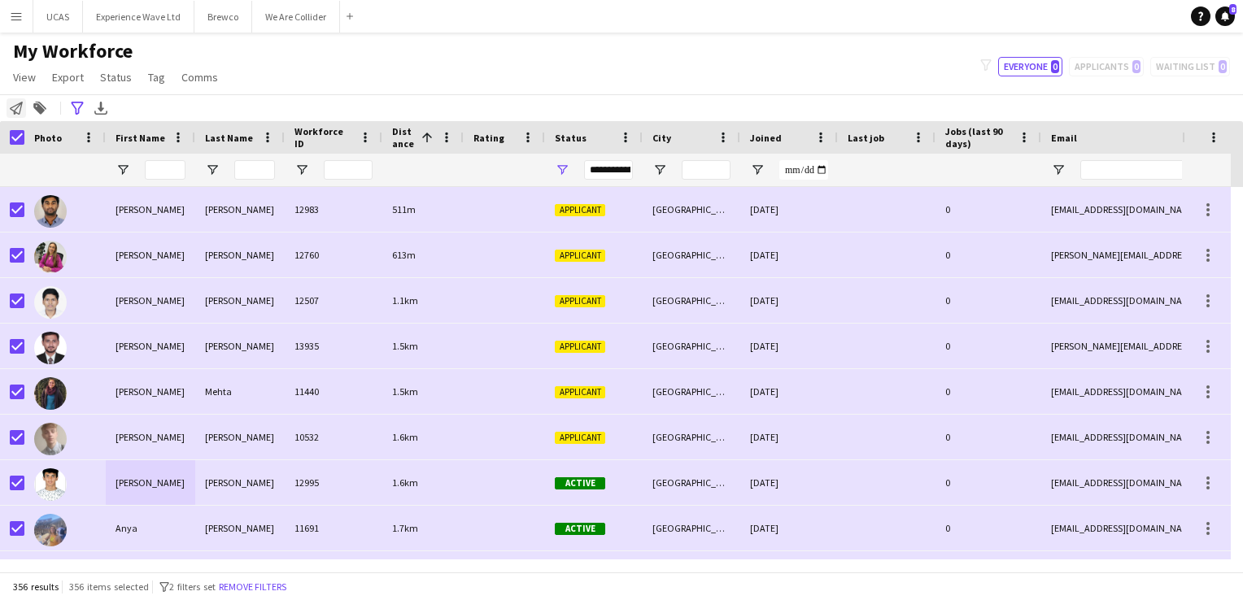
click at [18, 111] on icon "Notify workforce" at bounding box center [16, 108] width 13 height 13
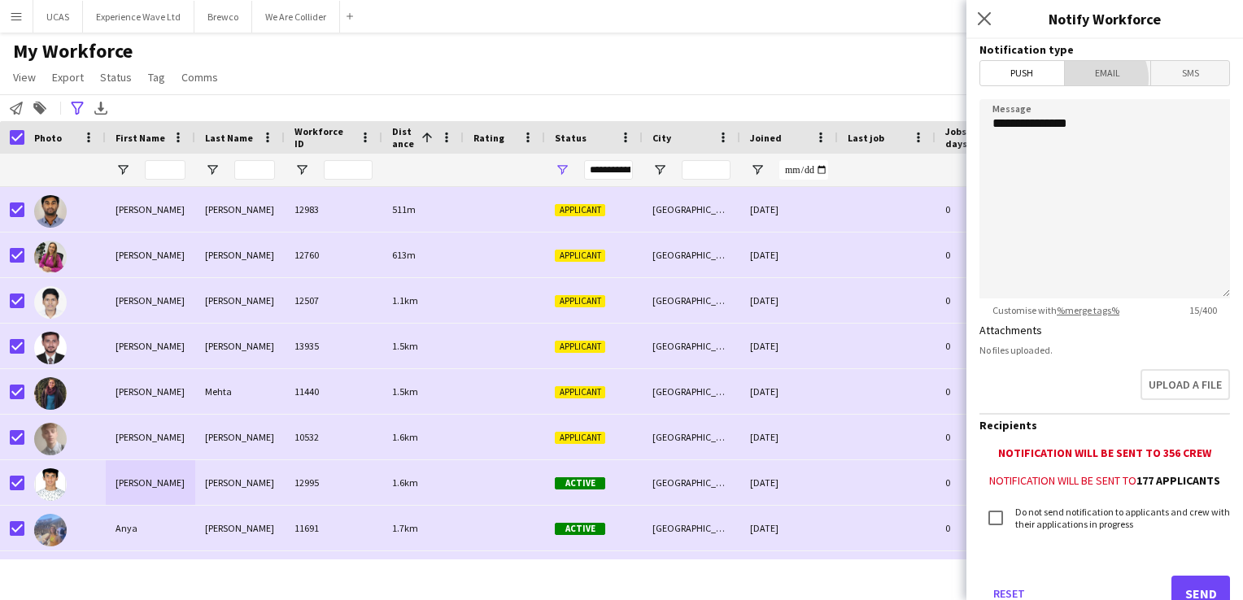
click at [1091, 78] on span "Email" at bounding box center [1108, 73] width 86 height 24
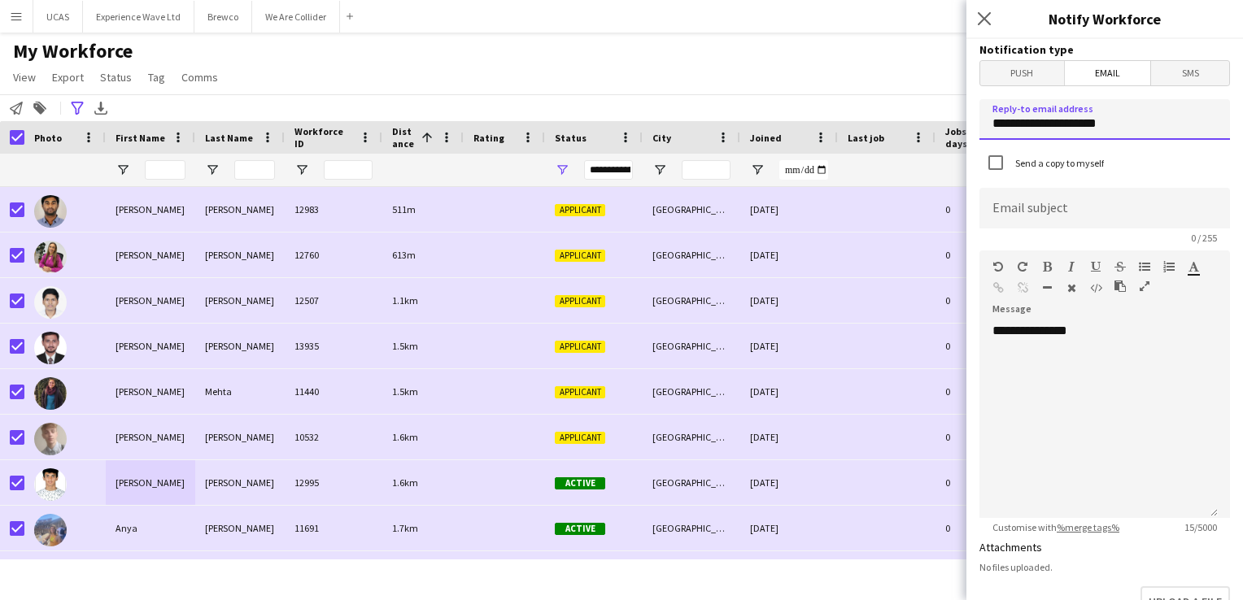
drag, startPoint x: 1139, startPoint y: 116, endPoint x: 960, endPoint y: 140, distance: 180.5
click at [960, 140] on body "Menu Boards Boards Boards All jobs Status Workforce Workforce My Workforce Recr…" at bounding box center [621, 300] width 1243 height 600
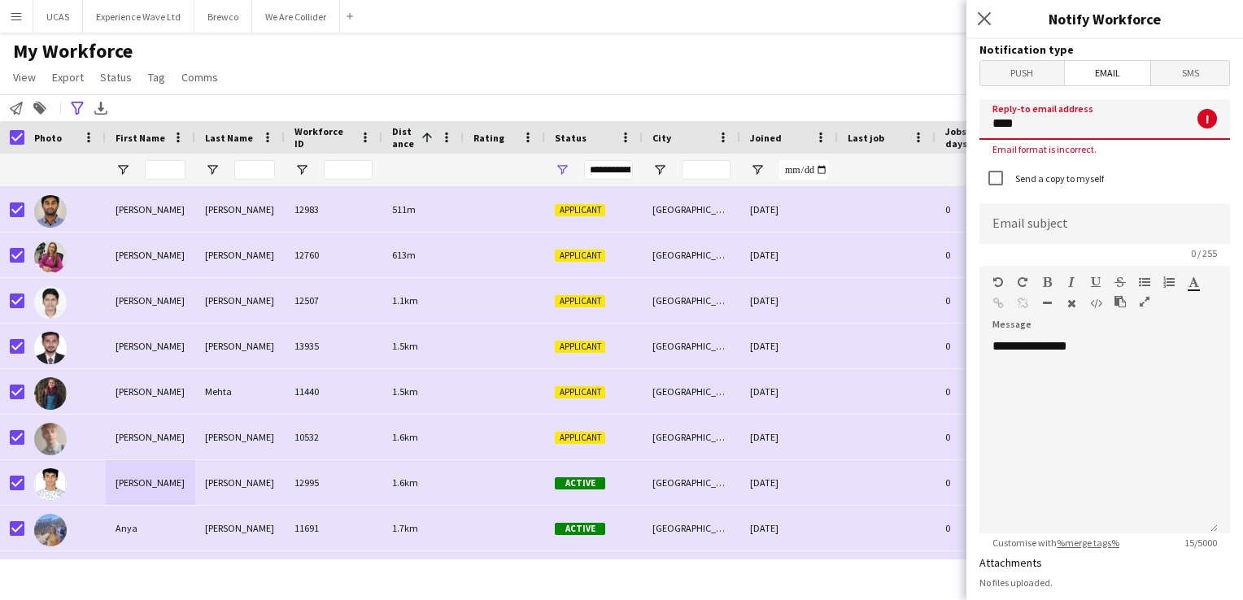
type input "**********"
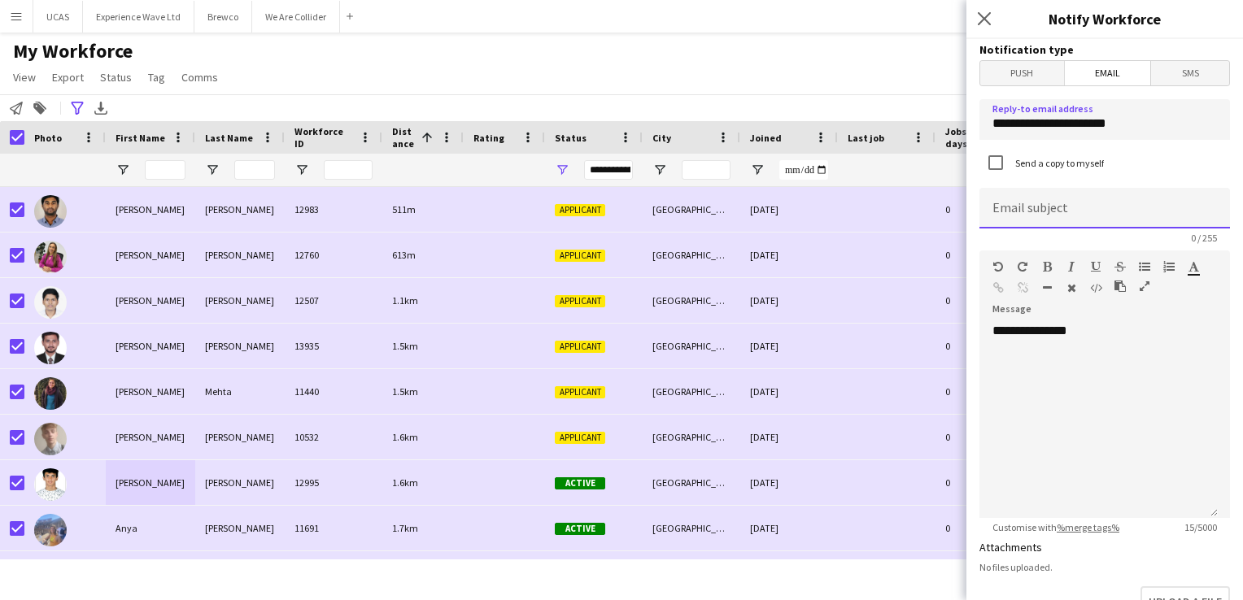
click at [1032, 209] on input at bounding box center [1104, 208] width 251 height 41
type input "**********"
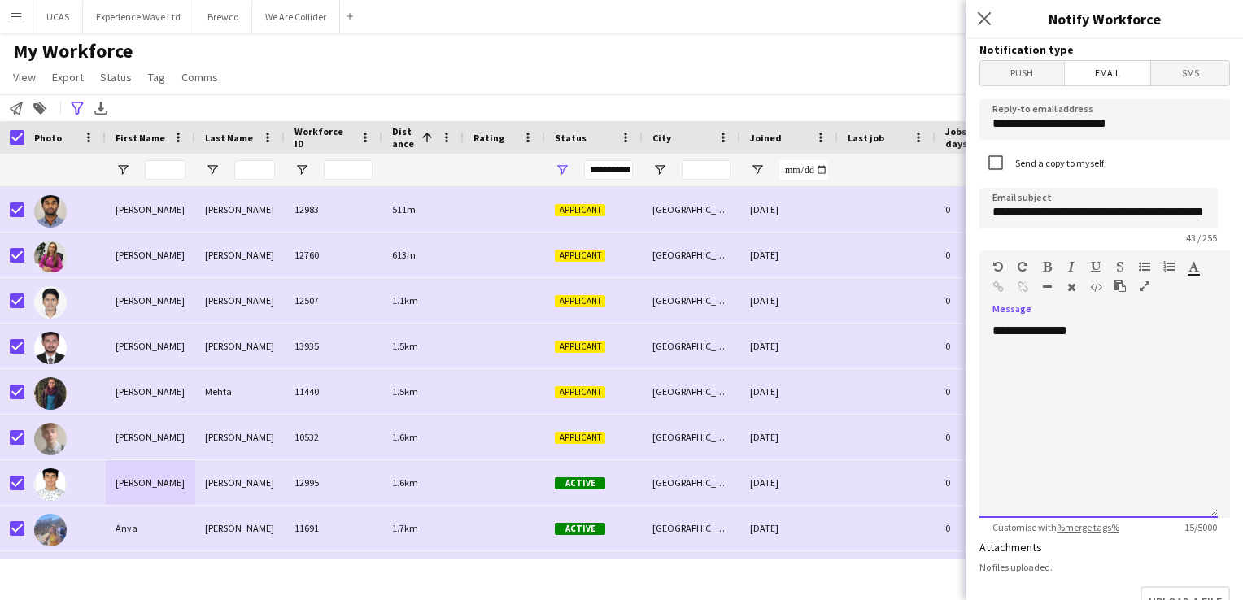
scroll to position [0, 0]
click at [1004, 381] on div "**********" at bounding box center [1098, 420] width 238 height 195
click at [1095, 333] on div "**********" at bounding box center [1098, 420] width 238 height 195
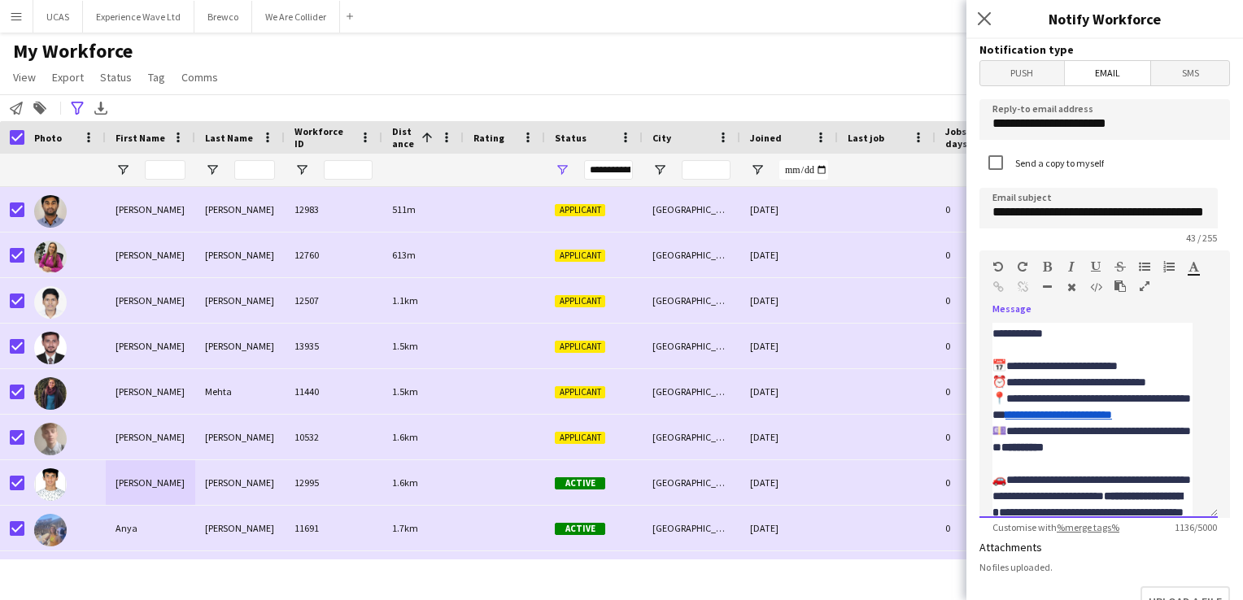
scroll to position [273, 0]
click at [1150, 362] on p "**********" at bounding box center [1092, 416] width 200 height 114
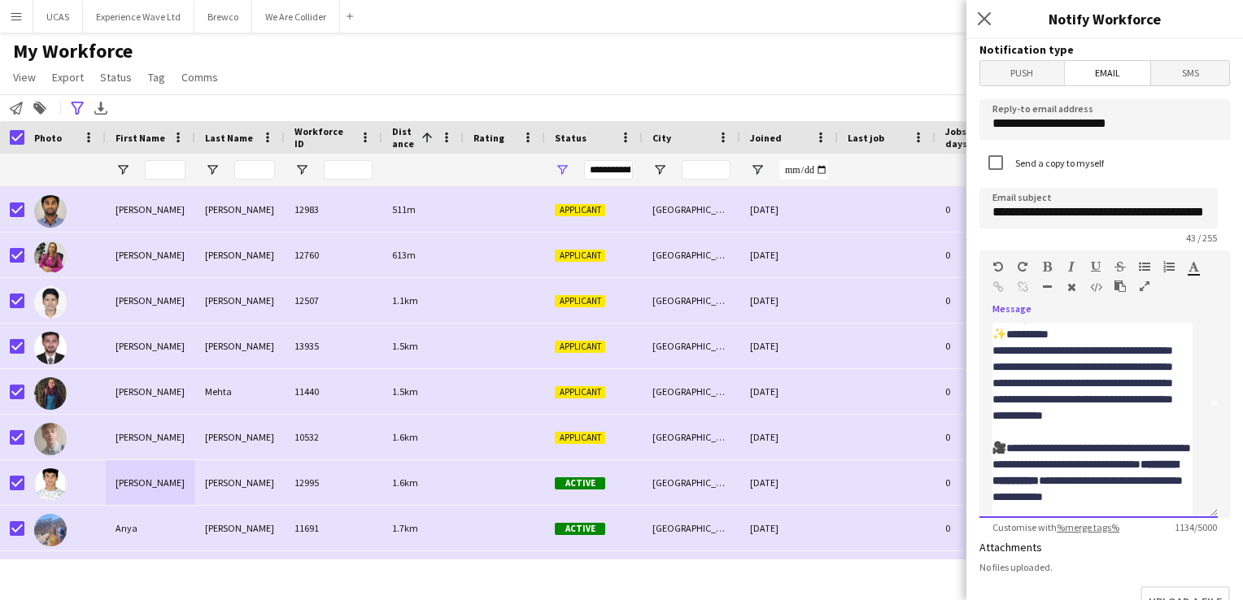
scroll to position [29, 0]
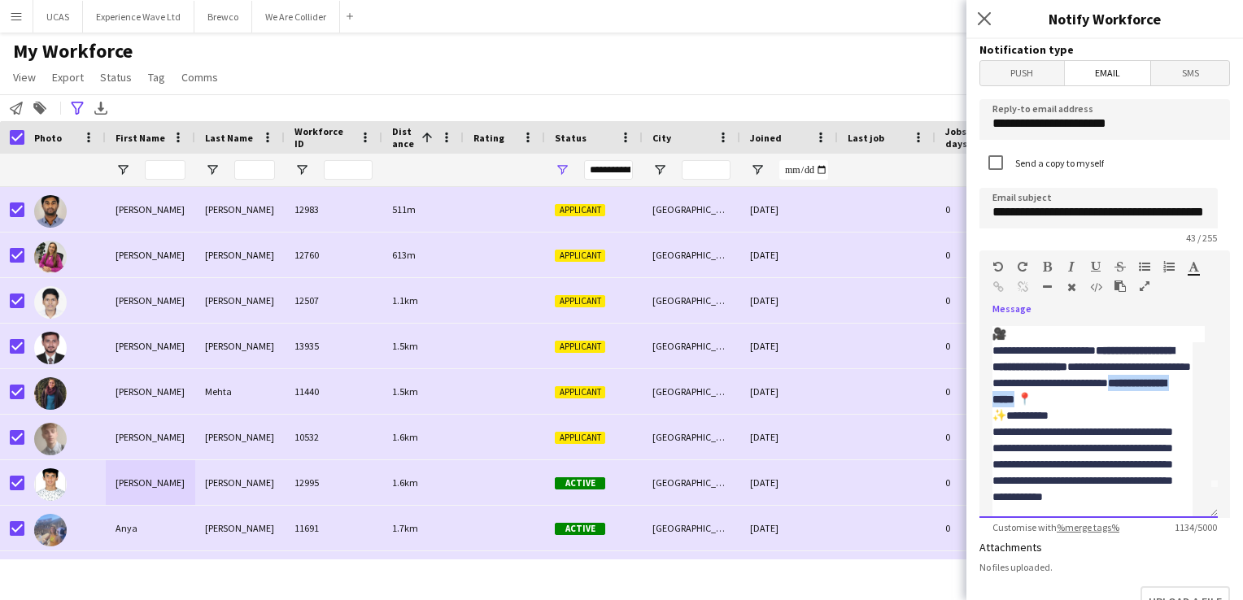
drag, startPoint x: 1167, startPoint y: 402, endPoint x: 1047, endPoint y: 401, distance: 120.4
click at [1047, 401] on p "**********" at bounding box center [1092, 374] width 200 height 65
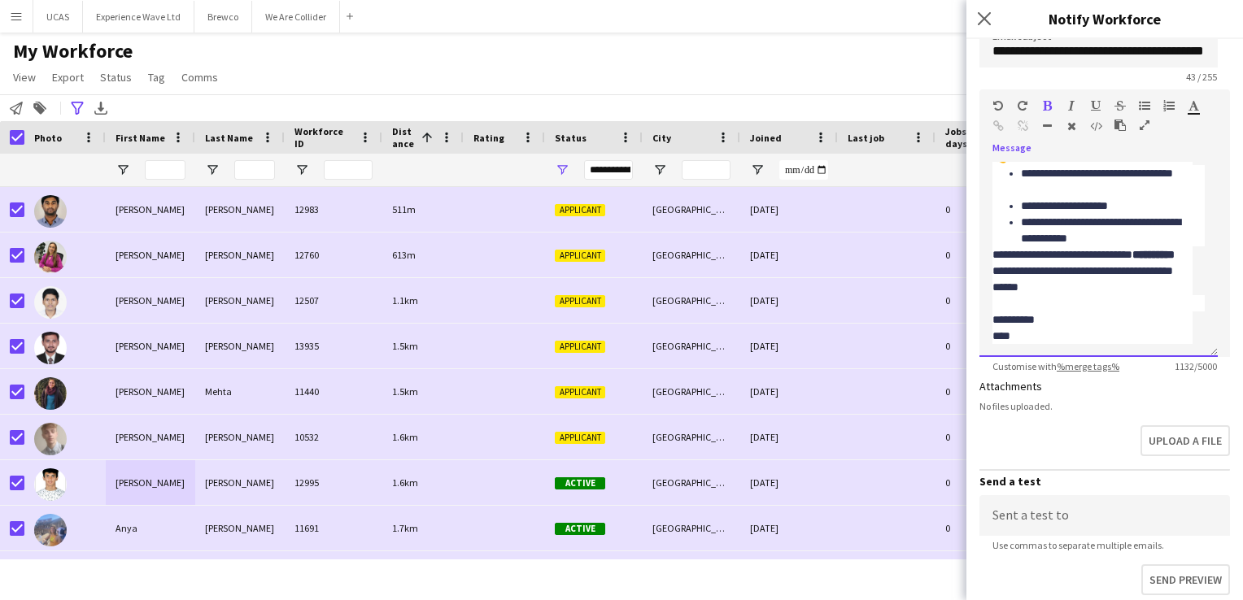
scroll to position [163, 0]
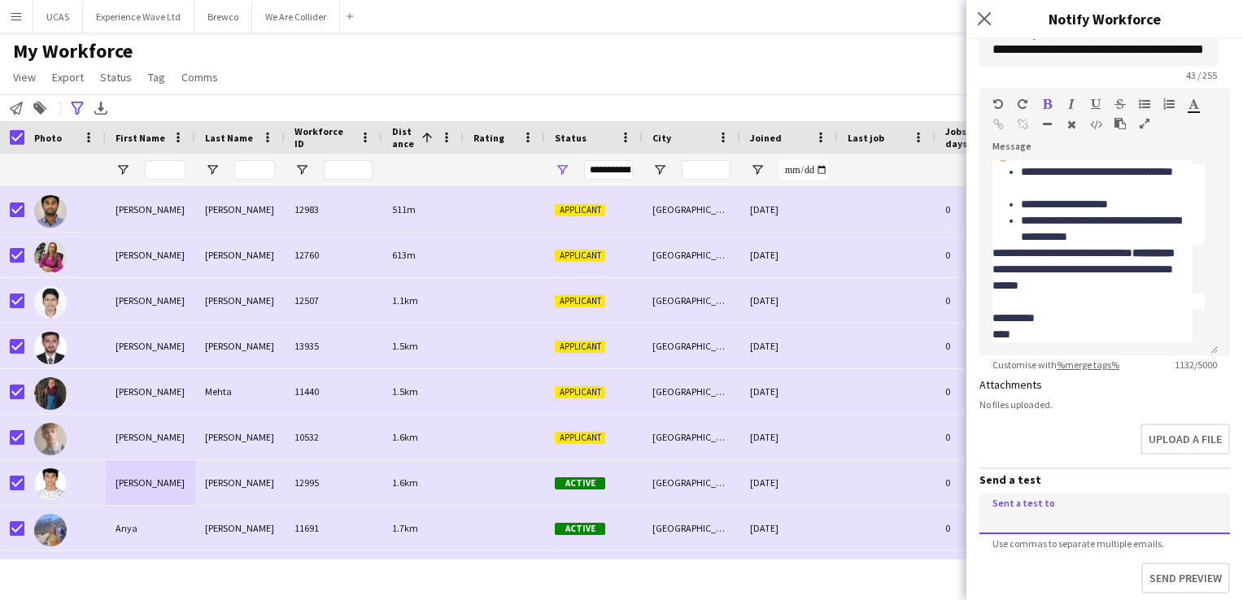
click at [1015, 503] on input at bounding box center [1104, 514] width 251 height 41
click at [1015, 514] on input "**********" at bounding box center [1104, 514] width 251 height 41
type input "**********"
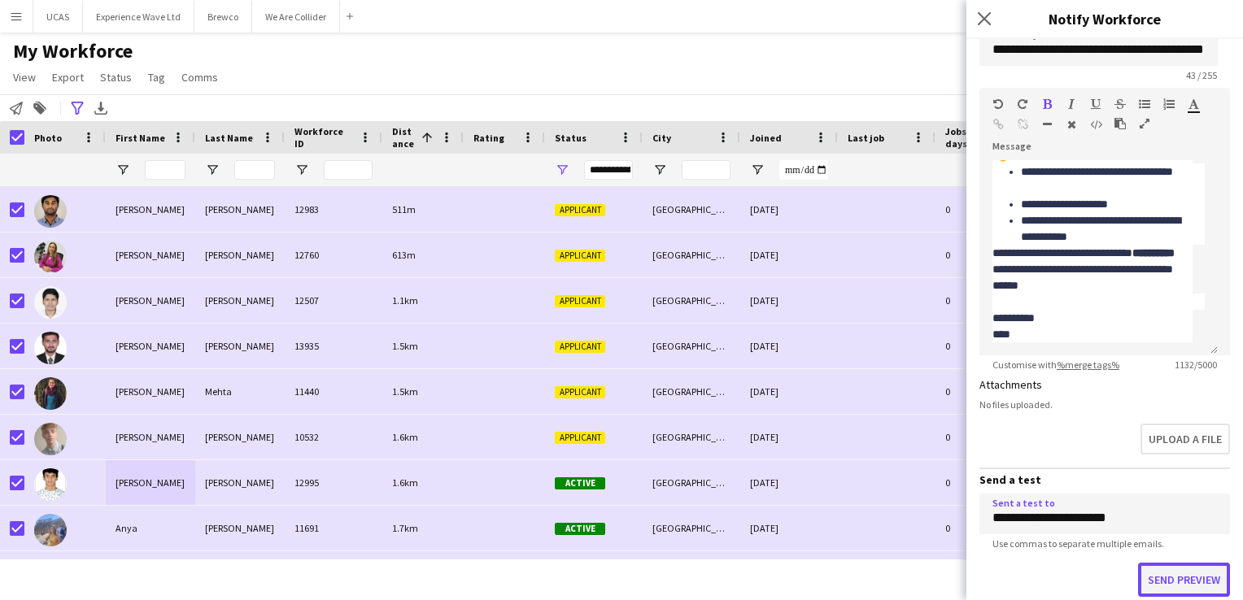
click at [1188, 583] on button "Send preview" at bounding box center [1184, 580] width 92 height 34
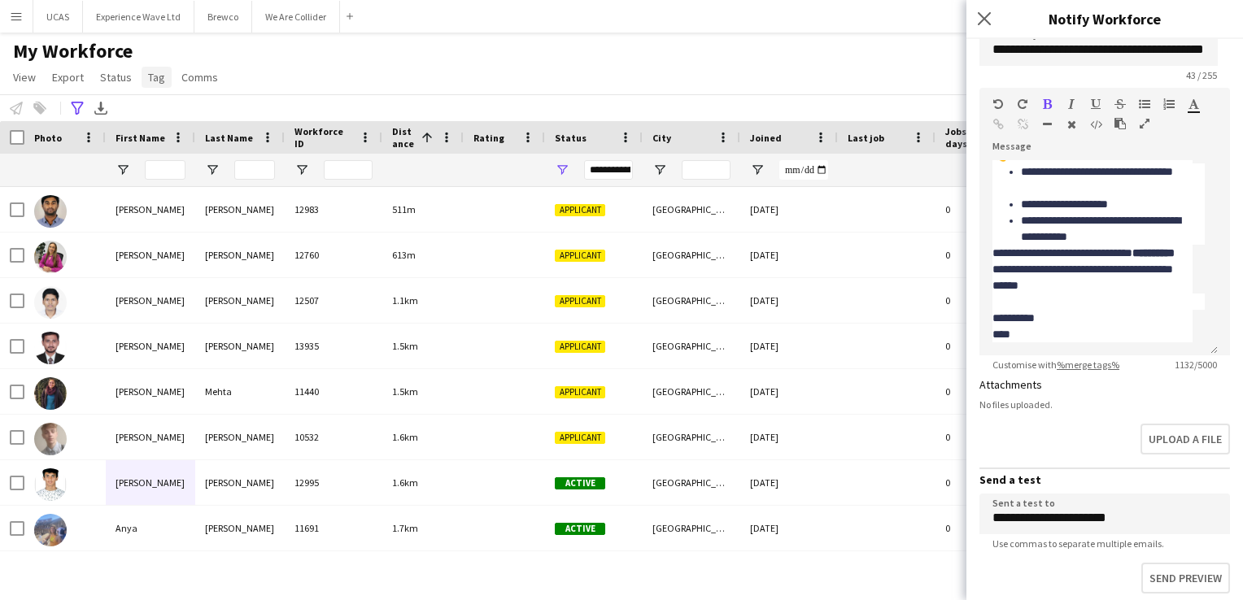
click at [162, 73] on link "Tag" at bounding box center [157, 77] width 30 height 21
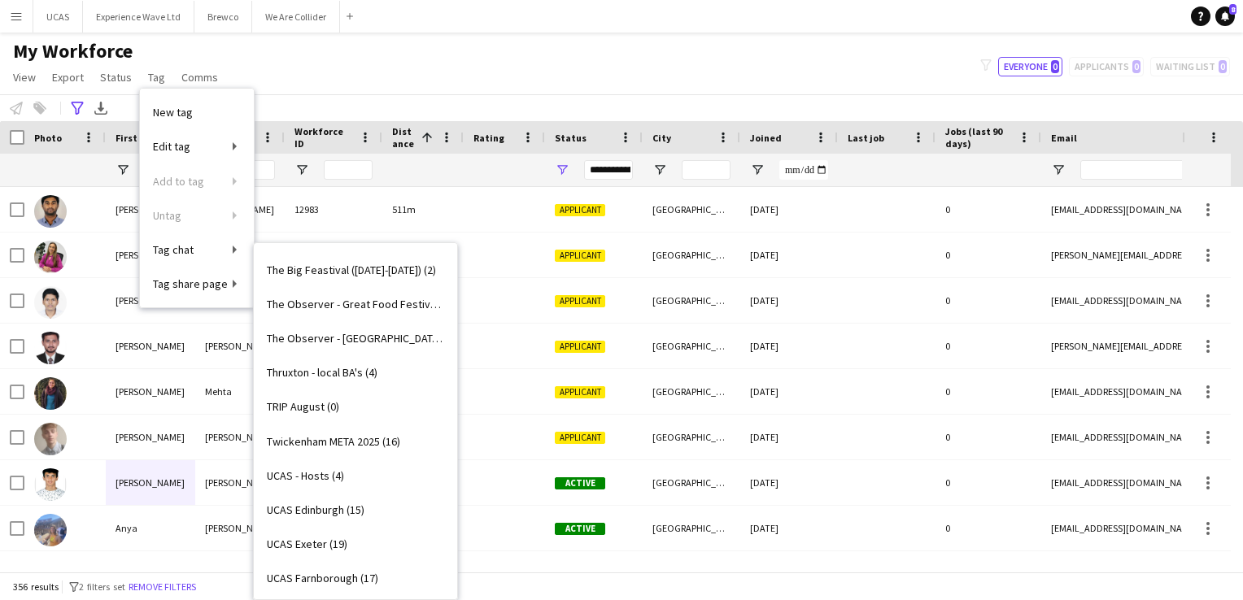
scroll to position [2277, 0]
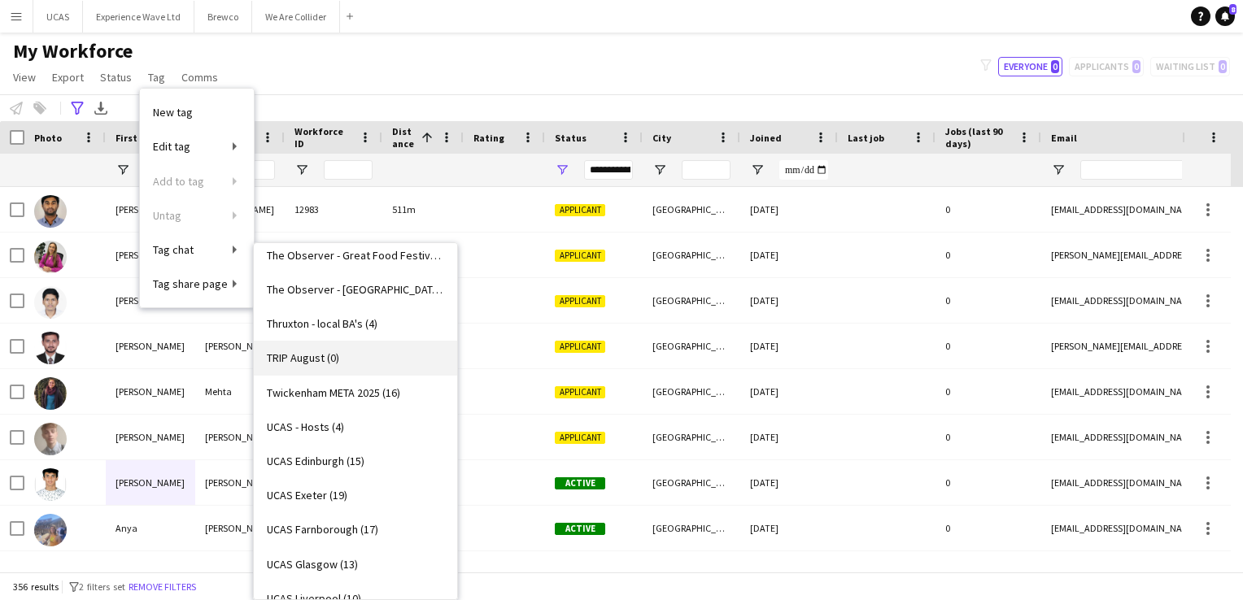
click at [327, 359] on span "TRIP August (0)" at bounding box center [303, 358] width 72 height 15
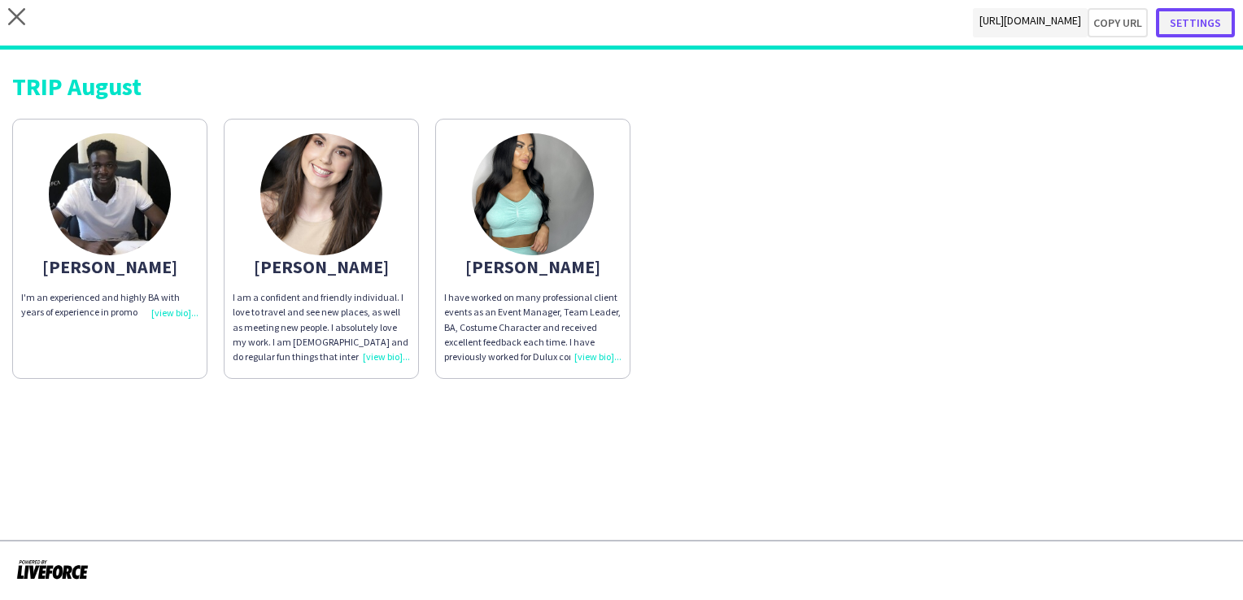
click at [1209, 16] on button "Settings" at bounding box center [1195, 22] width 79 height 29
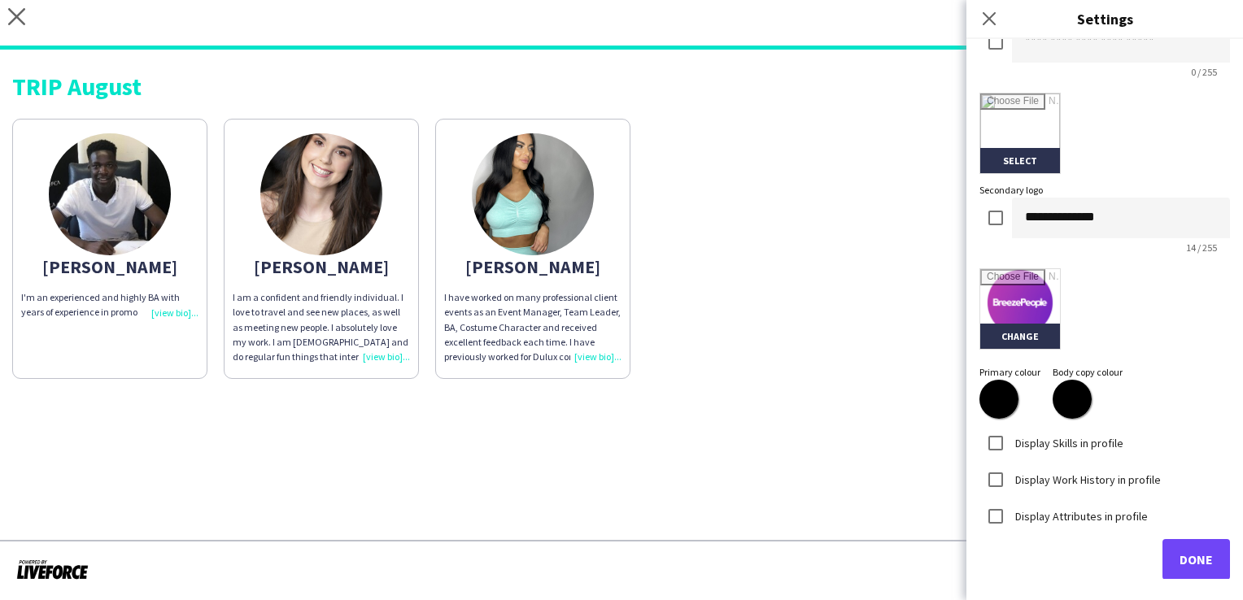
scroll to position [351, 0]
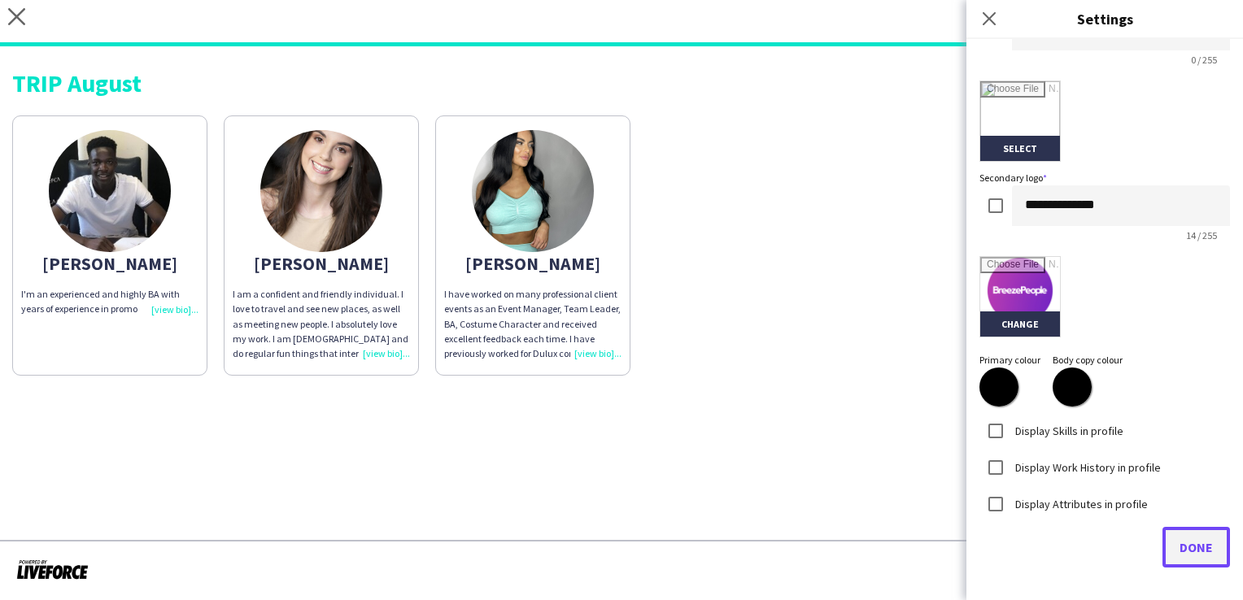
click at [1191, 553] on span "Done" at bounding box center [1195, 547] width 33 height 16
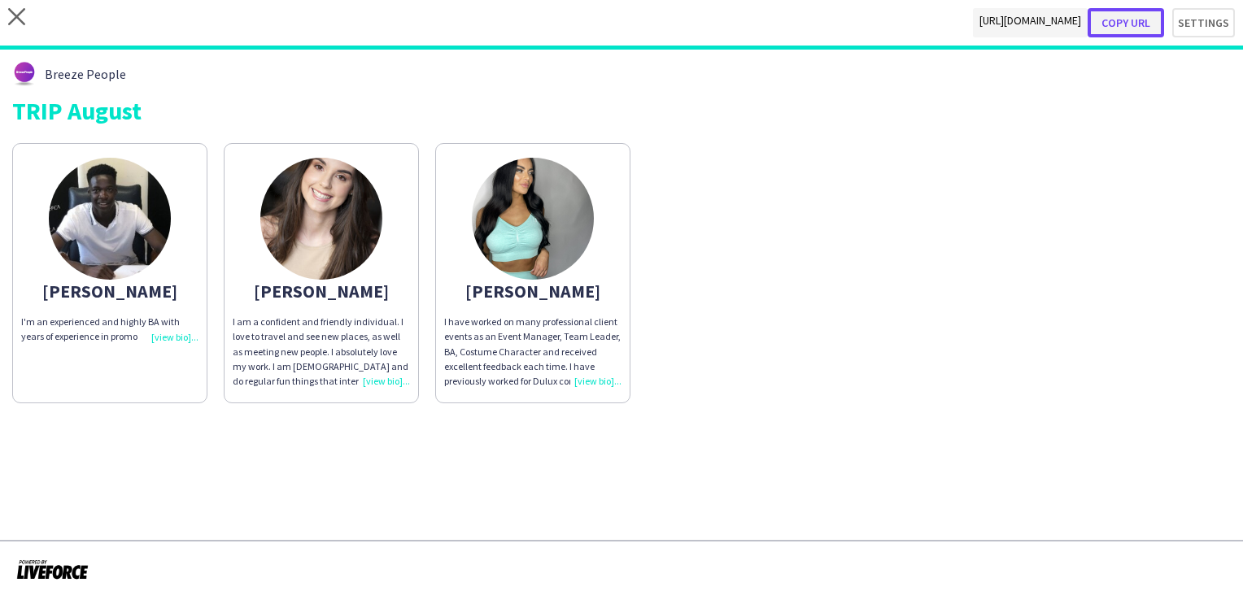
click at [1138, 19] on button "Copy url" at bounding box center [1125, 22] width 76 height 29
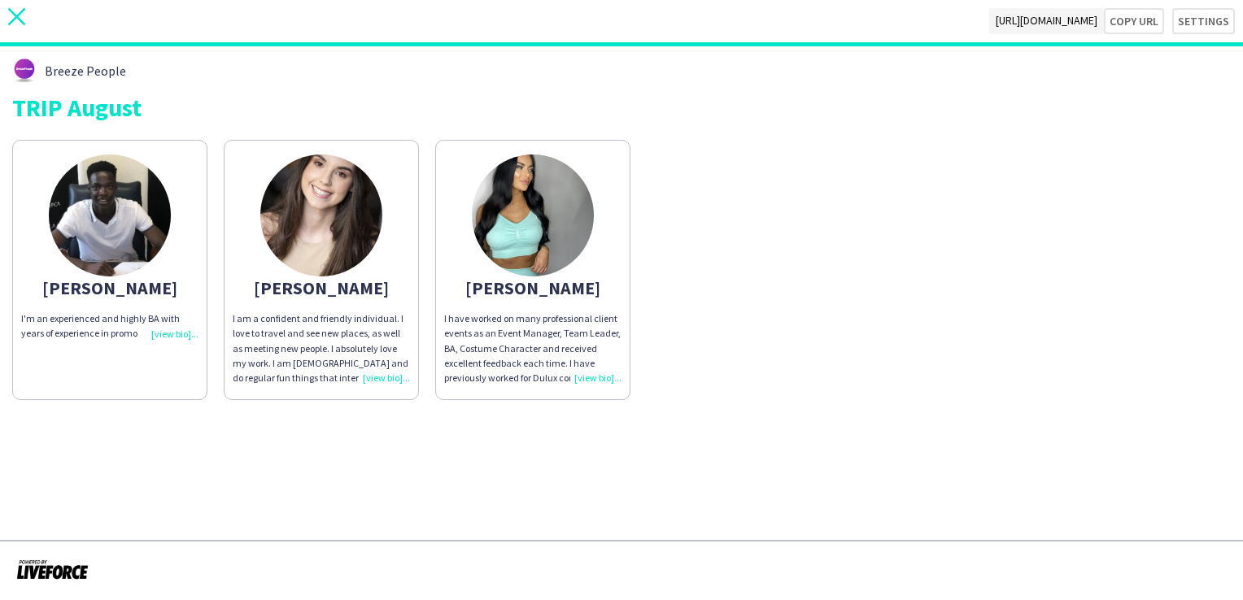
click at [22, 17] on icon "close" at bounding box center [16, 16] width 17 height 17
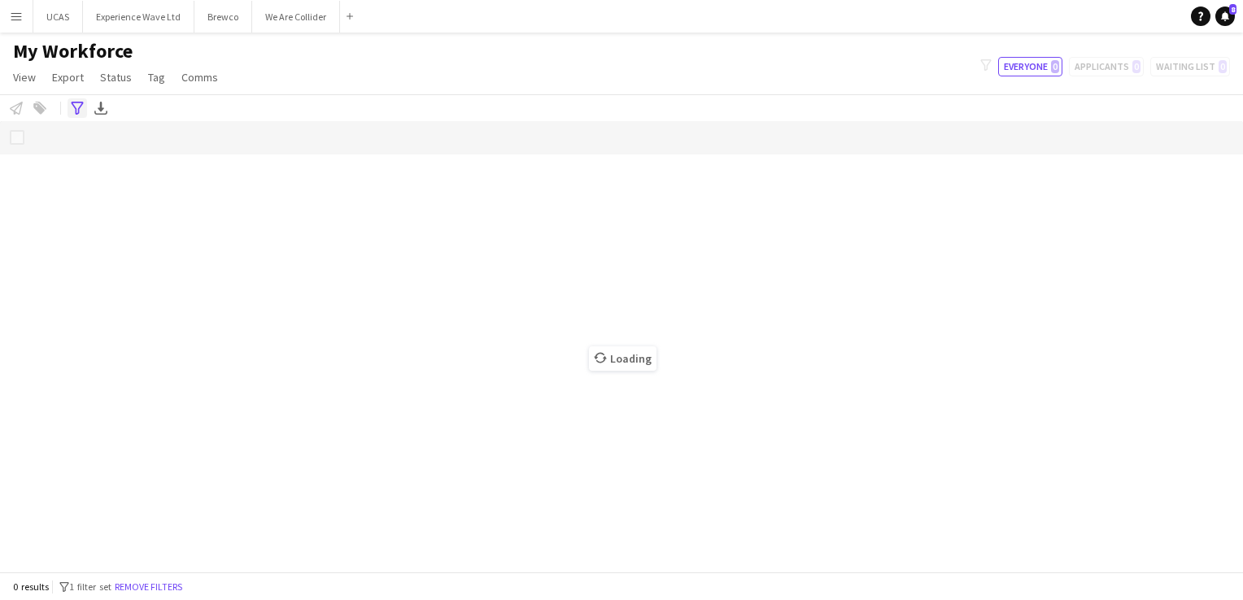
click at [77, 112] on icon at bounding box center [77, 108] width 12 height 13
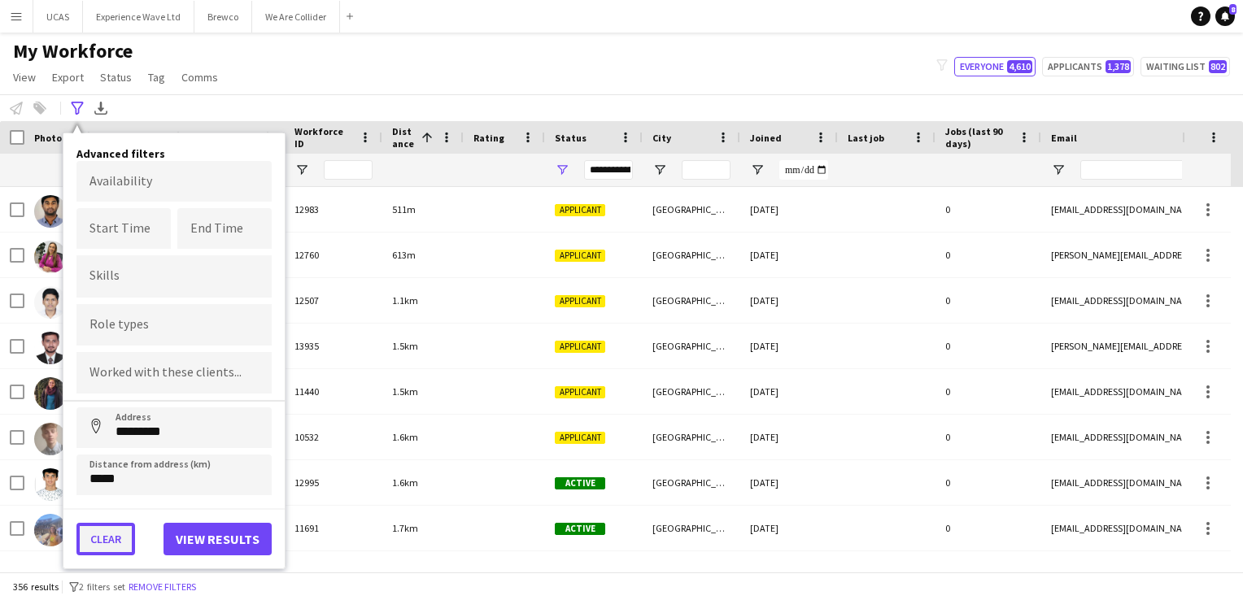
click at [117, 538] on button "Clear" at bounding box center [105, 539] width 59 height 33
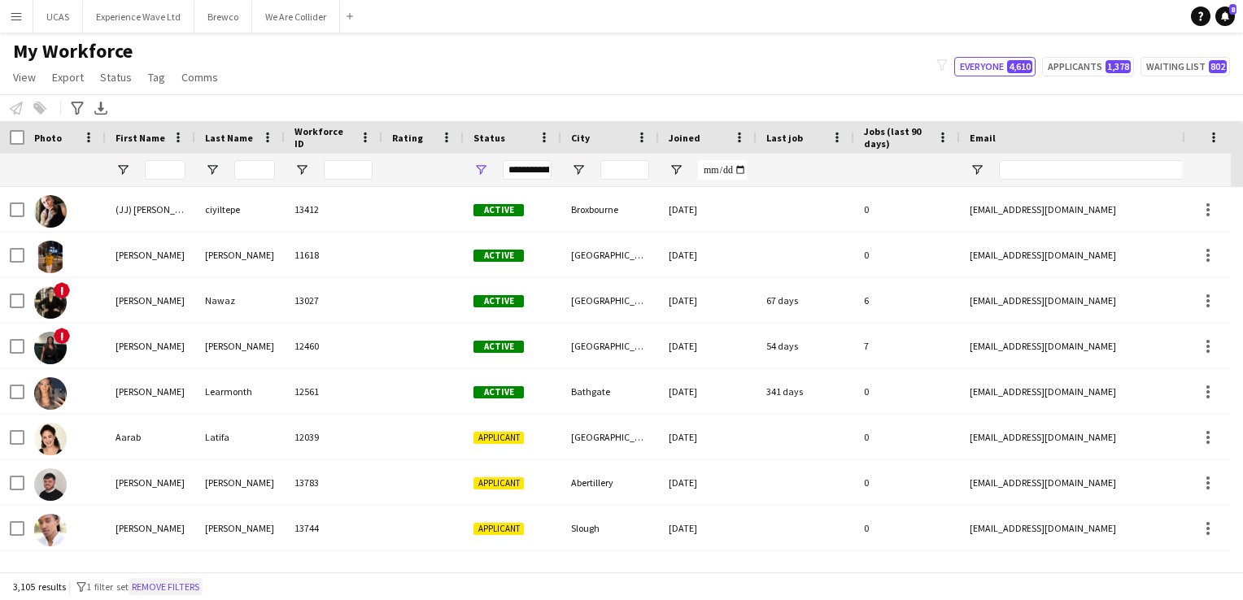
click at [163, 589] on button "Remove filters" at bounding box center [166, 587] width 74 height 18
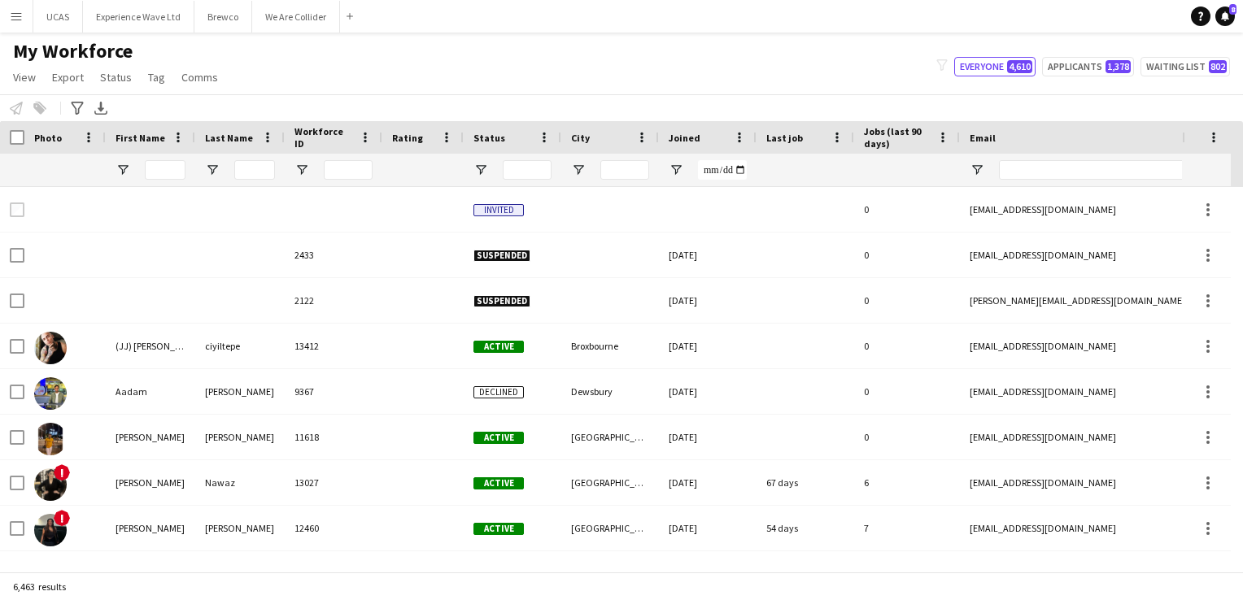
click at [18, 26] on button "Menu" at bounding box center [16, 16] width 33 height 33
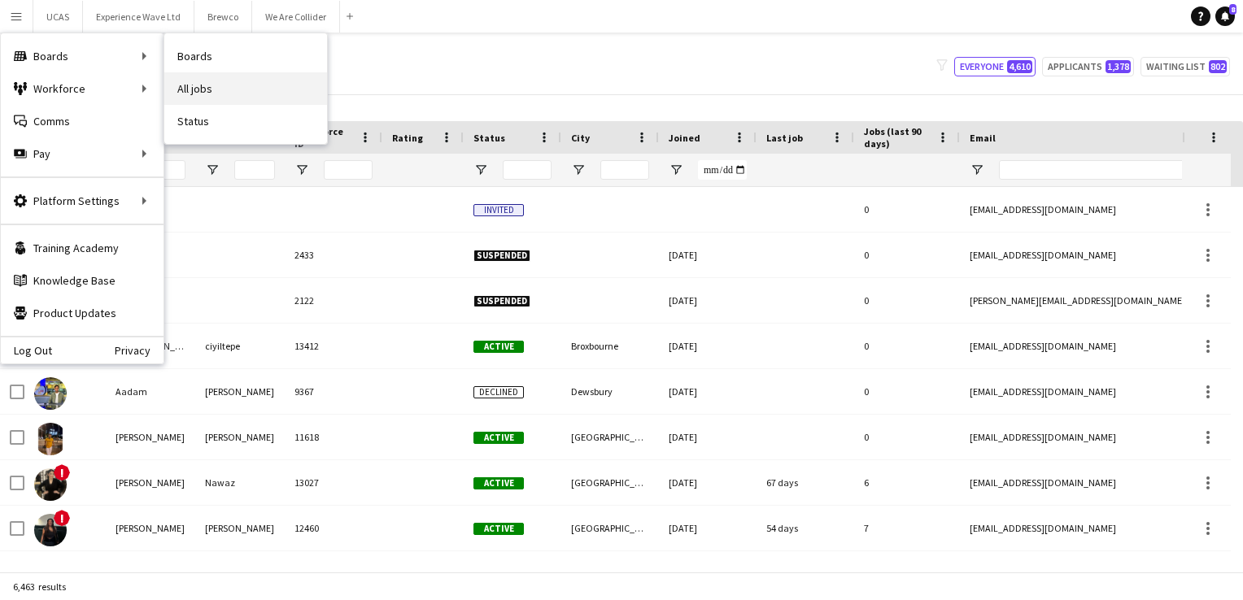
click at [207, 76] on link "All jobs" at bounding box center [245, 88] width 163 height 33
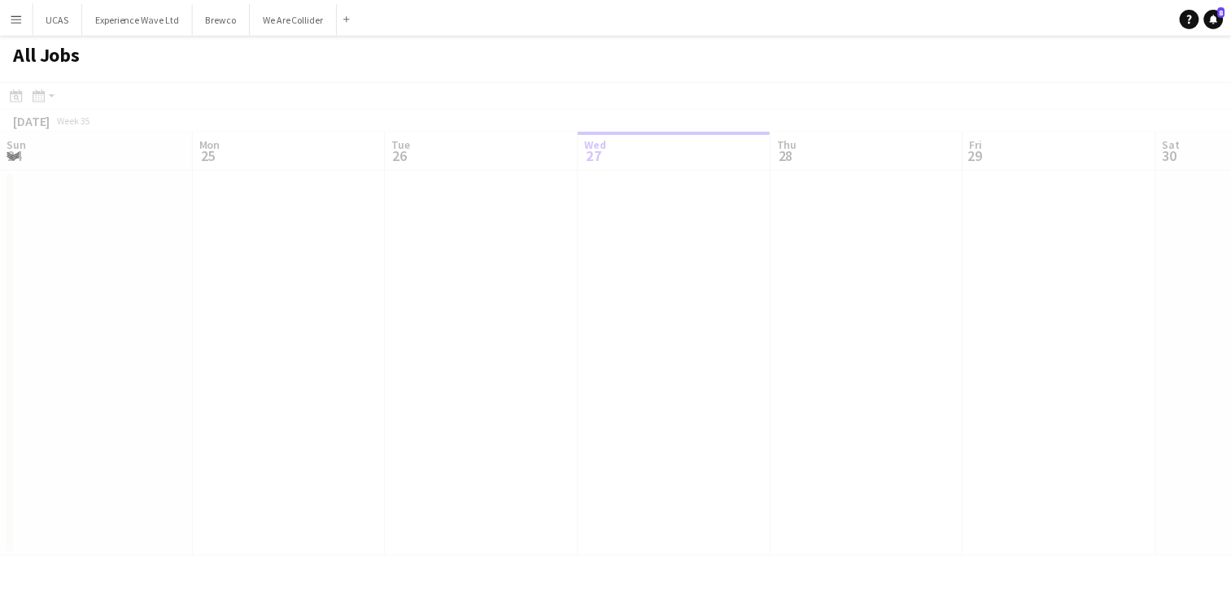
scroll to position [0, 389]
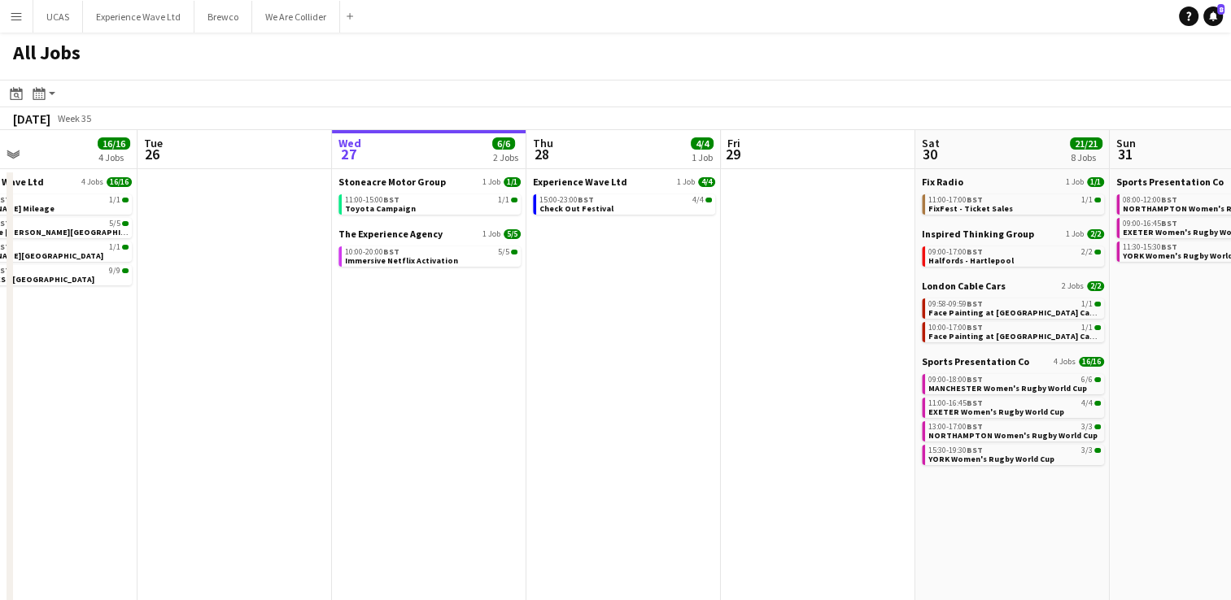
drag, startPoint x: 495, startPoint y: 356, endPoint x: 634, endPoint y: 350, distance: 138.4
click at [634, 350] on app-calendar-viewport "Sat 23 53/55 15 Jobs Sun 24 34/34 9 Jobs Mon 25 16/16 4 Jobs Tue 26 Wed 27 6/6 …" at bounding box center [615, 472] width 1231 height 685
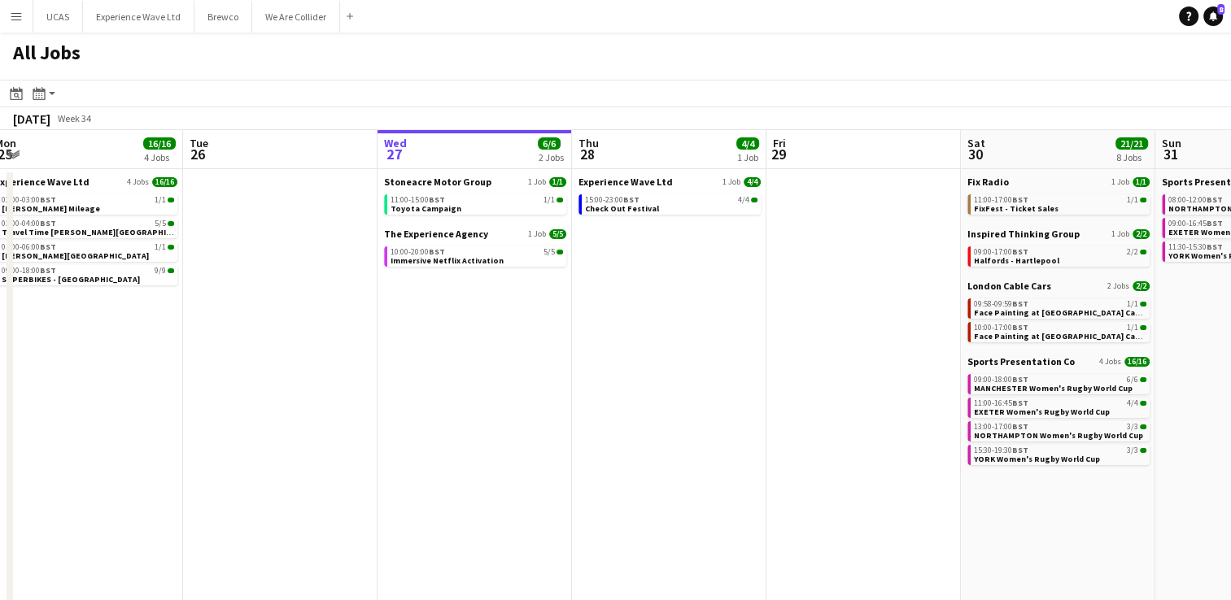
drag, startPoint x: 298, startPoint y: 405, endPoint x: 543, endPoint y: 383, distance: 246.6
click at [543, 383] on app-calendar-viewport "Sat 23 53/55 15 Jobs Sun 24 34/34 9 Jobs Mon 25 16/16 4 Jobs Tue 26 Wed 27 6/6 …" at bounding box center [615, 472] width 1231 height 685
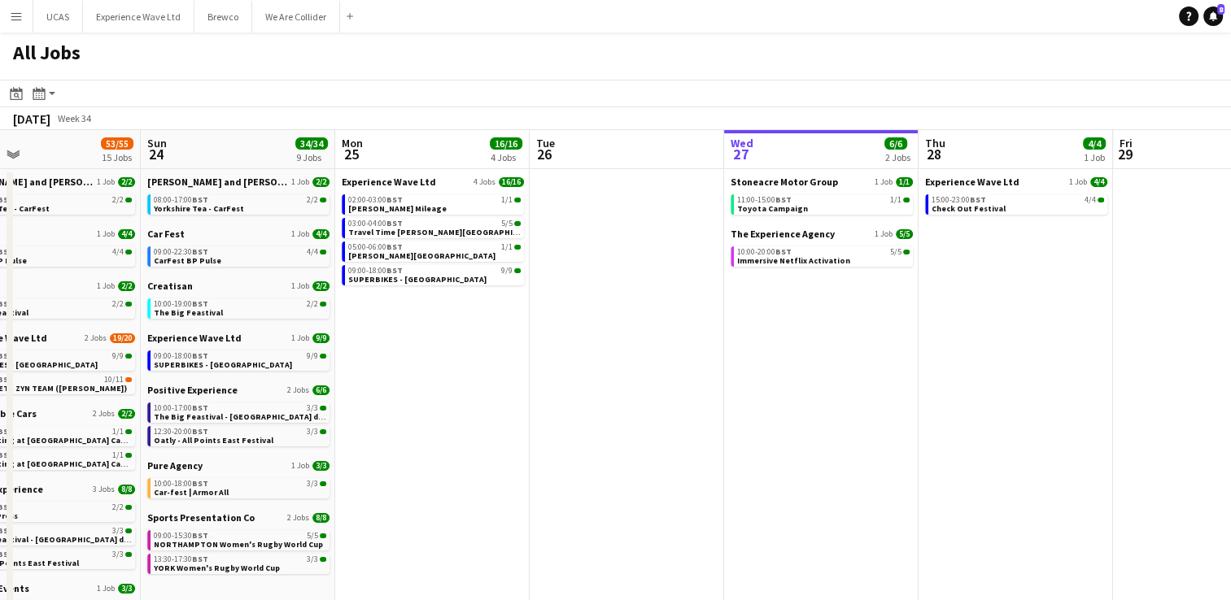
scroll to position [0, 407]
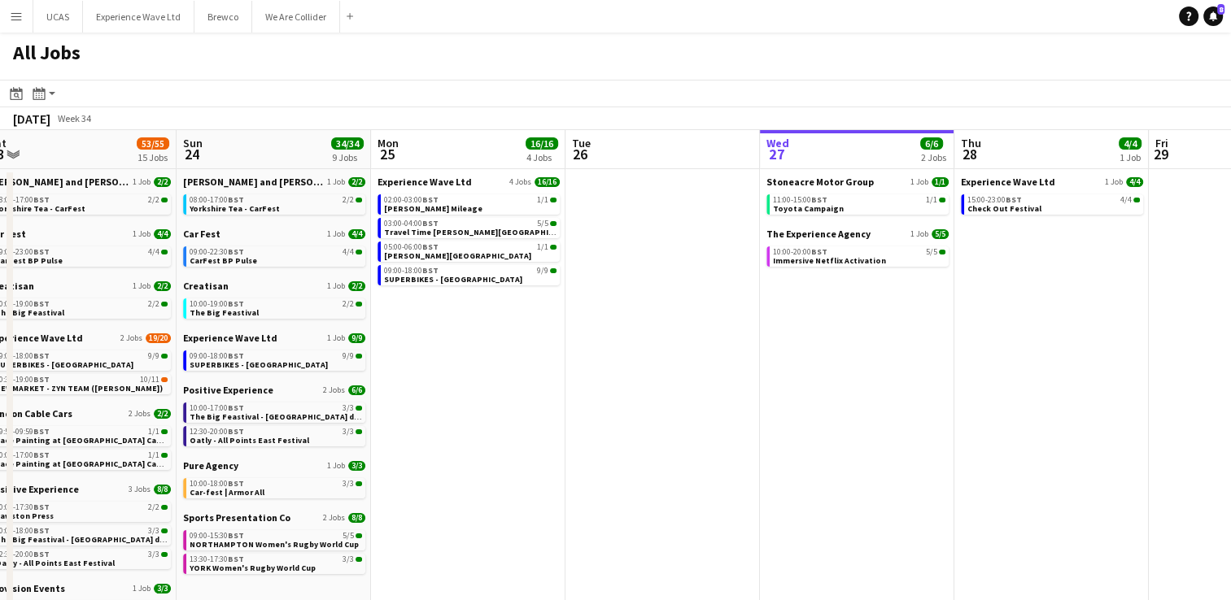
drag, startPoint x: 446, startPoint y: 418, endPoint x: 627, endPoint y: 411, distance: 181.5
click at [627, 411] on app-calendar-viewport "Thu 21 5/5 2 Jobs Fri 22 32/33 11 Jobs Sat 23 53/55 15 Jobs Sun 24 34/34 9 Jobs…" at bounding box center [615, 472] width 1231 height 685
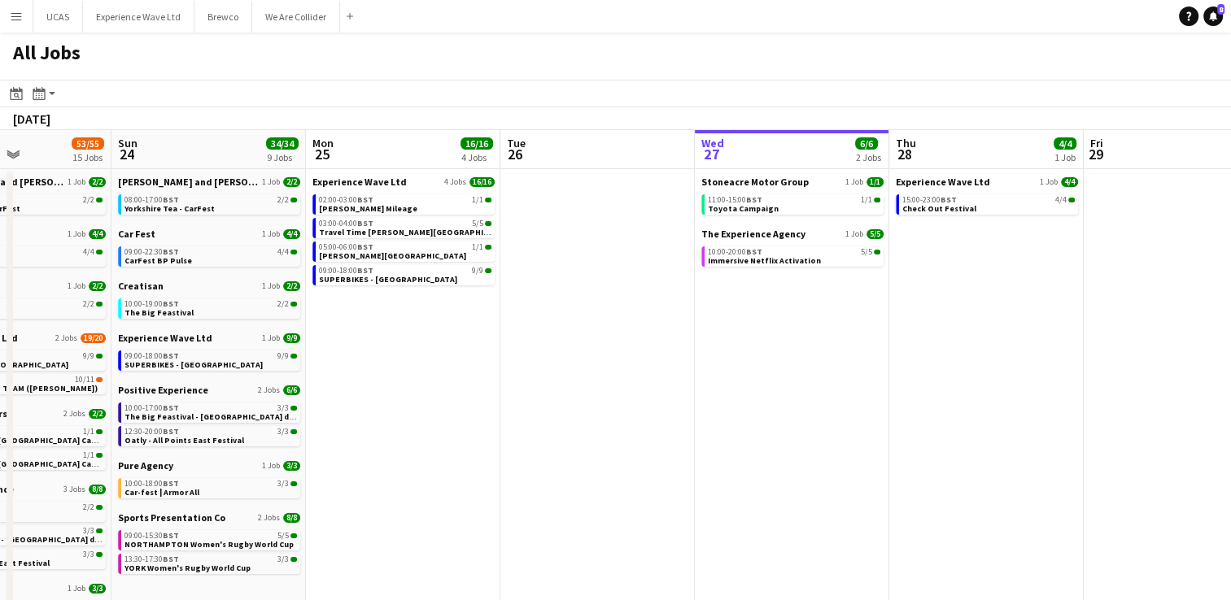
drag, startPoint x: 785, startPoint y: 395, endPoint x: 331, endPoint y: 404, distance: 453.9
click at [331, 404] on app-calendar-viewport "Thu 21 5/5 2 Jobs Fri 22 32/33 11 Jobs Sat 23 53/55 15 Jobs Sun 24 34/34 9 Jobs…" at bounding box center [615, 472] width 1231 height 685
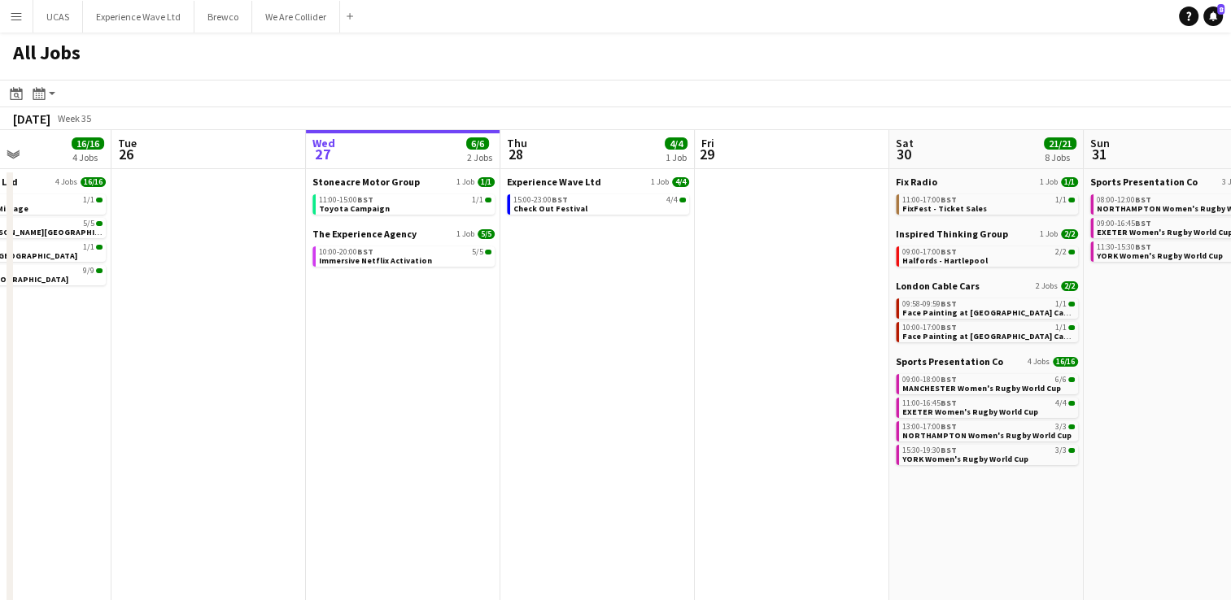
scroll to position [0, 397]
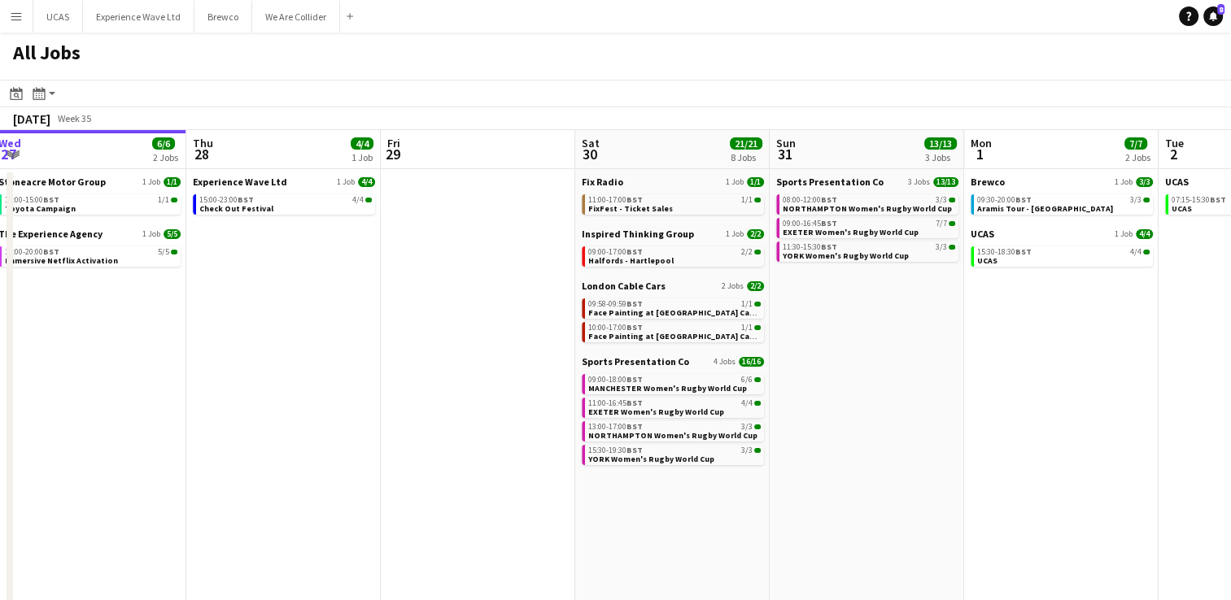
drag, startPoint x: 525, startPoint y: 400, endPoint x: 211, endPoint y: 395, distance: 314.8
click at [211, 395] on app-calendar-viewport "Mon 25 16/16 4 Jobs Tue 26 Wed 27 6/6 2 Jobs Thu 28 4/4 1 Job Fri 29 Sat 30 21/…" at bounding box center [615, 472] width 1231 height 685
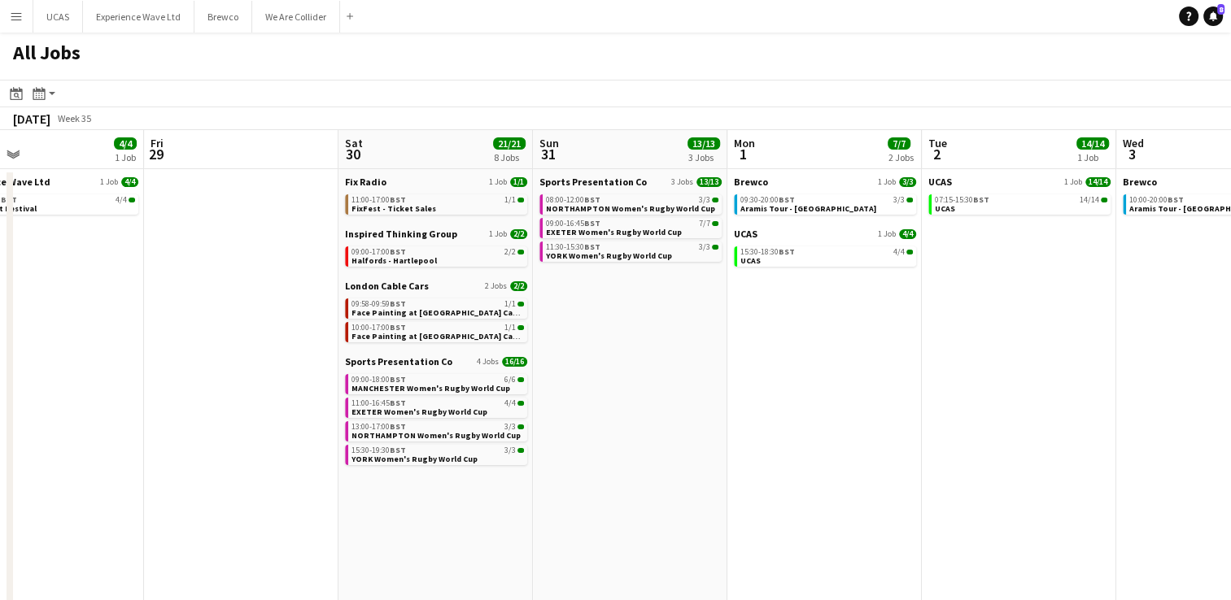
drag, startPoint x: 953, startPoint y: 460, endPoint x: 717, endPoint y: 478, distance: 236.5
click at [717, 478] on app-calendar-viewport "Mon 25 16/16 4 Jobs Tue 26 Wed 27 6/6 2 Jobs Thu 28 4/4 1 Job Fri 29 Sat 30 21/…" at bounding box center [615, 472] width 1231 height 685
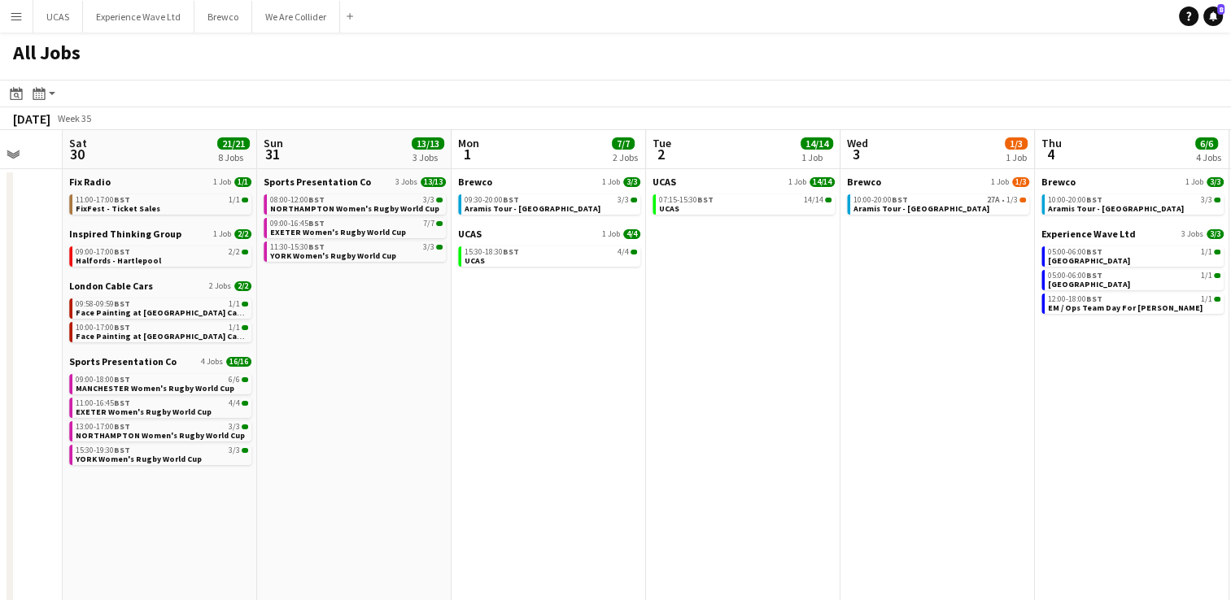
drag, startPoint x: 1005, startPoint y: 490, endPoint x: 730, endPoint y: 499, distance: 275.9
click at [730, 499] on app-calendar-viewport "Wed 27 6/6 2 Jobs Thu 28 4/4 1 Job Fri 29 Sat 30 21/21 8 Jobs Sun 31 13/13 3 Jo…" at bounding box center [615, 472] width 1231 height 685
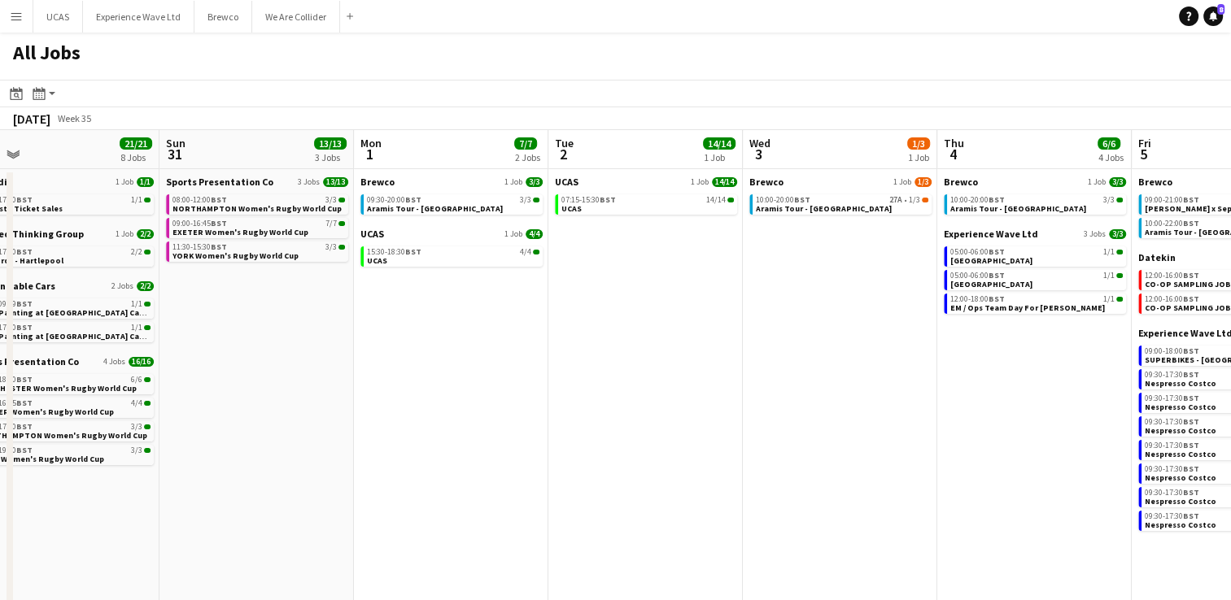
scroll to position [0, 654]
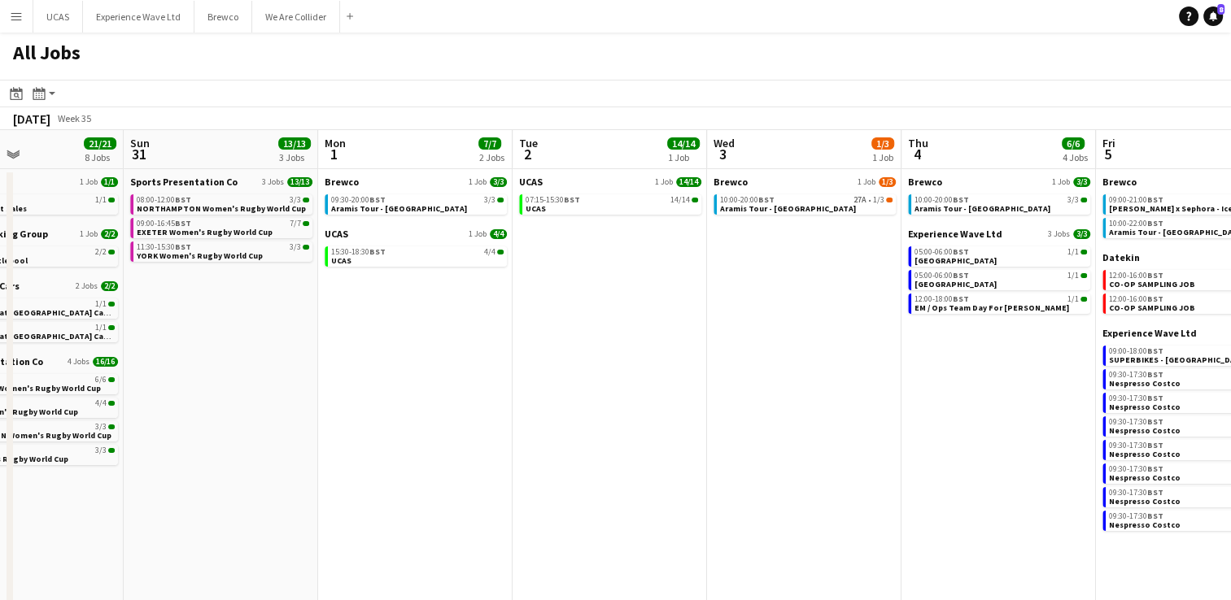
drag, startPoint x: 831, startPoint y: 493, endPoint x: 732, endPoint y: 496, distance: 99.3
click at [732, 496] on app-calendar-viewport "Wed 27 6/6 2 Jobs Thu 28 4/4 1 Job Fri 29 Sat 30 21/21 8 Jobs Sun 31 13/13 3 Jo…" at bounding box center [615, 472] width 1231 height 685
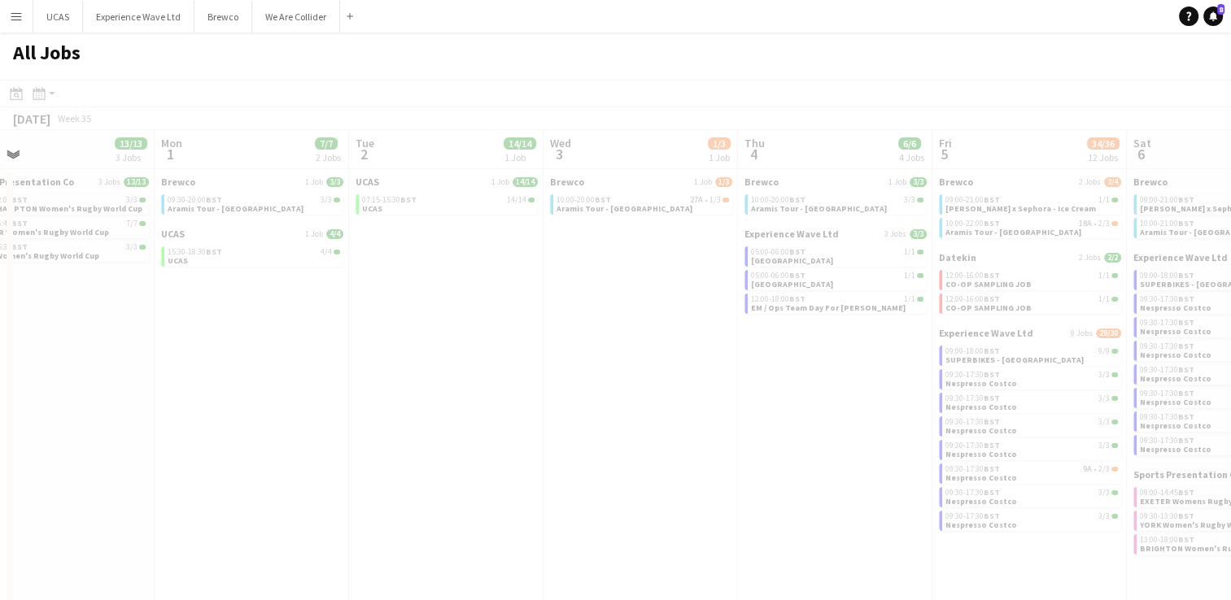
drag, startPoint x: 927, startPoint y: 478, endPoint x: 765, endPoint y: 470, distance: 162.9
click at [692, 465] on app-calendar-viewport "Fri 29 Sat 30 21/21 8 Jobs Sun 31 13/13 3 Jobs Mon 1 7/7 2 Jobs Tue 2 14/14 1 J…" at bounding box center [615, 472] width 1231 height 685
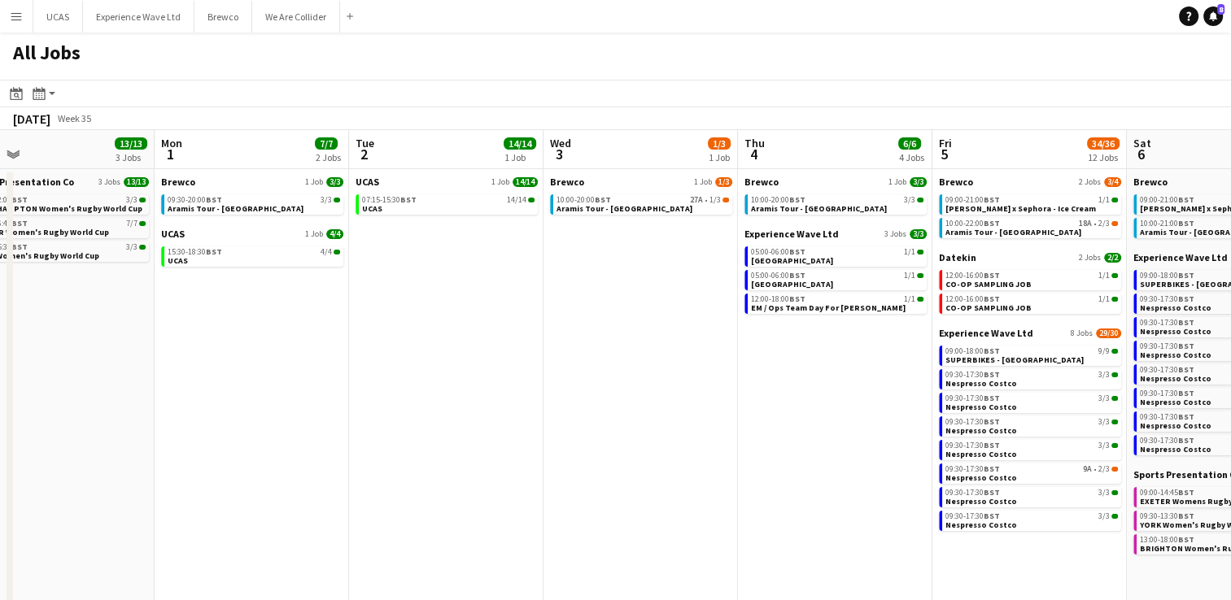
scroll to position [0, 561]
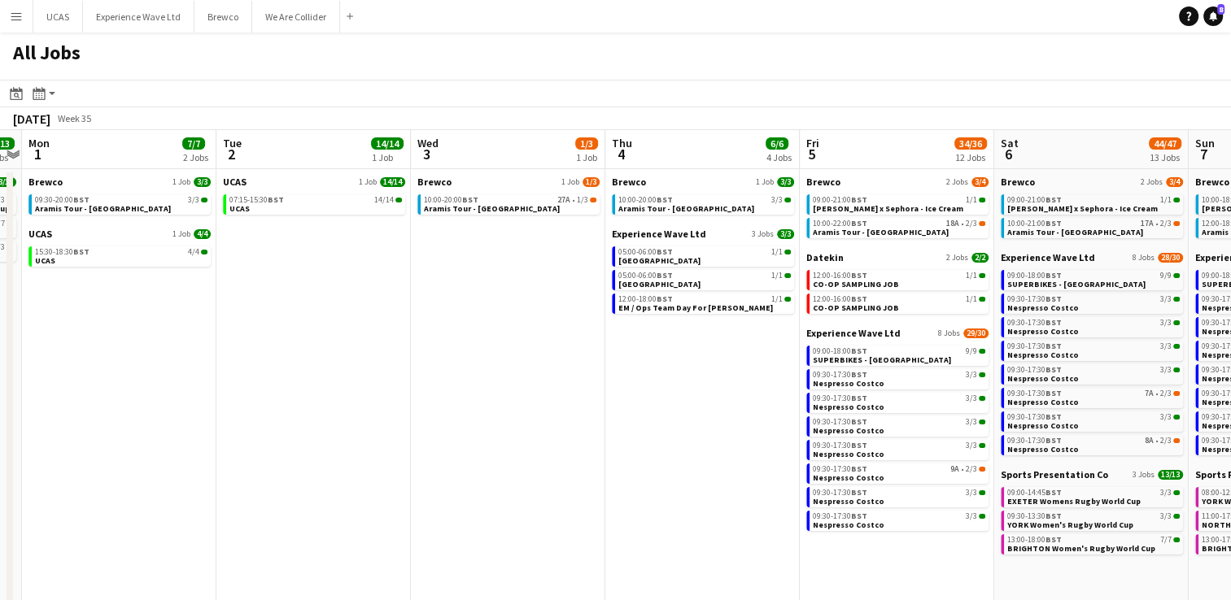
drag, startPoint x: 692, startPoint y: 465, endPoint x: 560, endPoint y: 464, distance: 132.6
click at [560, 464] on app-calendar-viewport "Fri 29 Sat 30 21/21 8 Jobs Sun 31 13/13 3 Jobs Mon 1 7/7 2 Jobs Tue 2 14/14 1 J…" at bounding box center [615, 472] width 1231 height 685
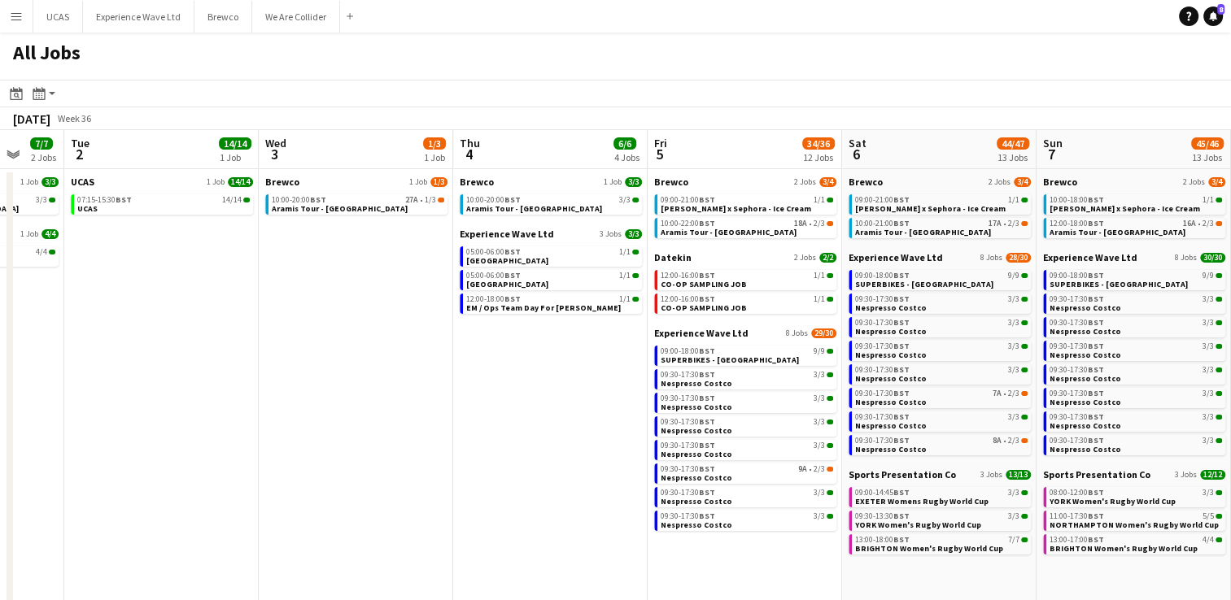
drag, startPoint x: 560, startPoint y: 464, endPoint x: 407, endPoint y: 463, distance: 152.1
click at [407, 463] on app-calendar-viewport "Fri 29 Sat 30 21/21 8 Jobs Sun 31 13/13 3 Jobs Mon 1 7/7 2 Jobs Tue 2 14/14 1 J…" at bounding box center [615, 472] width 1231 height 685
click at [700, 284] on span "CO-OP SAMPLING JOB" at bounding box center [703, 284] width 86 height 11
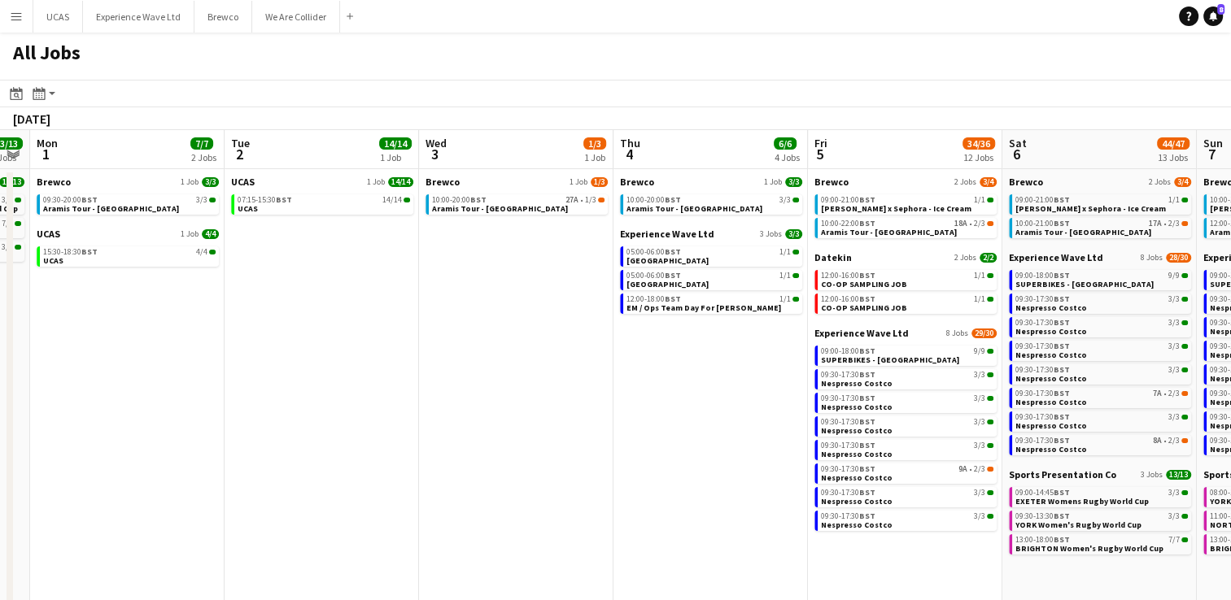
drag, startPoint x: 299, startPoint y: 412, endPoint x: 460, endPoint y: 407, distance: 161.1
click at [460, 407] on app-calendar-viewport "Fri 29 Sat 30 21/21 8 Jobs Sun 31 13/13 3 Jobs Mon 1 7/7 2 Jobs Tue 2 14/14 1 J…" at bounding box center [615, 472] width 1231 height 685
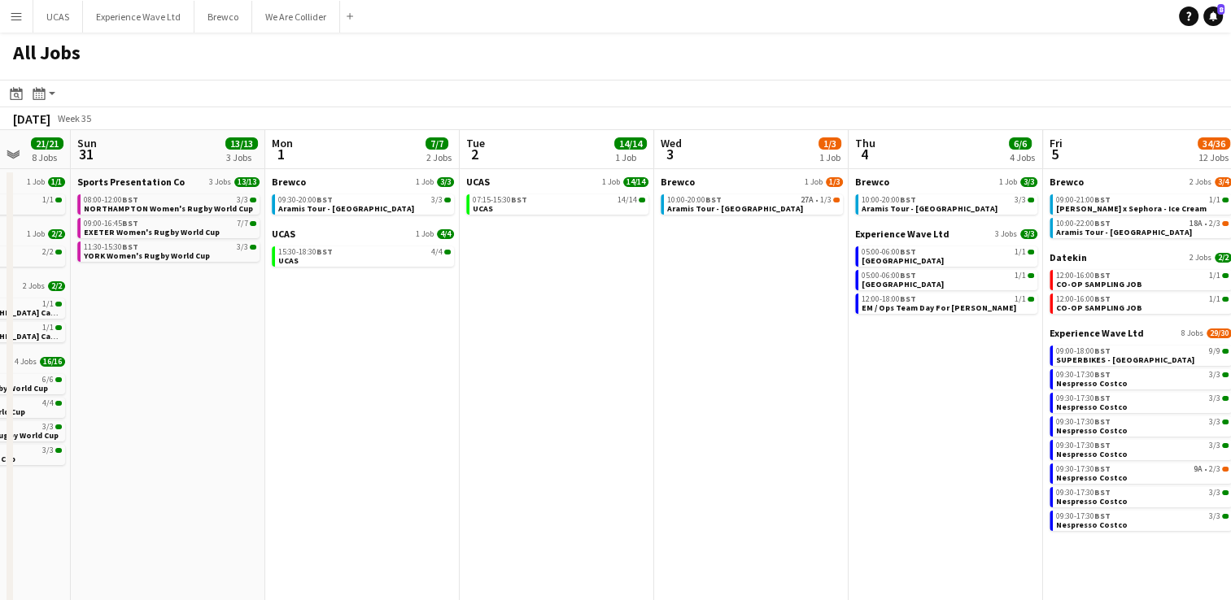
scroll to position [0, 447]
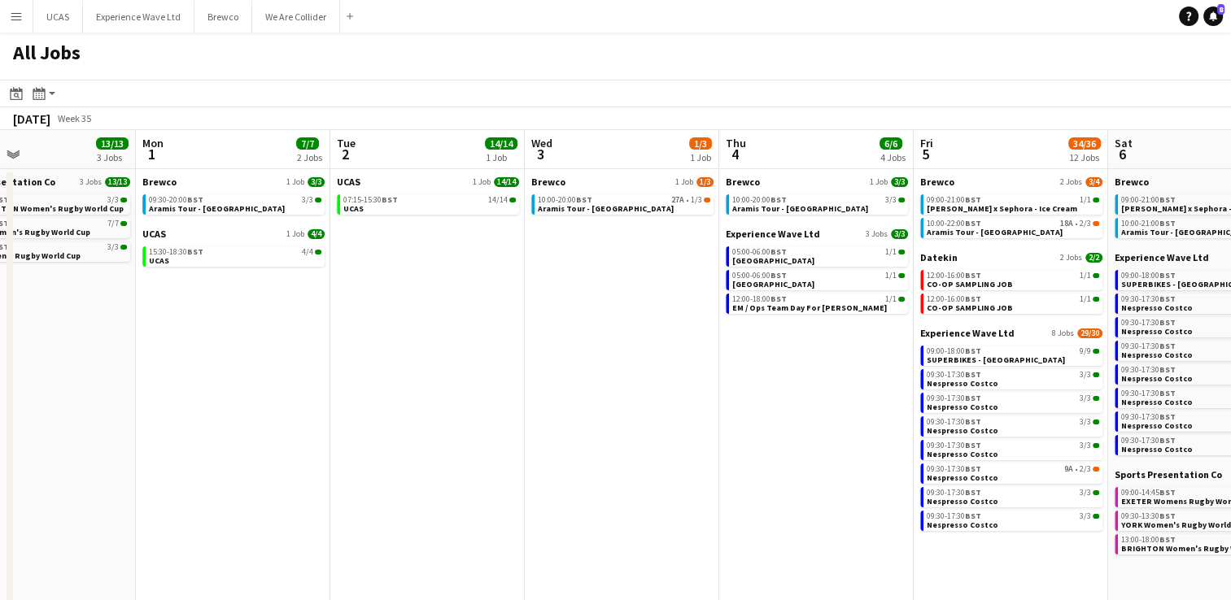
drag, startPoint x: 191, startPoint y: 486, endPoint x: 491, endPoint y: 460, distance: 301.2
click at [491, 460] on app-calendar-viewport "Fri 29 Sat 30 21/21 8 Jobs Sun 31 13/13 3 Jobs Mon 1 7/7 2 Jobs Tue 2 14/14 1 J…" at bounding box center [615, 472] width 1231 height 685
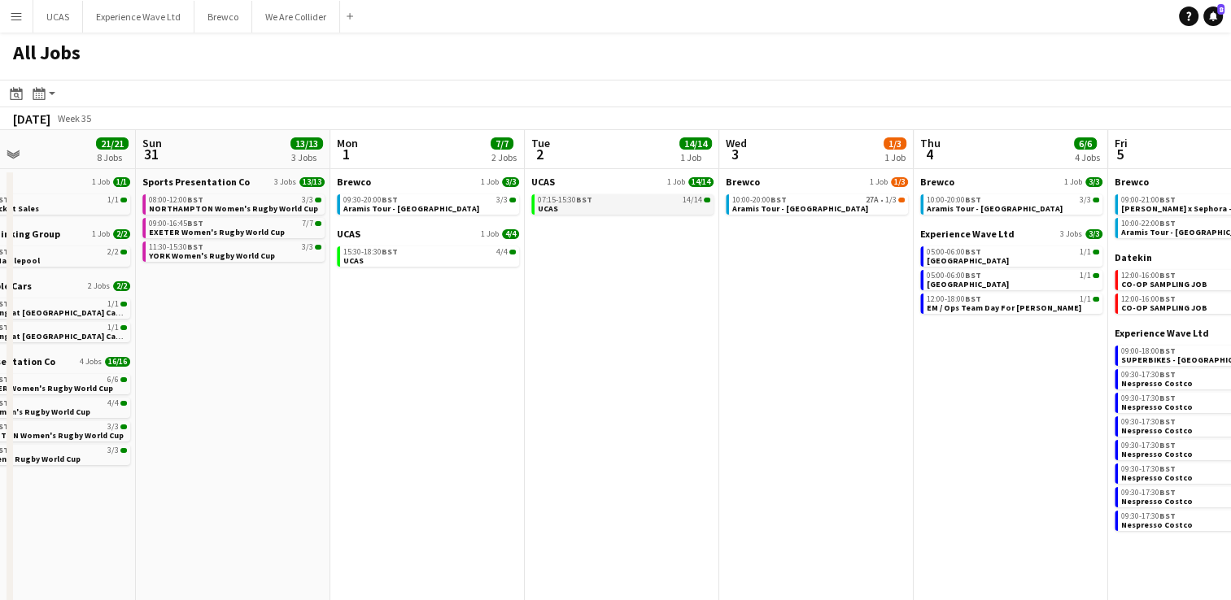
click at [621, 207] on link "07:15-15:30 BST 14/14 UCAS" at bounding box center [624, 203] width 172 height 19
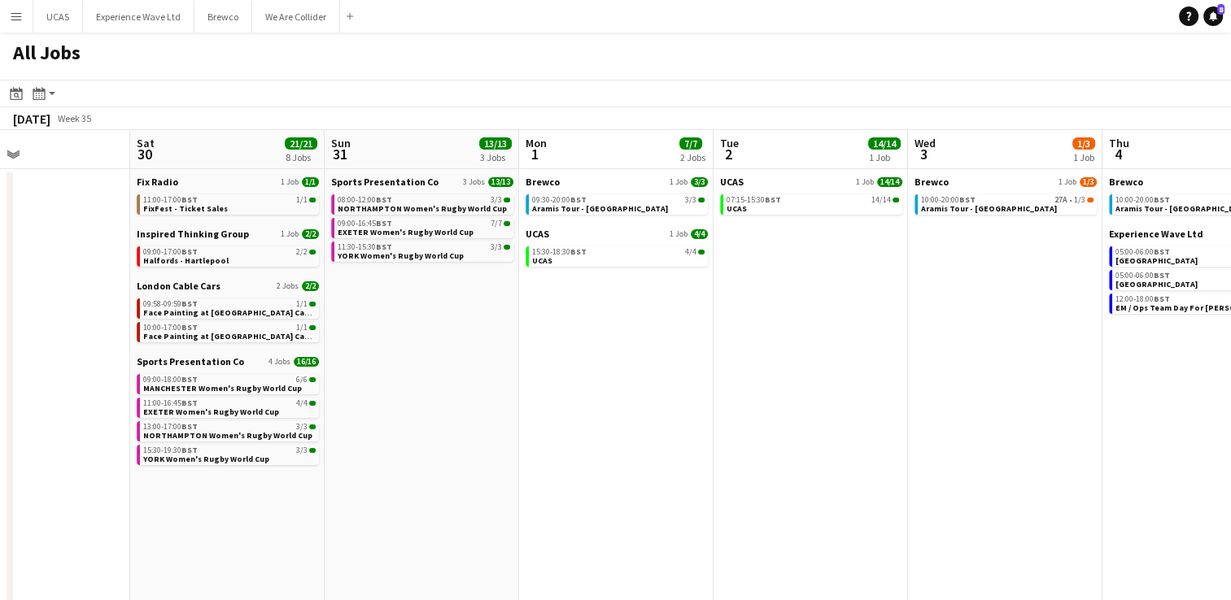
scroll to position [0, 416]
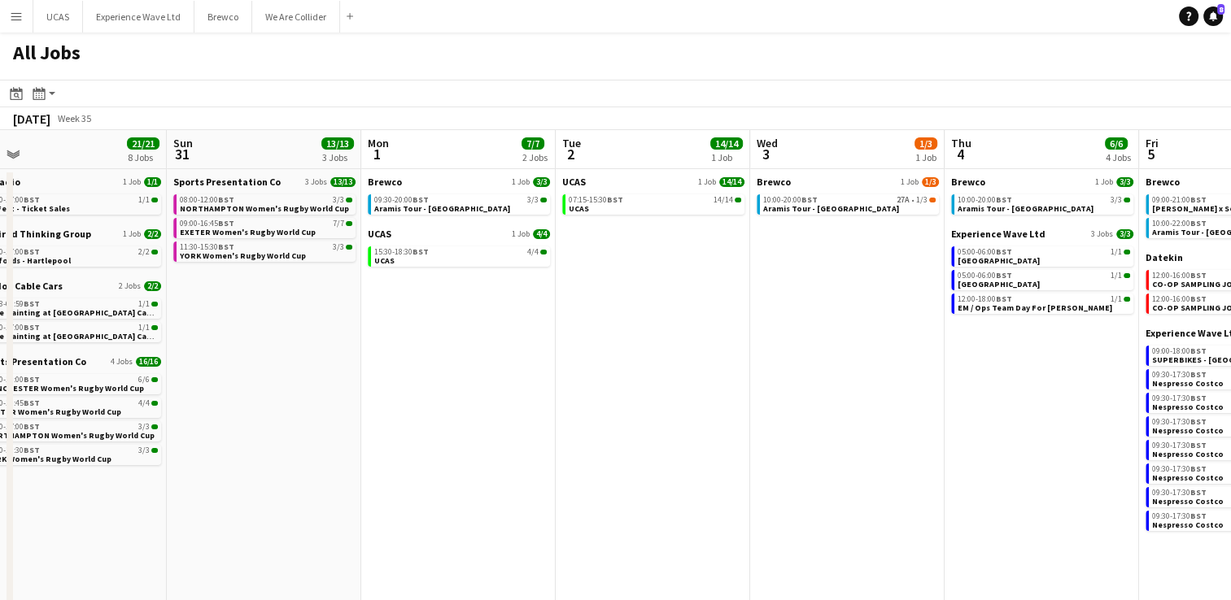
drag, startPoint x: 342, startPoint y: 484, endPoint x: 567, endPoint y: 455, distance: 227.2
click at [567, 455] on app-calendar-viewport "Thu 28 4/4 1 Job Fri 29 Sat 30 21/21 8 Jobs Sun 31 13/13 3 Jobs Mon 1 7/7 2 Job…" at bounding box center [615, 472] width 1231 height 685
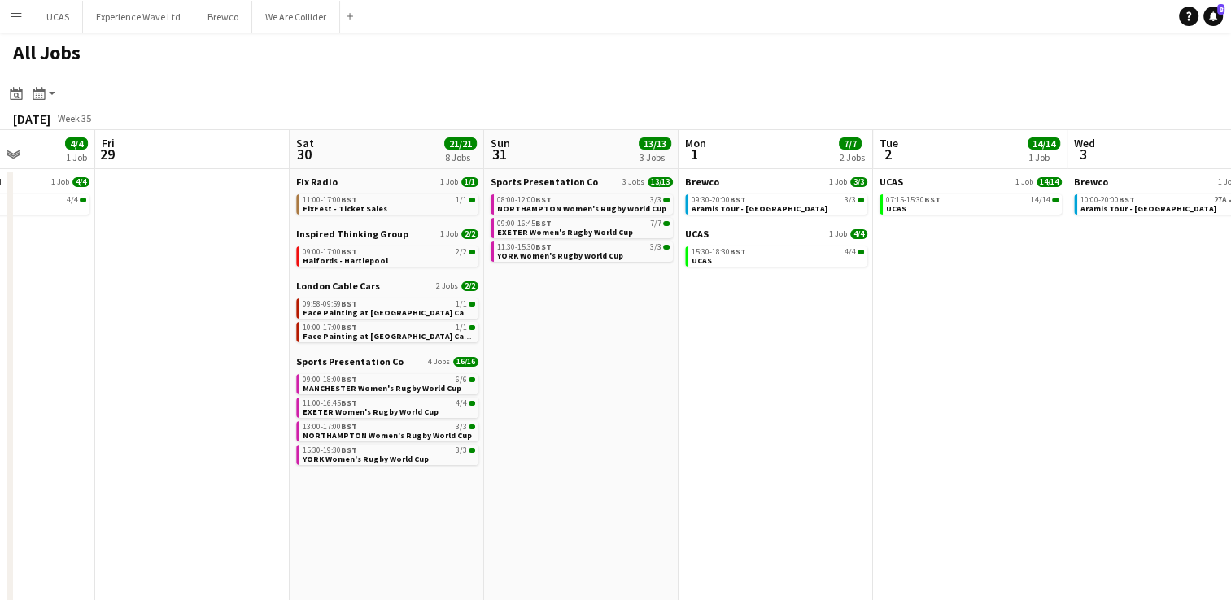
scroll to position [0, 486]
drag, startPoint x: 306, startPoint y: 521, endPoint x: 431, endPoint y: 516, distance: 125.4
click at [431, 516] on app-calendar-viewport "Tue 26 Wed 27 6/6 2 Jobs Thu 28 4/4 1 Job Fri 29 Sat 30 21/21 8 Jobs Sun 31 13/…" at bounding box center [615, 472] width 1231 height 685
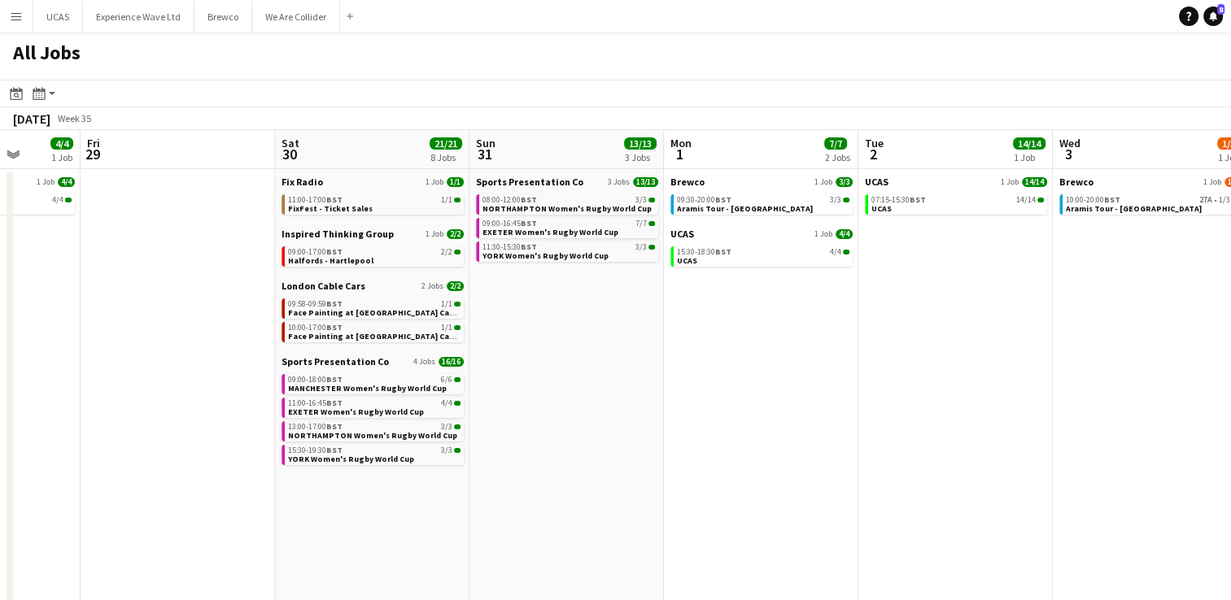
drag, startPoint x: 536, startPoint y: 498, endPoint x: 713, endPoint y: 480, distance: 178.2
click at [713, 480] on app-calendar-viewport "Tue 26 Wed 27 6/6 2 Jobs Thu 28 4/4 1 Job Fri 29 Sat 30 21/21 8 Jobs Sun 31 13/…" at bounding box center [615, 472] width 1231 height 685
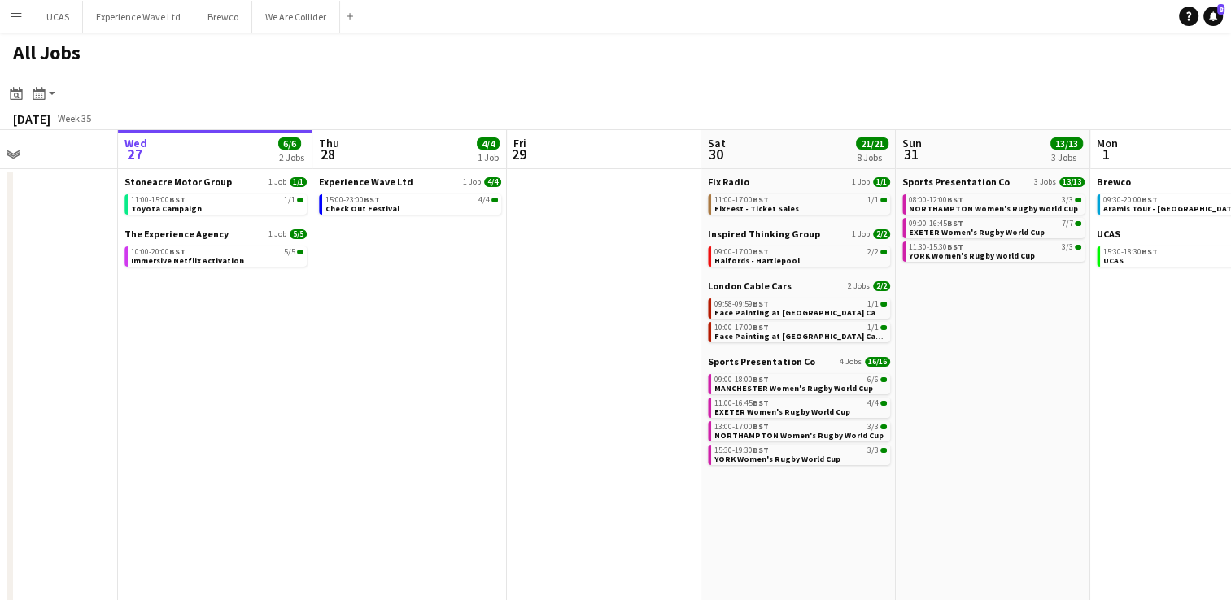
drag, startPoint x: 223, startPoint y: 467, endPoint x: 476, endPoint y: 473, distance: 253.0
click at [476, 473] on app-calendar-viewport "Sun 24 34/34 9 Jobs Mon 25 16/16 4 Jobs Tue 26 Wed 27 6/6 2 Jobs Thu 28 4/4 1 J…" at bounding box center [615, 472] width 1231 height 685
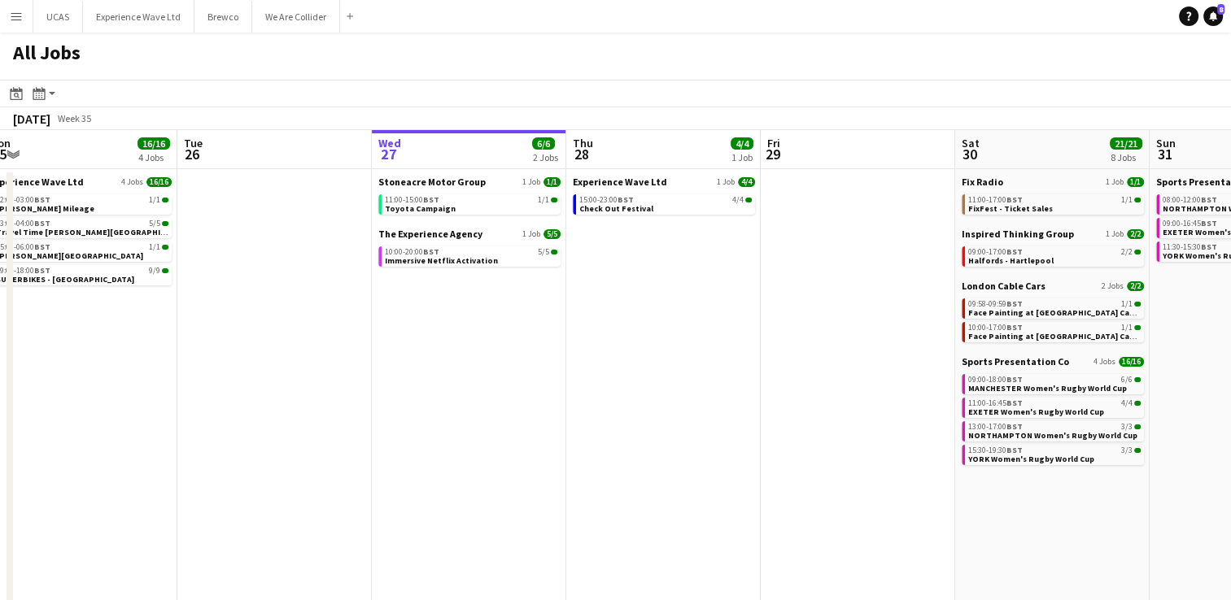
drag, startPoint x: 320, startPoint y: 477, endPoint x: 569, endPoint y: 479, distance: 249.7
click at [569, 479] on app-calendar-viewport "Sat 23 53/55 15 Jobs Sun 24 34/34 9 Jobs Mon 25 16/16 4 Jobs Tue 26 Wed 27 6/6 …" at bounding box center [615, 472] width 1231 height 685
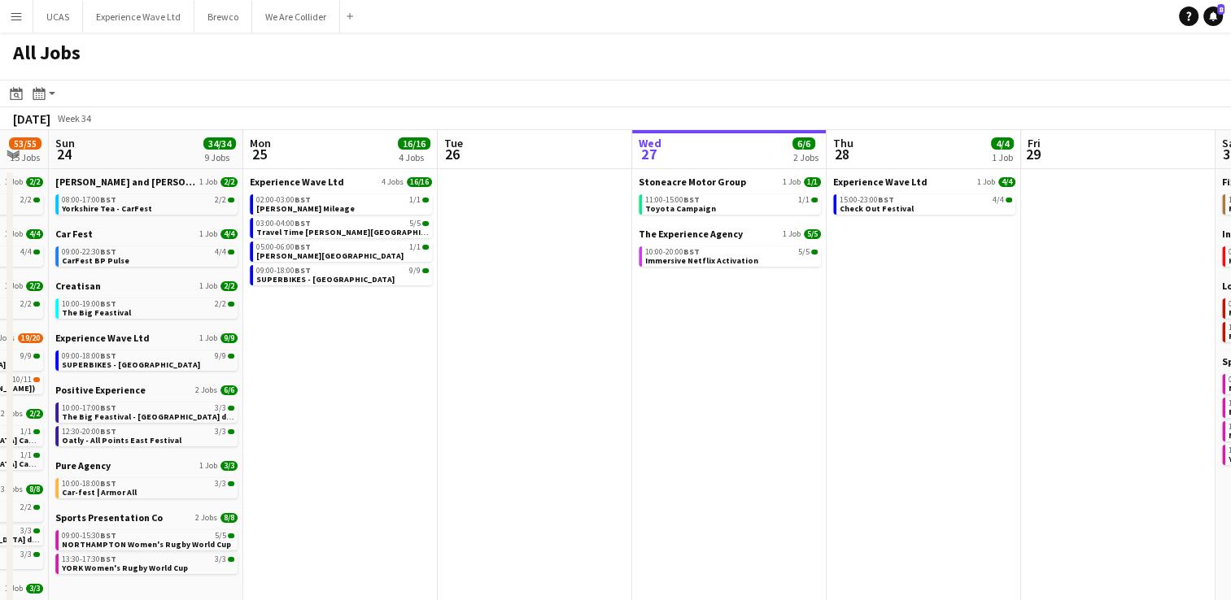
drag, startPoint x: 323, startPoint y: 479, endPoint x: 569, endPoint y: 463, distance: 246.2
click at [567, 464] on app-calendar-viewport "Fri 22 32/33 11 Jobs Sat 23 53/55 15 Jobs Sun 24 34/34 9 Jobs Mon 25 16/16 4 Jo…" at bounding box center [615, 472] width 1231 height 685
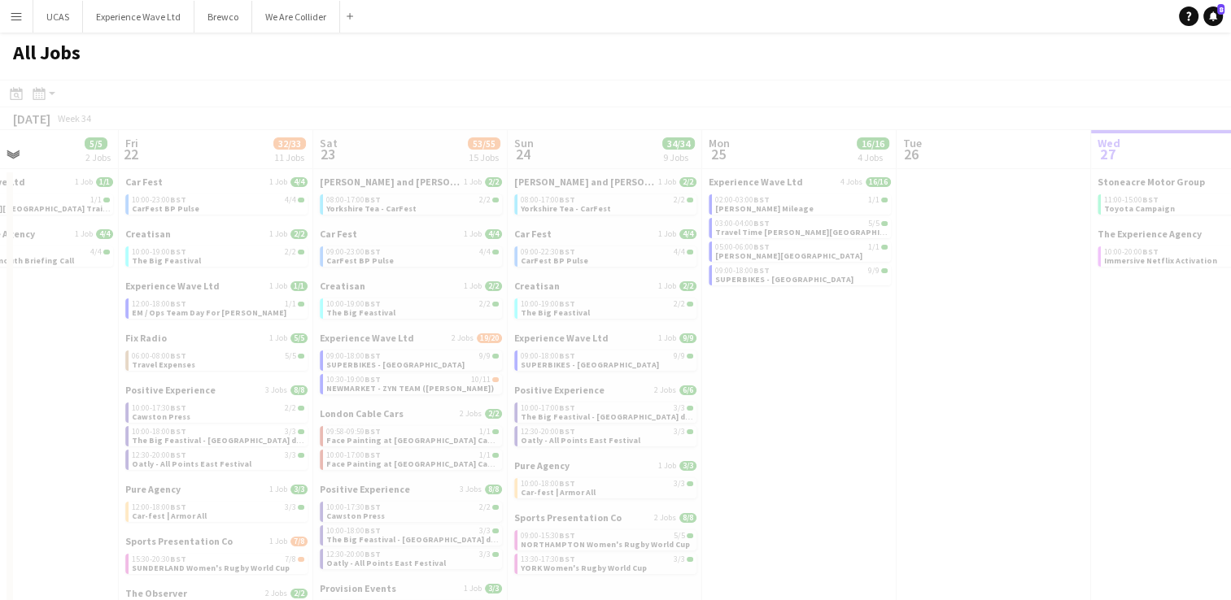
scroll to position [0, 451]
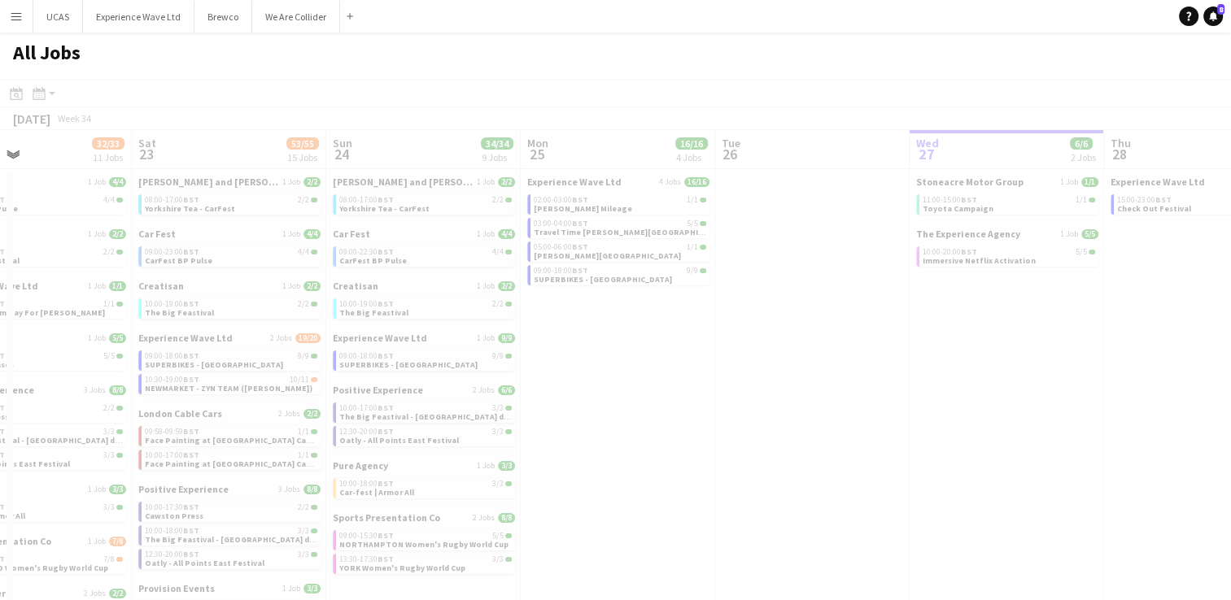
drag, startPoint x: 376, startPoint y: 460, endPoint x: 653, endPoint y: 446, distance: 277.7
click at [655, 446] on app-all-jobs "All Jobs Date picker AUG 2025 AUG 2025 Monday M Tuesday T Wednesday W Thursday …" at bounding box center [615, 424] width 1231 height 782
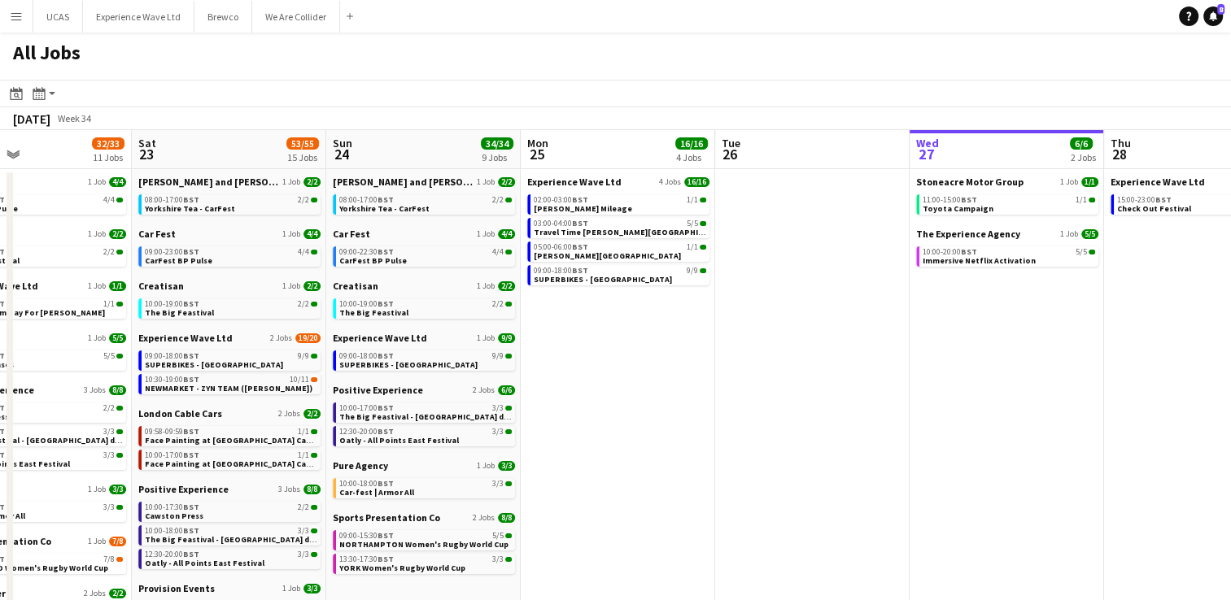
scroll to position [0, 495]
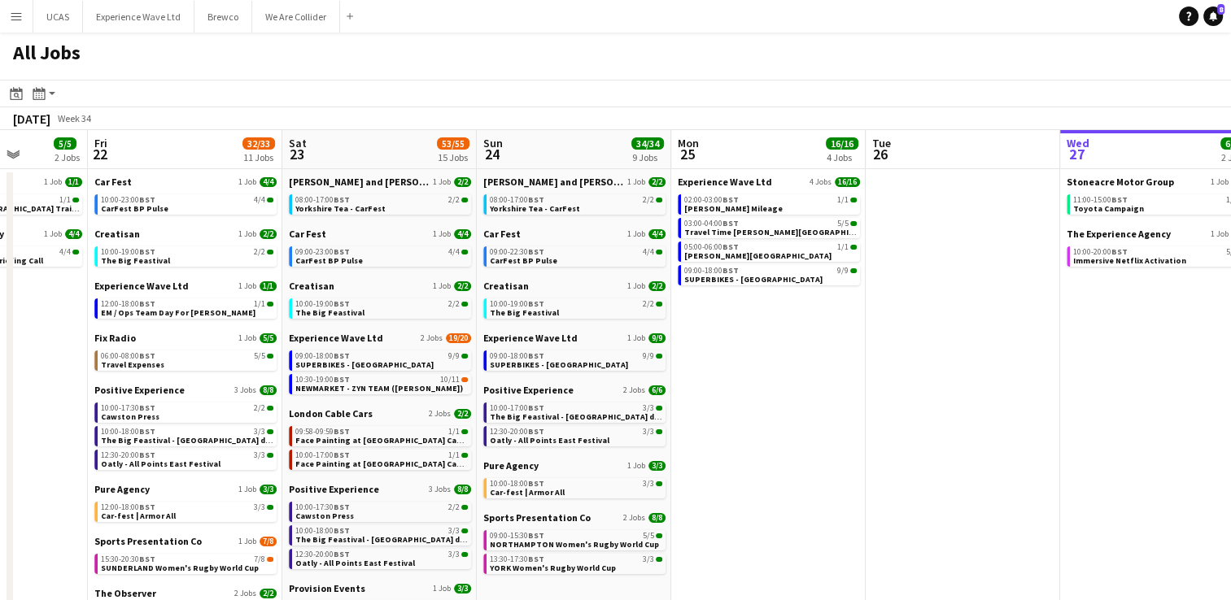
drag, startPoint x: 655, startPoint y: 446, endPoint x: 805, endPoint y: 437, distance: 150.7
click at [805, 437] on app-calendar-viewport "Tue 19 9/9 1 Job Wed 20 Thu 21 5/5 2 Jobs Fri 22 32/33 11 Jobs Sat 23 53/55 15 …" at bounding box center [615, 472] width 1231 height 685
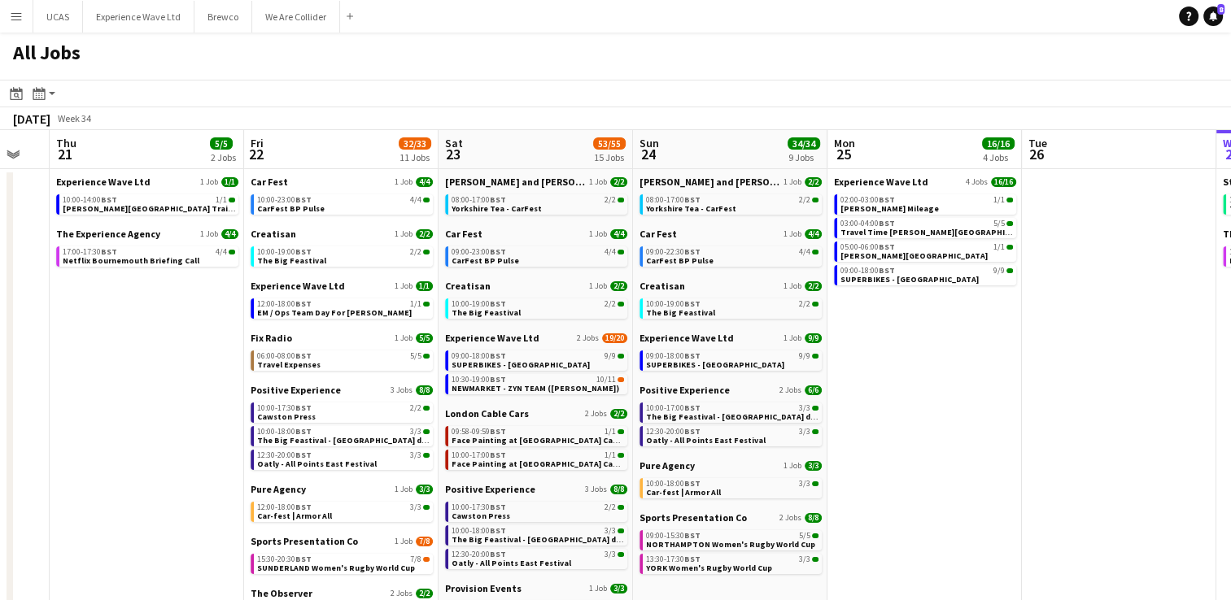
scroll to position [0, 516]
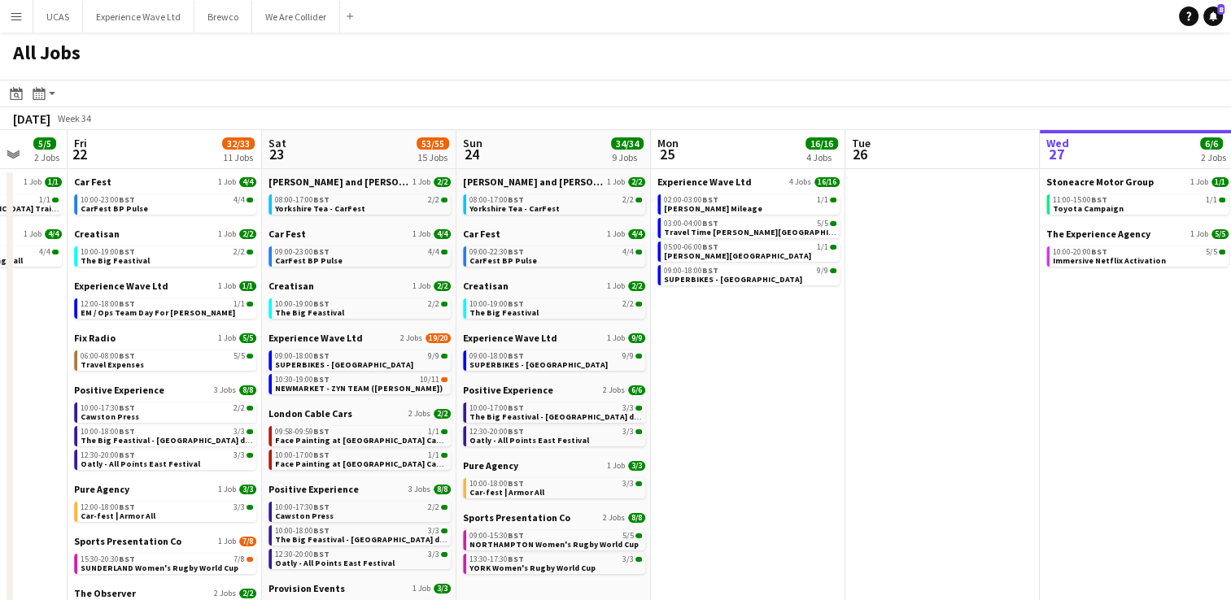
drag, startPoint x: 835, startPoint y: 490, endPoint x: 1009, endPoint y: 480, distance: 174.4
click at [1009, 480] on app-calendar-viewport "Tue 19 9/9 1 Job Wed 20 Thu 21 5/5 2 Jobs Fri 22 32/33 11 Jobs Sat 23 53/55 15 …" at bounding box center [615, 472] width 1231 height 685
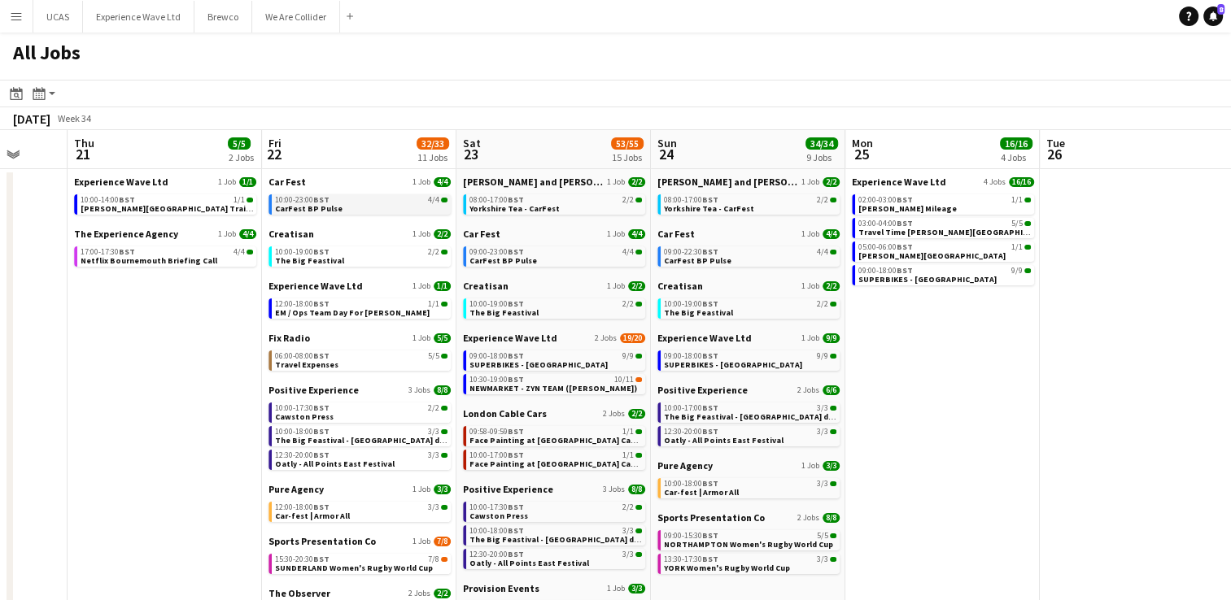
click at [328, 203] on span "CarFest BP Pulse" at bounding box center [309, 208] width 68 height 11
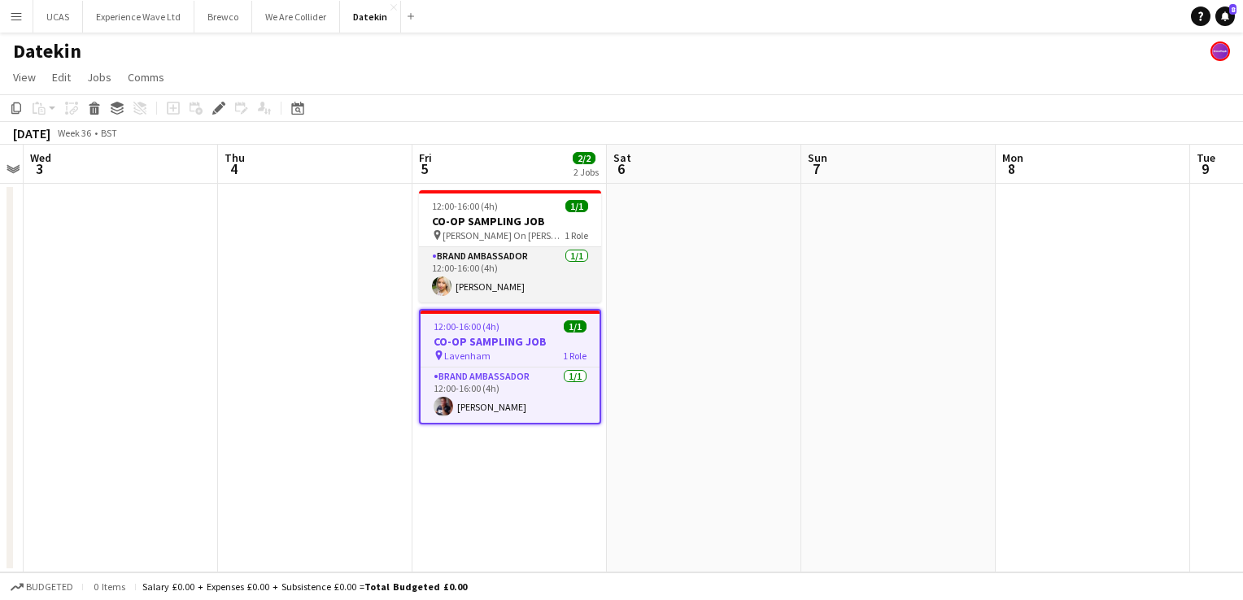
click at [483, 277] on app-card-role "Brand Ambassador 1/1 12:00-16:00 (4h) Emily Rose" at bounding box center [510, 274] width 182 height 55
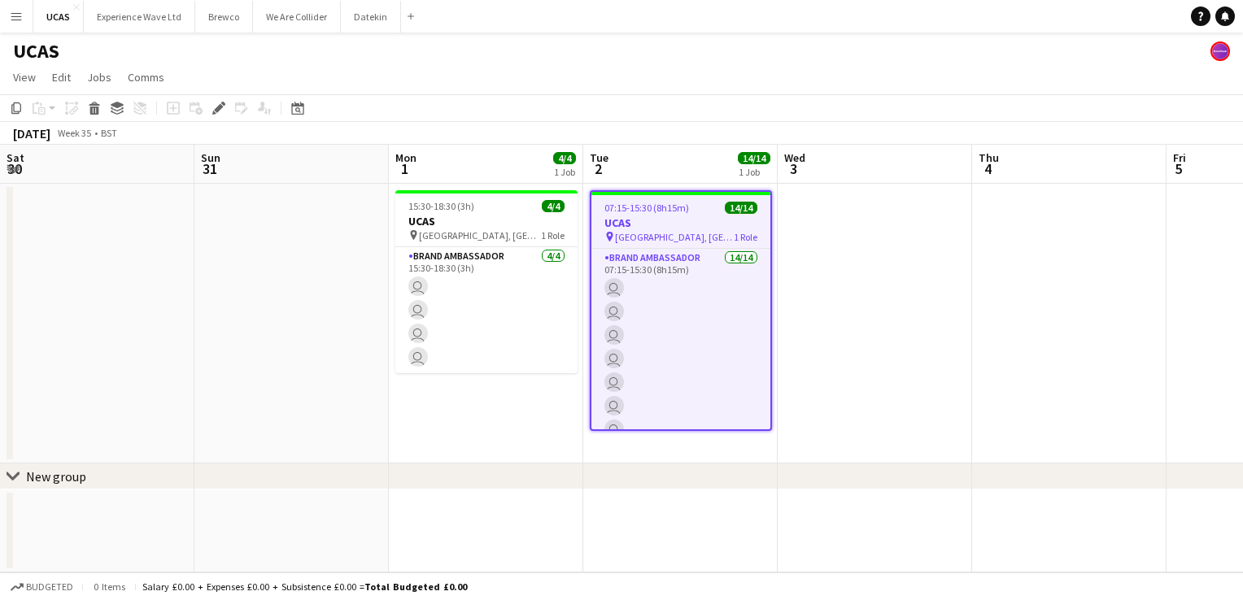
scroll to position [0, 560]
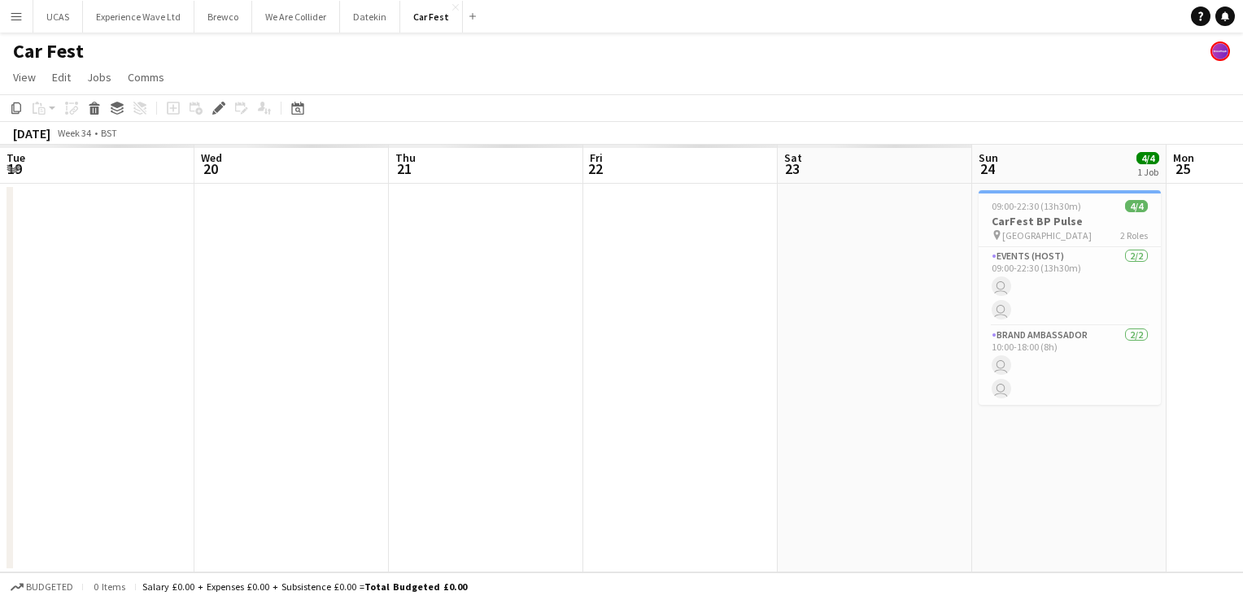
scroll to position [0, 560]
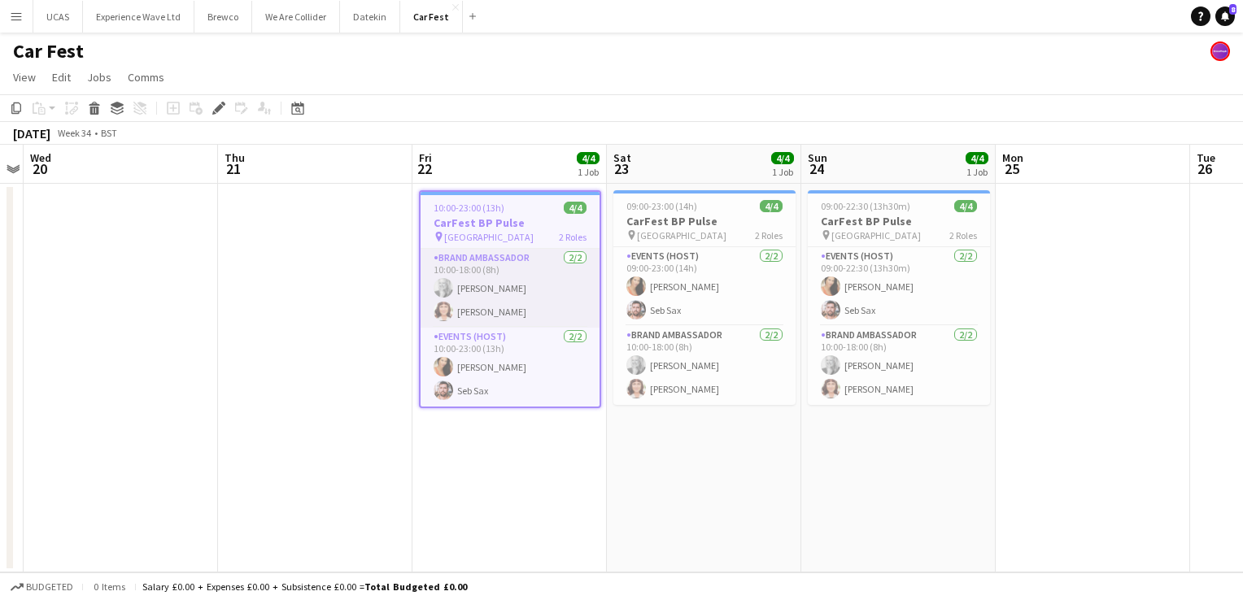
click at [522, 298] on app-card-role "Brand Ambassador 2/2 10:00-18:00 (8h) Elizabeth Norton Cecilia Norton" at bounding box center [509, 288] width 179 height 79
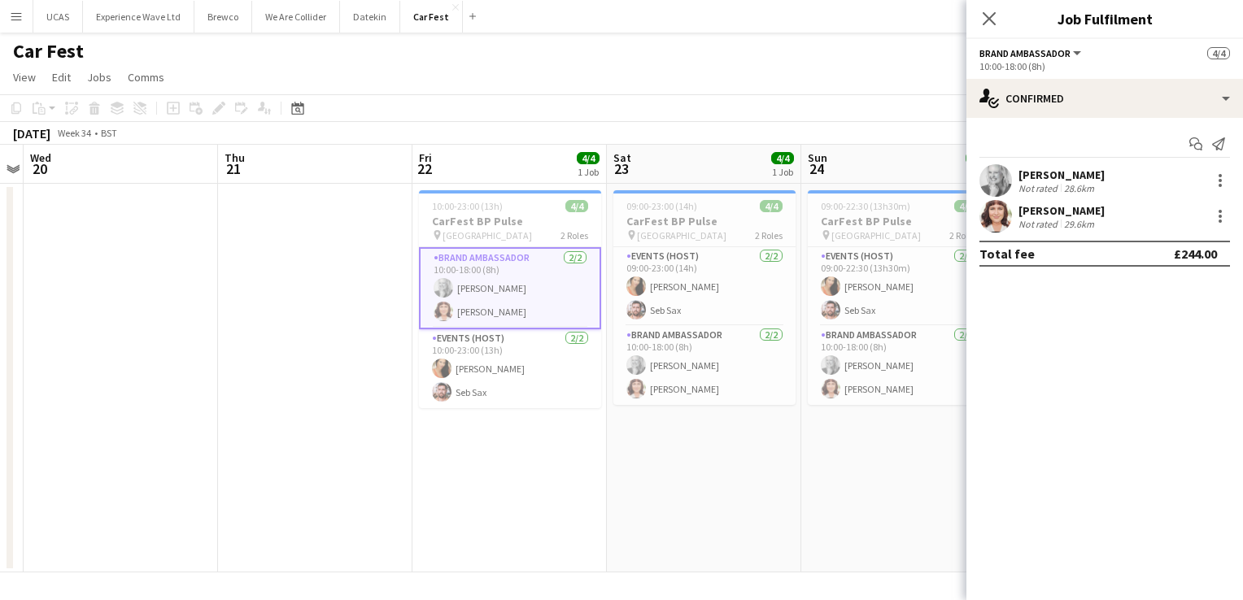
click at [19, 16] on app-icon "Menu" at bounding box center [16, 16] width 13 height 13
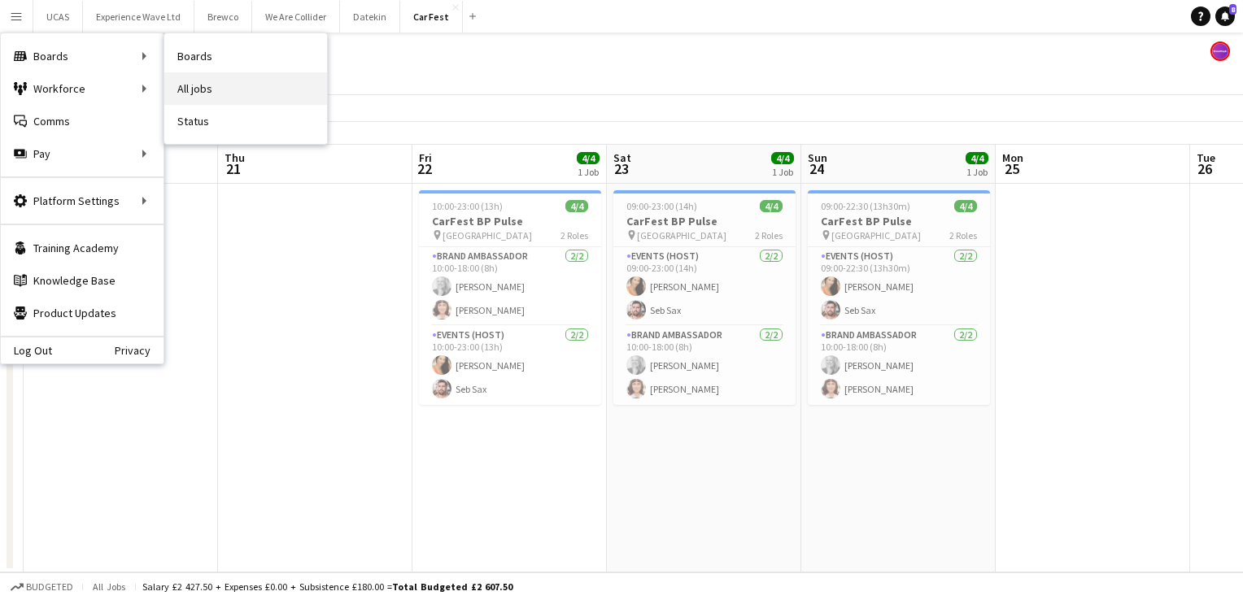
click at [197, 89] on link "All jobs" at bounding box center [245, 88] width 163 height 33
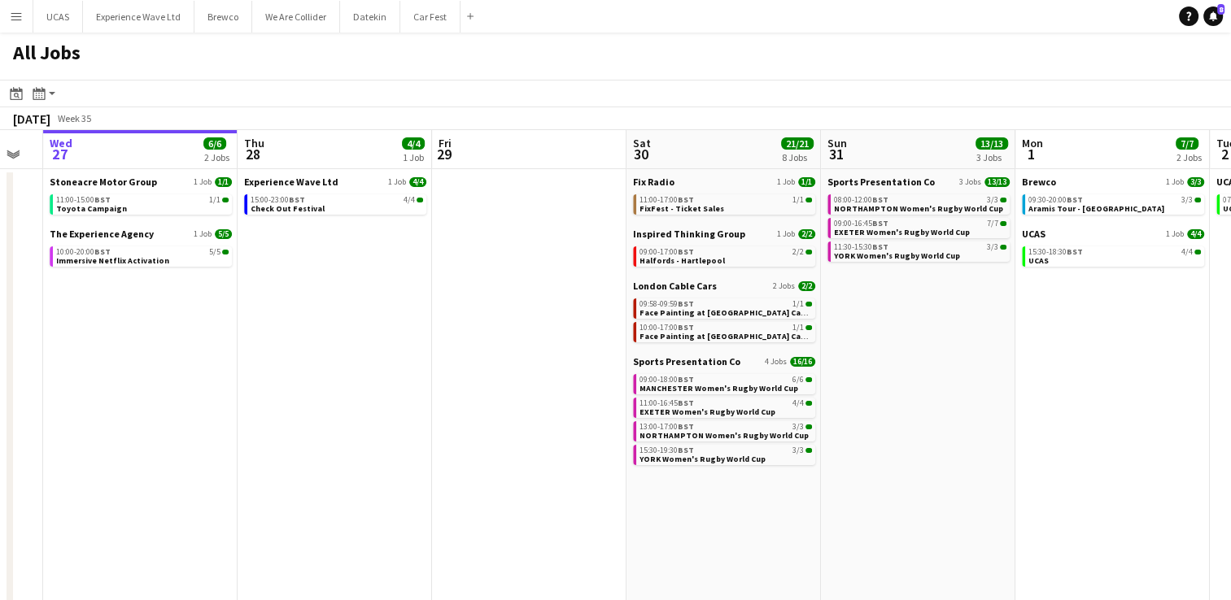
scroll to position [0, 547]
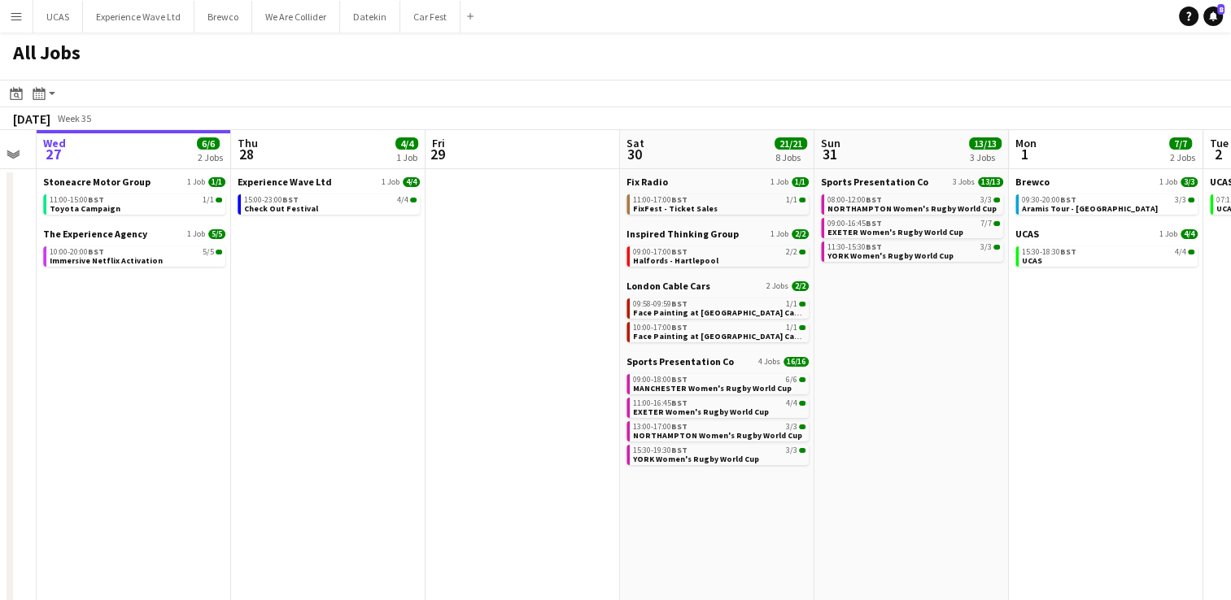
drag, startPoint x: 607, startPoint y: 415, endPoint x: 449, endPoint y: 416, distance: 157.8
click at [449, 416] on app-calendar-viewport "Sun 24 34/34 9 Jobs Mon 25 16/16 4 Jobs Tue 26 Wed 27 6/6 2 Jobs Thu 28 4/4 1 J…" at bounding box center [615, 472] width 1231 height 685
click at [537, 203] on app-date-cell at bounding box center [522, 492] width 194 height 646
click at [507, 213] on app-date-cell at bounding box center [522, 492] width 194 height 646
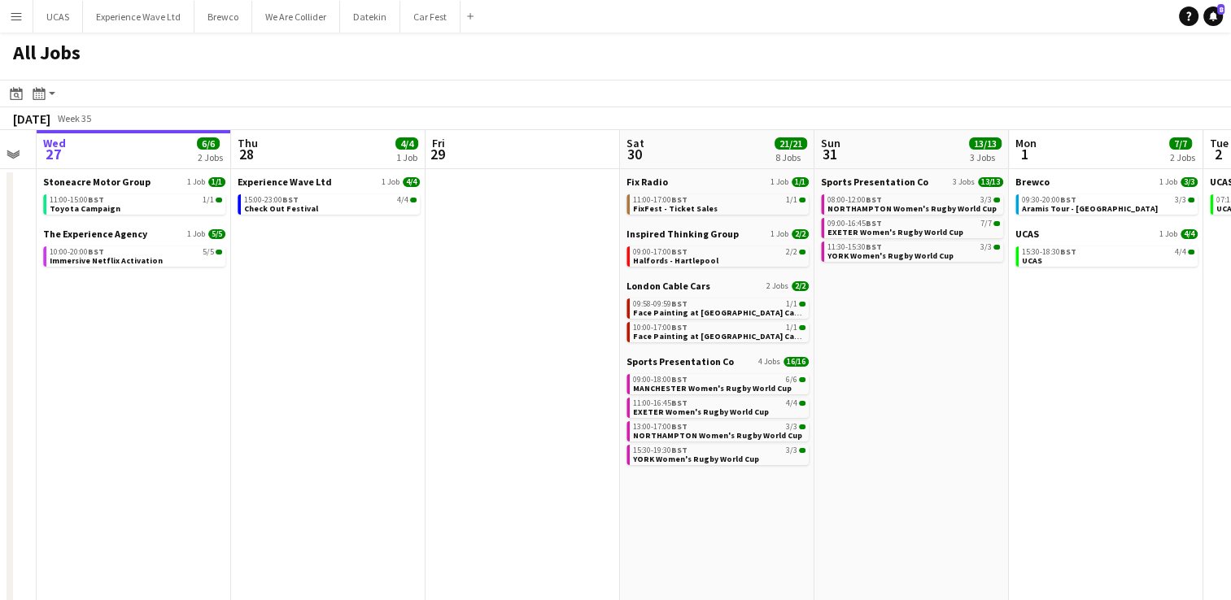
click at [587, 278] on app-date-cell at bounding box center [522, 492] width 194 height 646
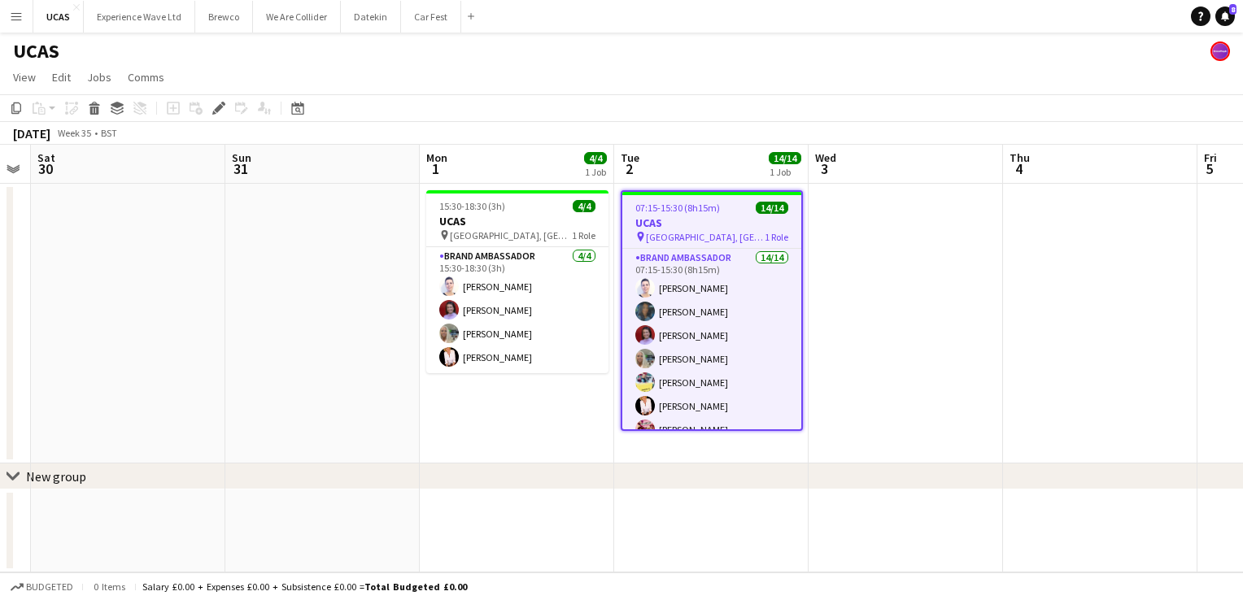
scroll to position [0, 346]
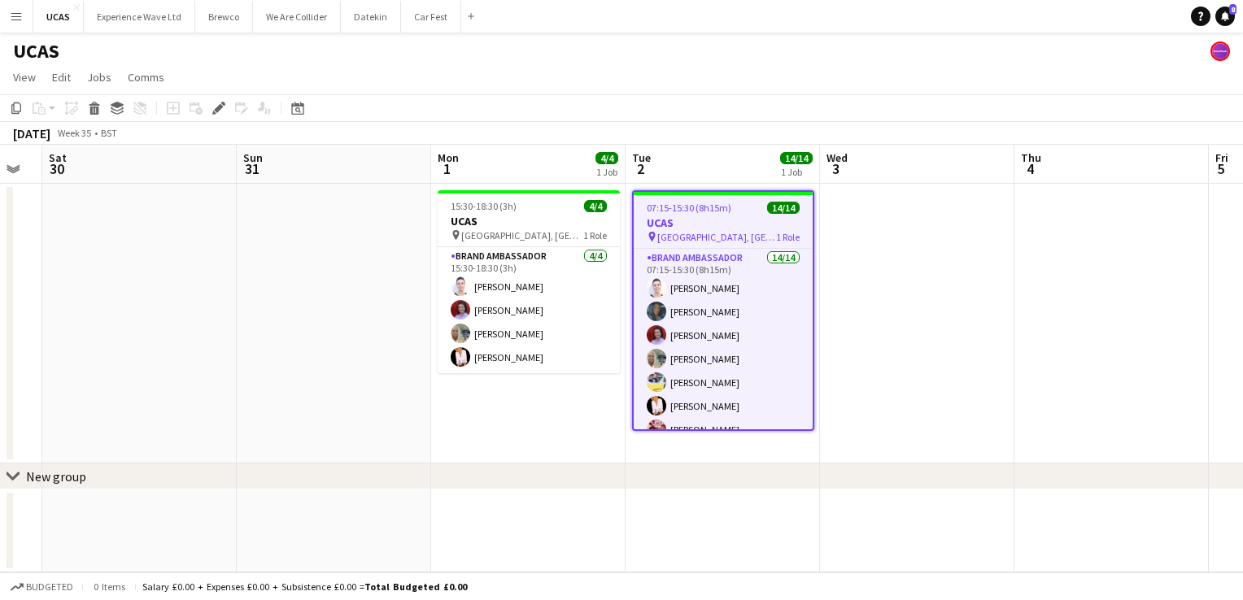
drag, startPoint x: 255, startPoint y: 444, endPoint x: 468, endPoint y: 443, distance: 213.1
click at [468, 443] on app-calendar-viewport "Thu 28 Fri 29 Sat 30 Sun 31 Mon 1 4/4 1 Job Tue 2 14/14 1 Job Wed 3 Thu 4 Fri 5…" at bounding box center [621, 359] width 1243 height 428
click at [23, 24] on button "Menu" at bounding box center [16, 16] width 33 height 33
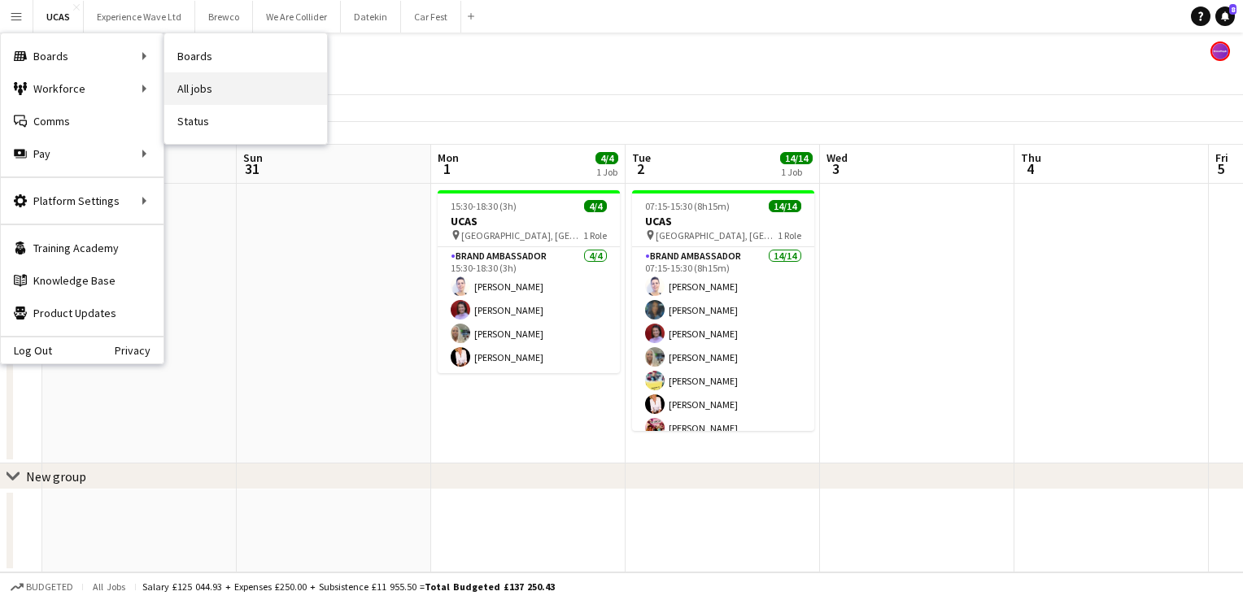
click at [231, 95] on link "All jobs" at bounding box center [245, 88] width 163 height 33
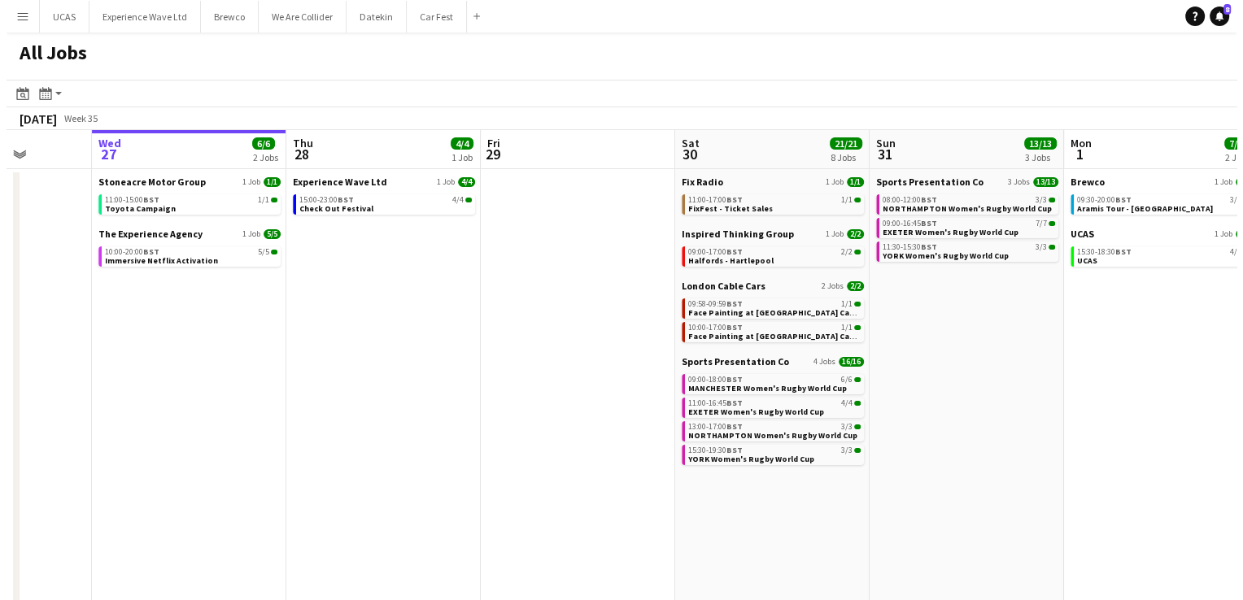
scroll to position [0, 525]
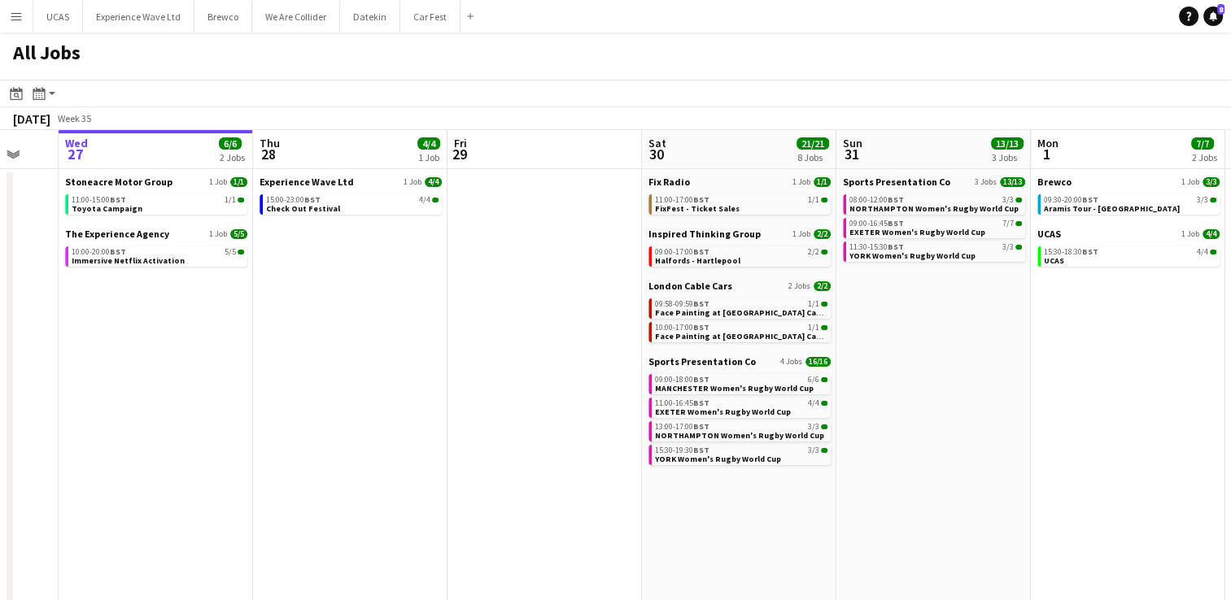
drag, startPoint x: 493, startPoint y: 367, endPoint x: 357, endPoint y: 379, distance: 136.4
click at [357, 379] on app-calendar-viewport "Sun 24 34/34 9 Jobs Mon 25 16/16 4 Jobs Tue 26 Wed 27 6/6 2 Jobs Thu 28 4/4 1 J…" at bounding box center [615, 472] width 1231 height 685
click at [521, 208] on app-date-cell at bounding box center [544, 492] width 194 height 646
click at [508, 163] on app-all-jobs-date-header "Fri 29" at bounding box center [544, 149] width 194 height 39
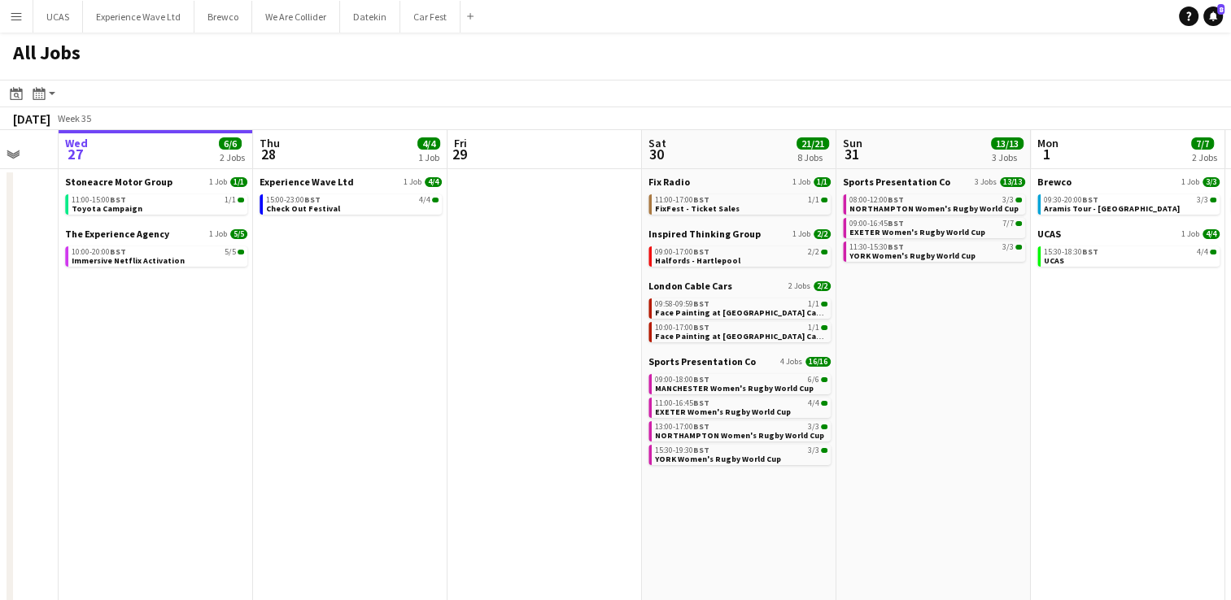
click at [182, 96] on app-toolbar "Date picker [DATE] [DATE] [DATE] M [DATE] T [DATE] W [DATE] T [DATE] F [DATE] S…" at bounding box center [615, 94] width 1231 height 28
click at [579, 315] on app-date-cell at bounding box center [544, 492] width 194 height 646
click at [10, 15] on app-icon "Menu" at bounding box center [16, 16] width 13 height 13
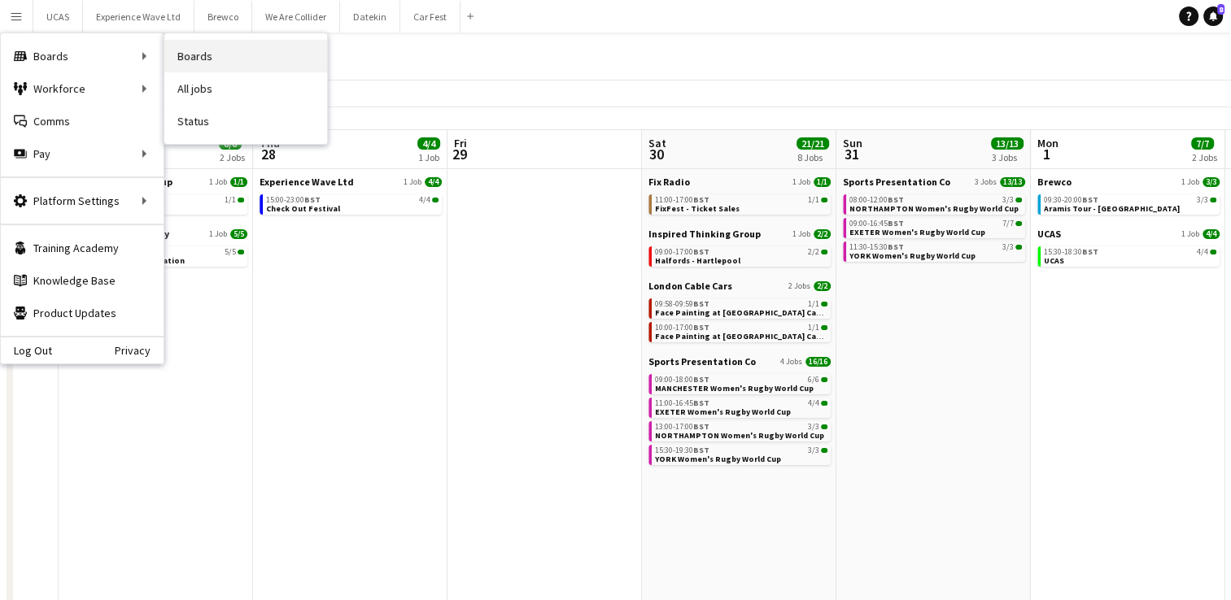
click at [176, 56] on link "Boards" at bounding box center [245, 56] width 163 height 33
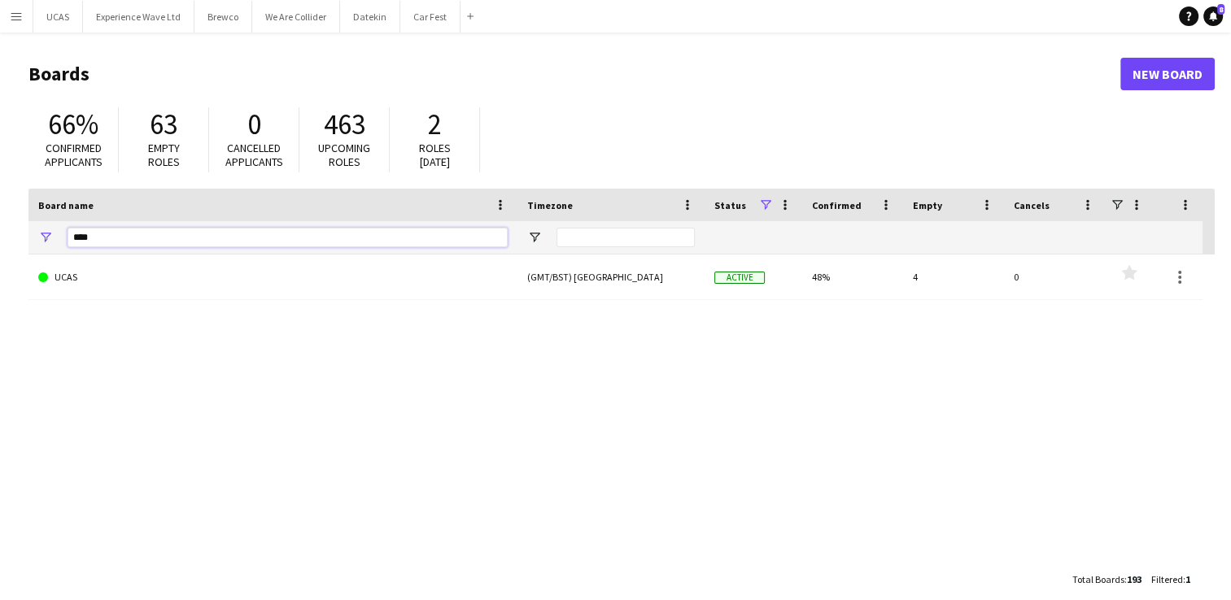
click at [127, 246] on input "****" at bounding box center [288, 238] width 440 height 20
type input "*"
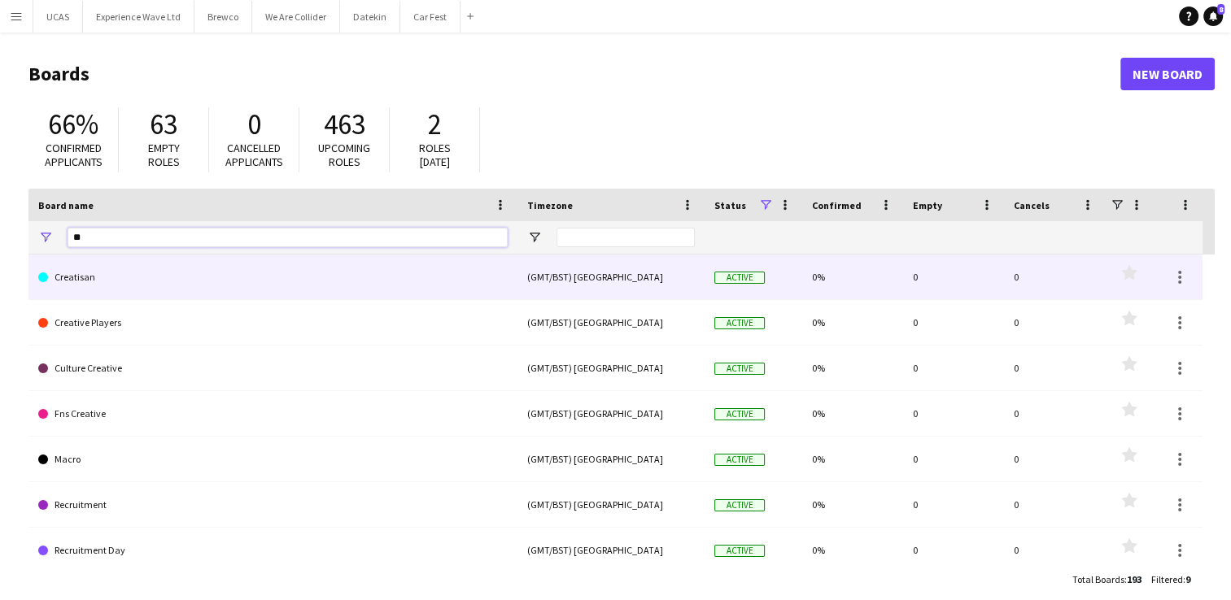
type input "**"
click at [111, 281] on link "Creatisan" at bounding box center [272, 278] width 469 height 46
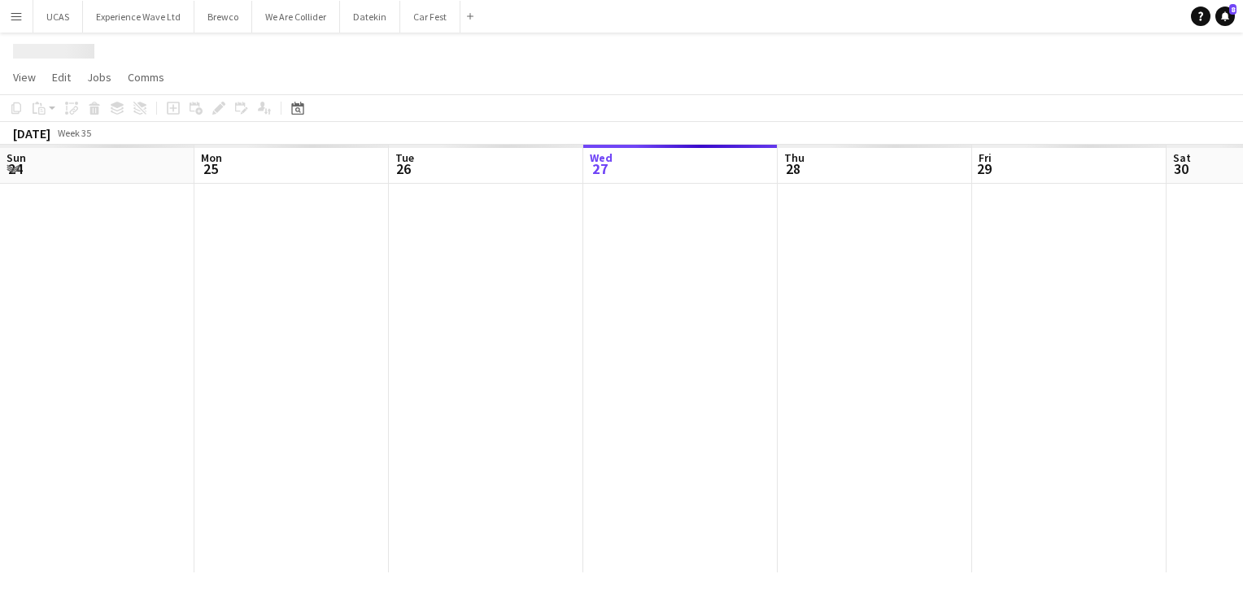
scroll to position [0, 389]
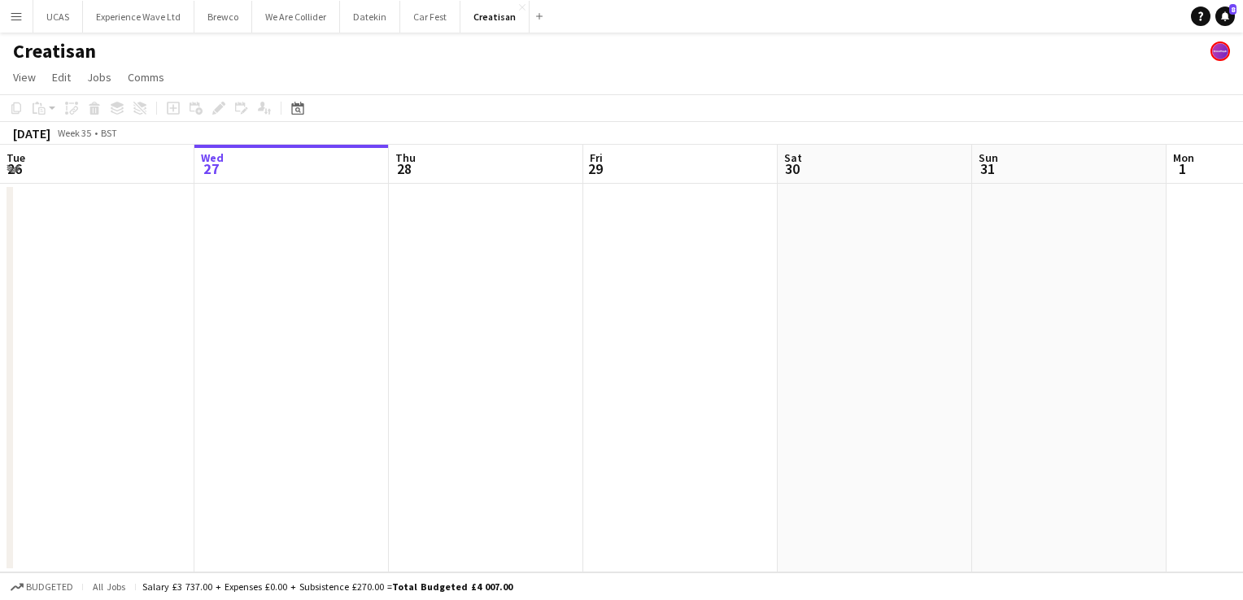
click at [708, 228] on app-date-cell at bounding box center [680, 378] width 194 height 389
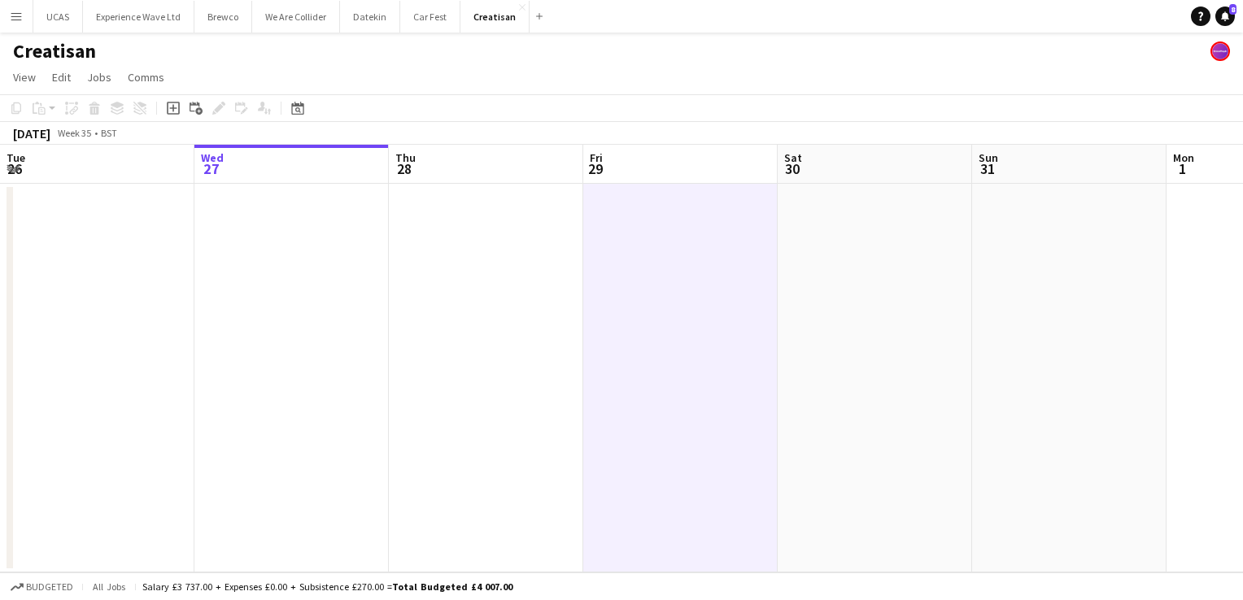
click at [708, 228] on app-date-cell at bounding box center [680, 378] width 194 height 389
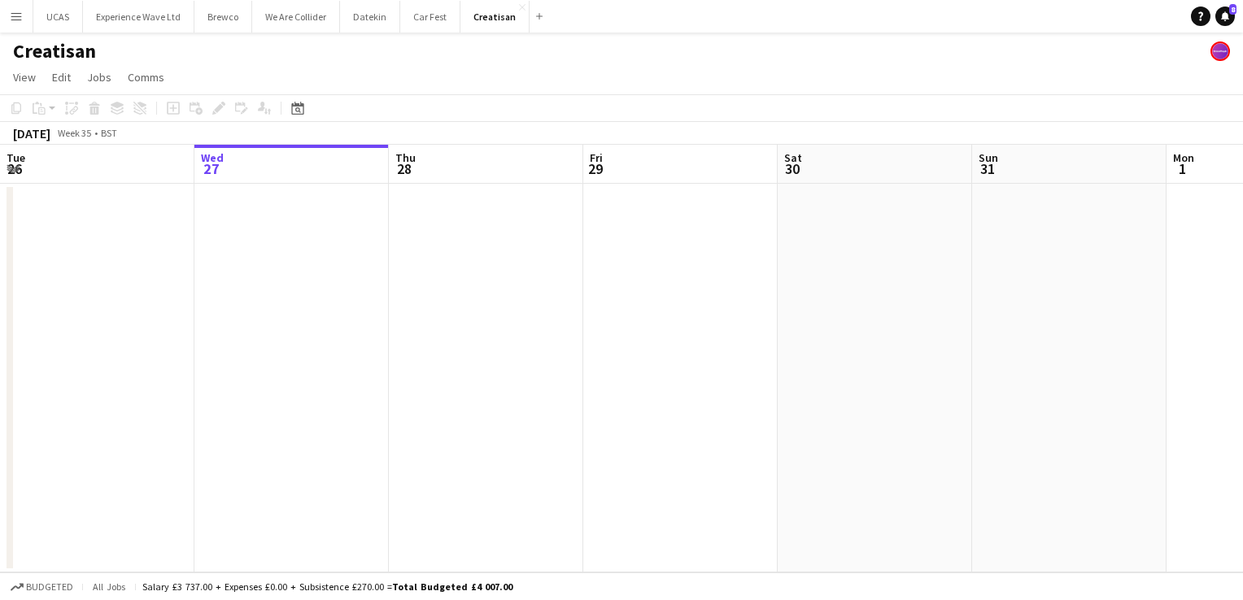
click at [708, 228] on app-date-cell at bounding box center [680, 378] width 194 height 389
